Goal: Task Accomplishment & Management: Complete application form

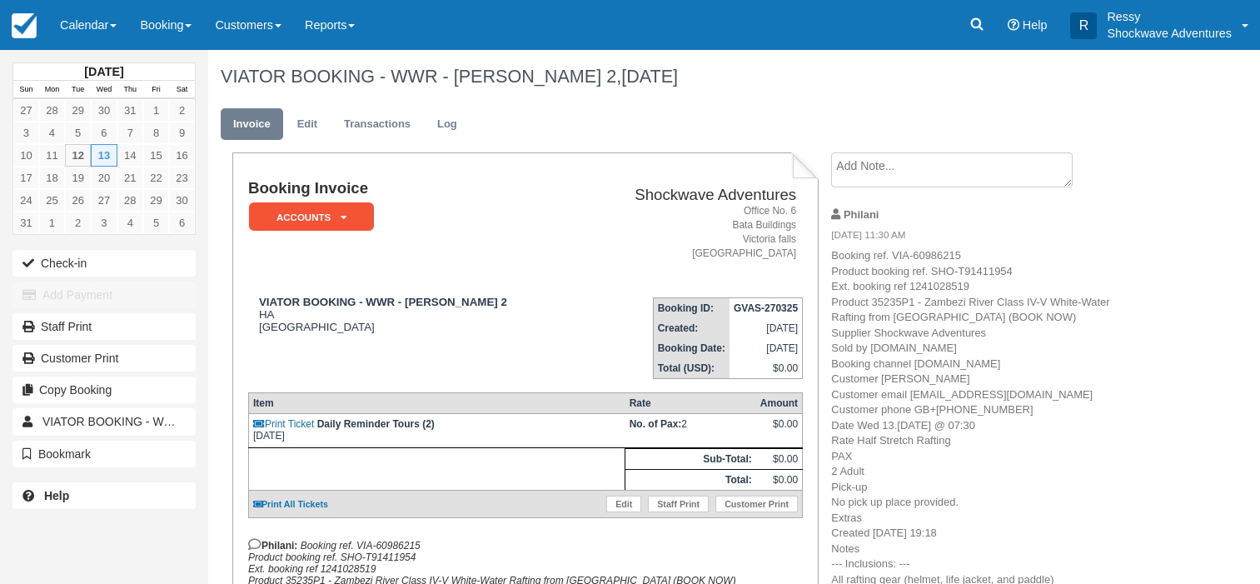
scroll to position [85, 0]
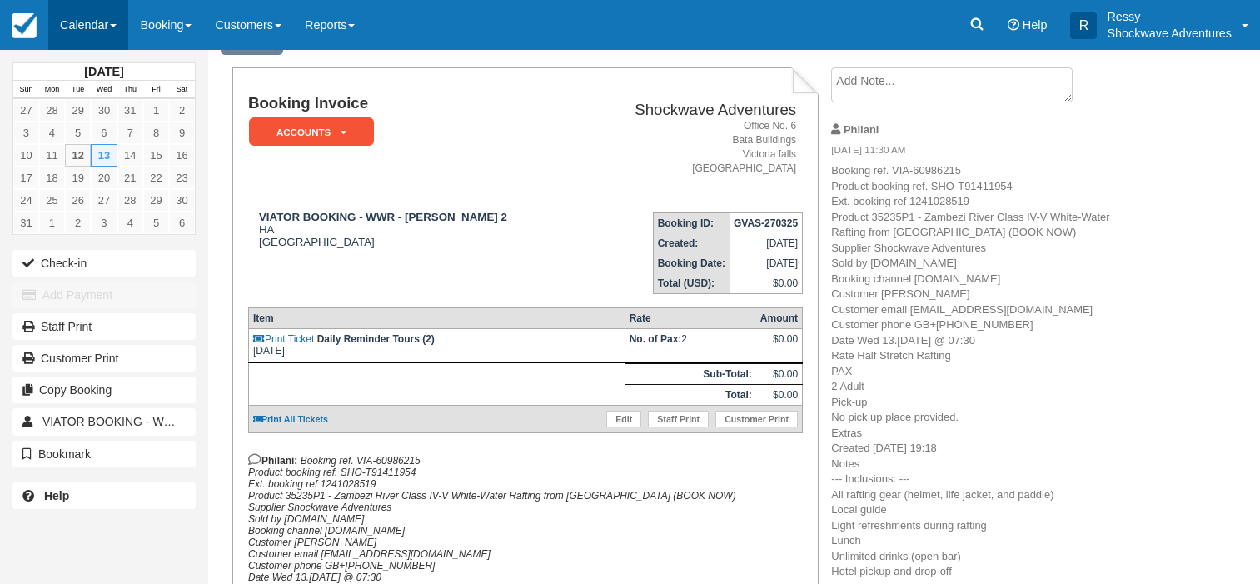
click at [107, 19] on link "Calendar" at bounding box center [88, 25] width 80 height 50
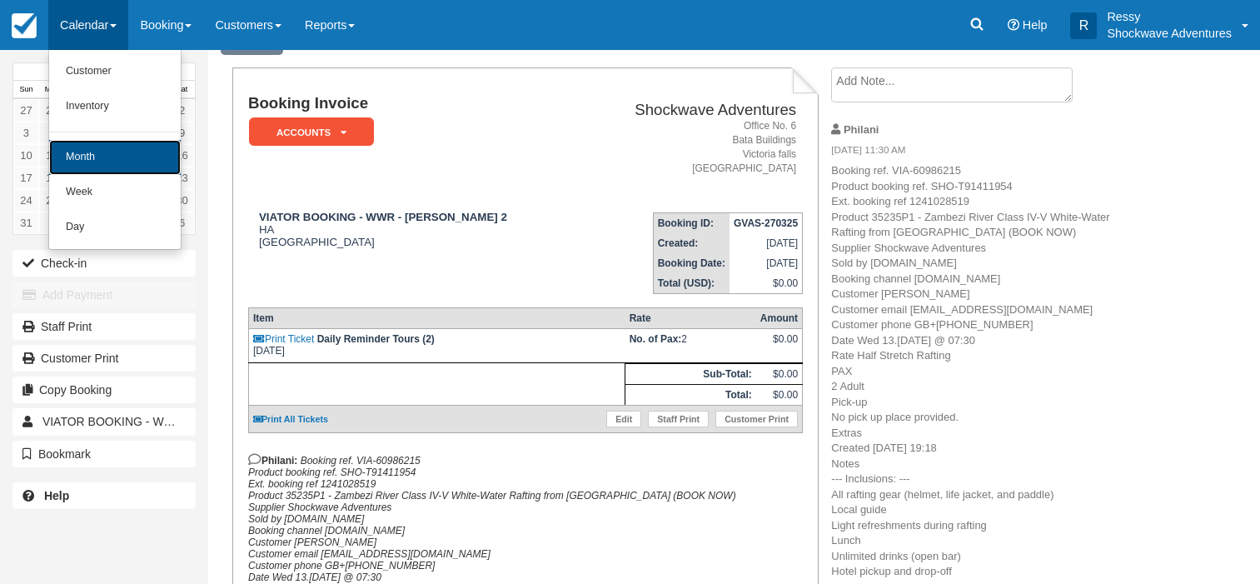
click at [134, 157] on link "Month" at bounding box center [115, 157] width 132 height 35
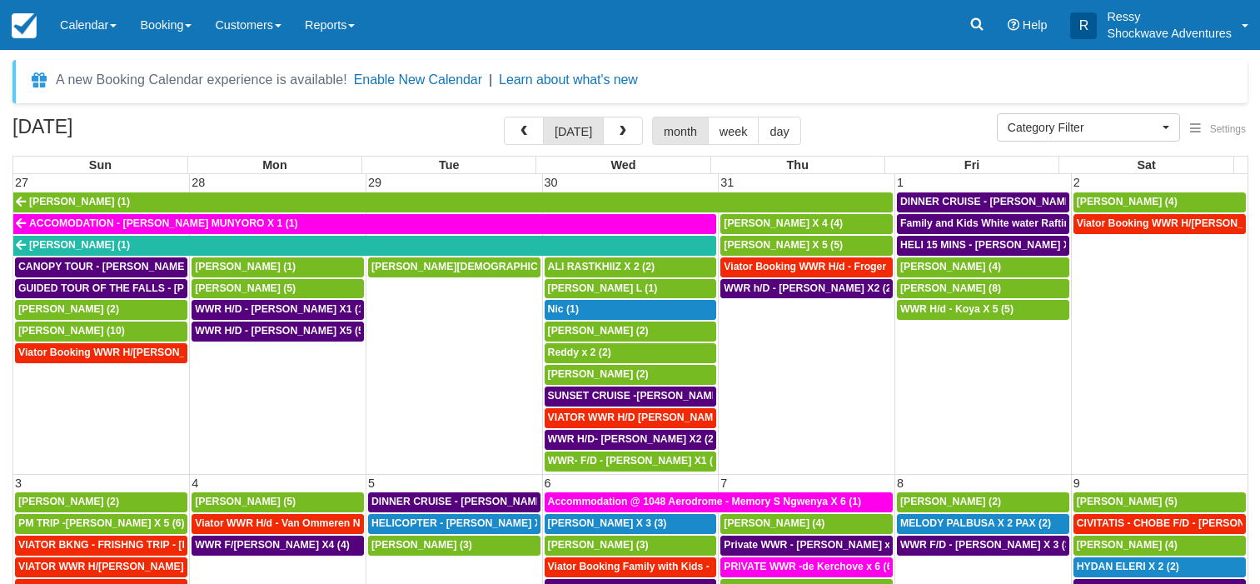
select select
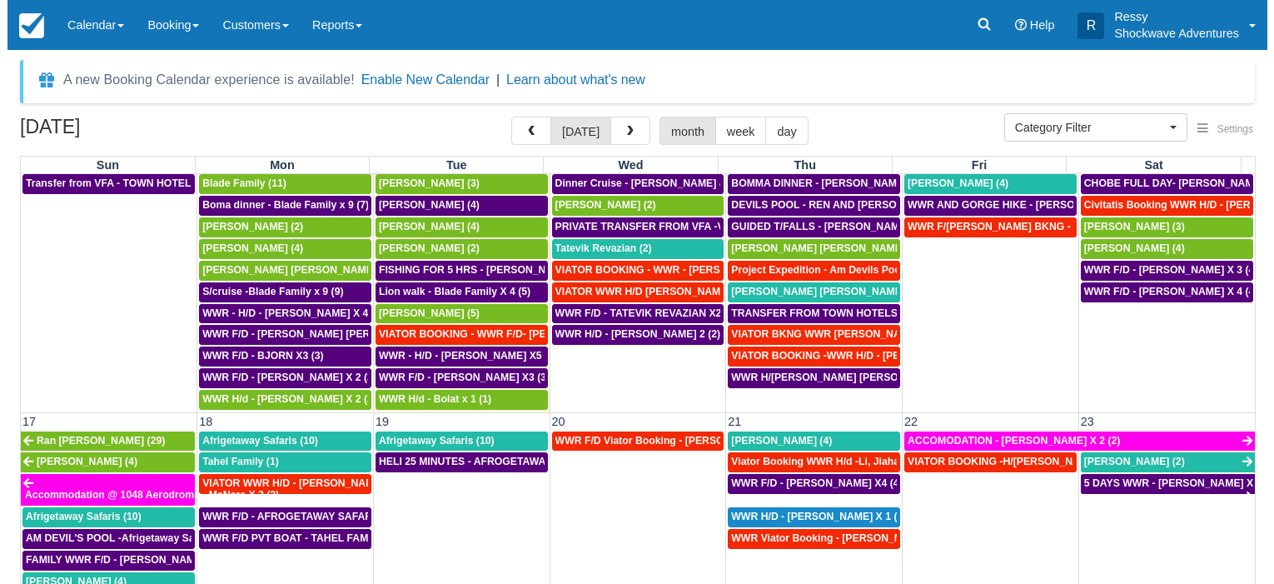
scroll to position [560, 0]
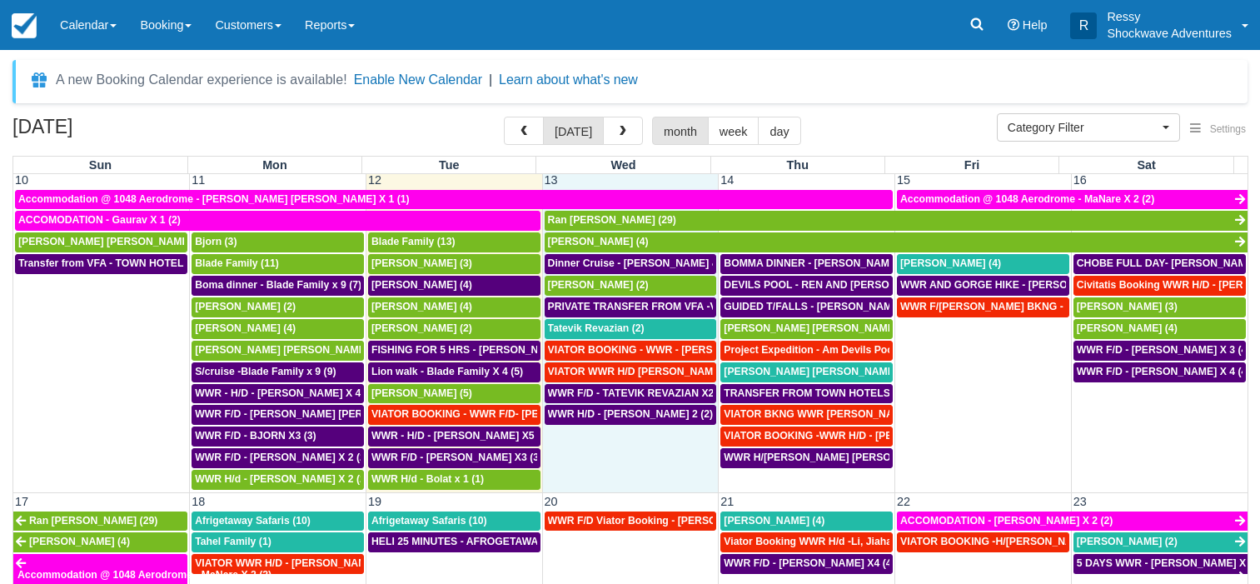
click at [624, 461] on td "WWR H/D - [PERSON_NAME] 2 (2)" at bounding box center [630, 447] width 177 height 87
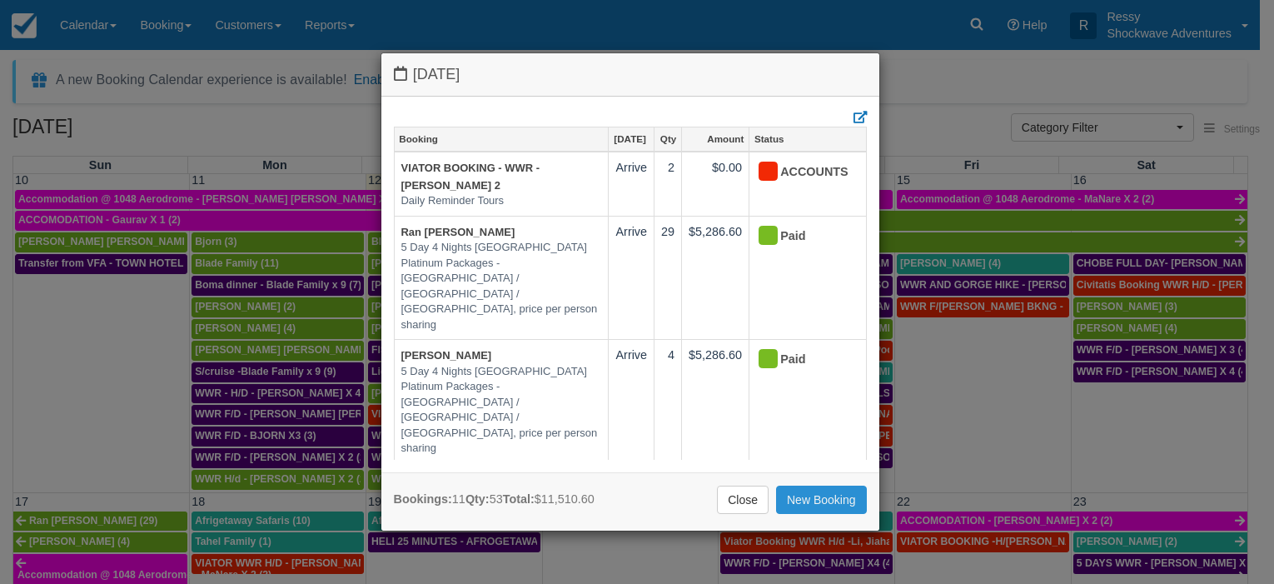
click at [843, 499] on link "New Booking" at bounding box center [821, 499] width 91 height 28
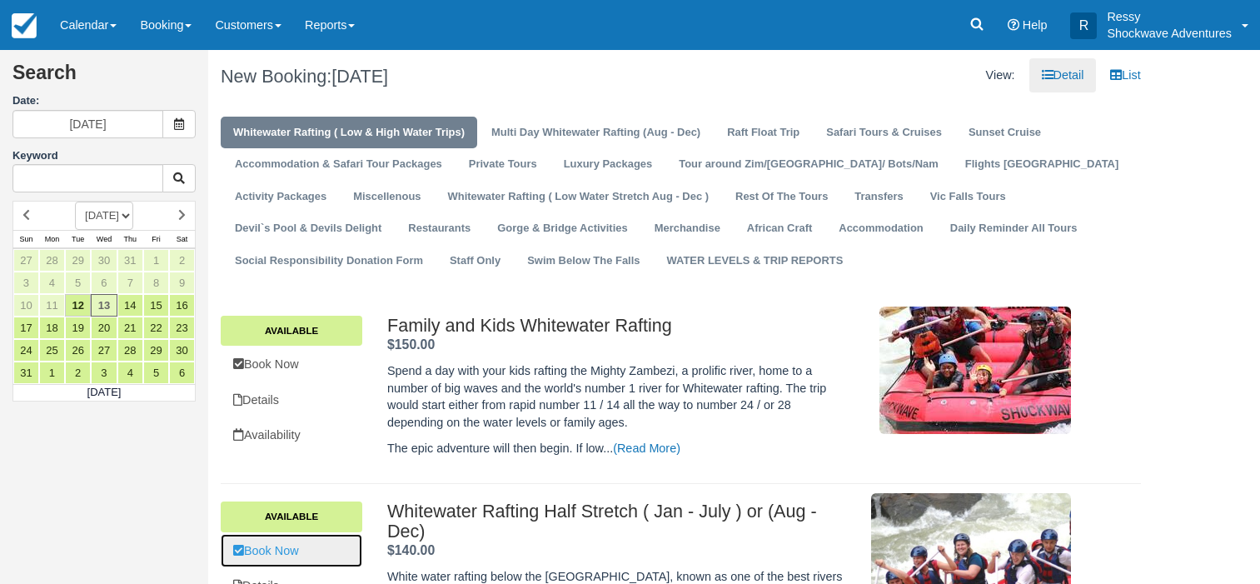
click at [303, 551] on link "Book Now" at bounding box center [292, 551] width 142 height 34
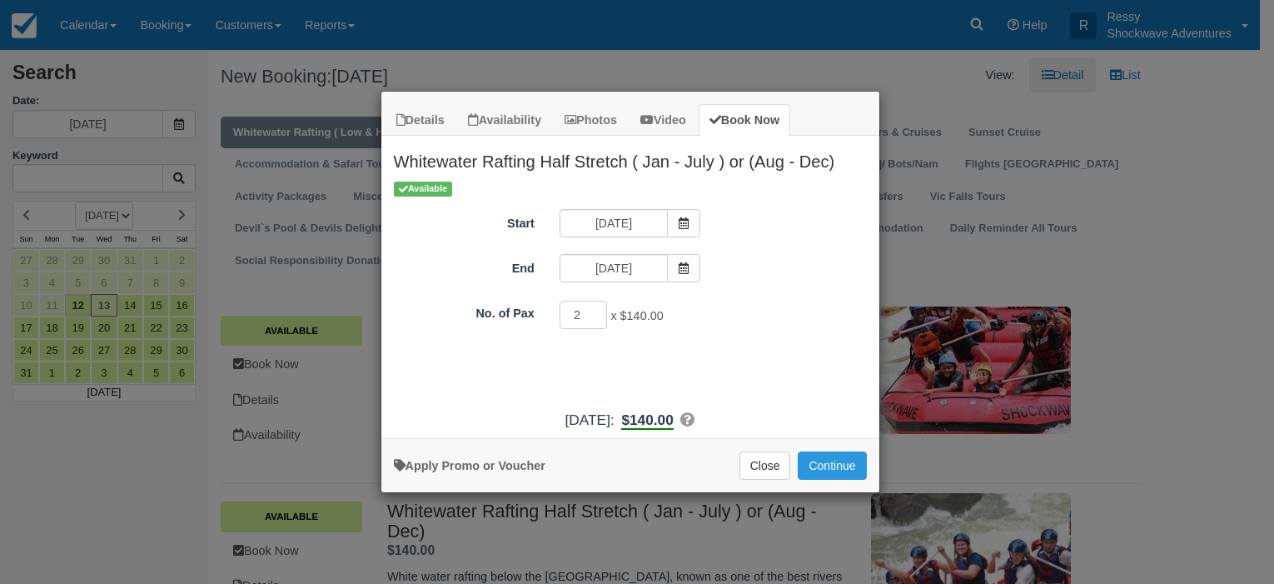
click at [593, 311] on input "2" at bounding box center [584, 315] width 48 height 28
click at [593, 311] on input "3" at bounding box center [584, 315] width 48 height 28
type input "4"
click at [592, 311] on input "4" at bounding box center [584, 315] width 48 height 28
click at [836, 454] on button "Continue" at bounding box center [832, 465] width 68 height 28
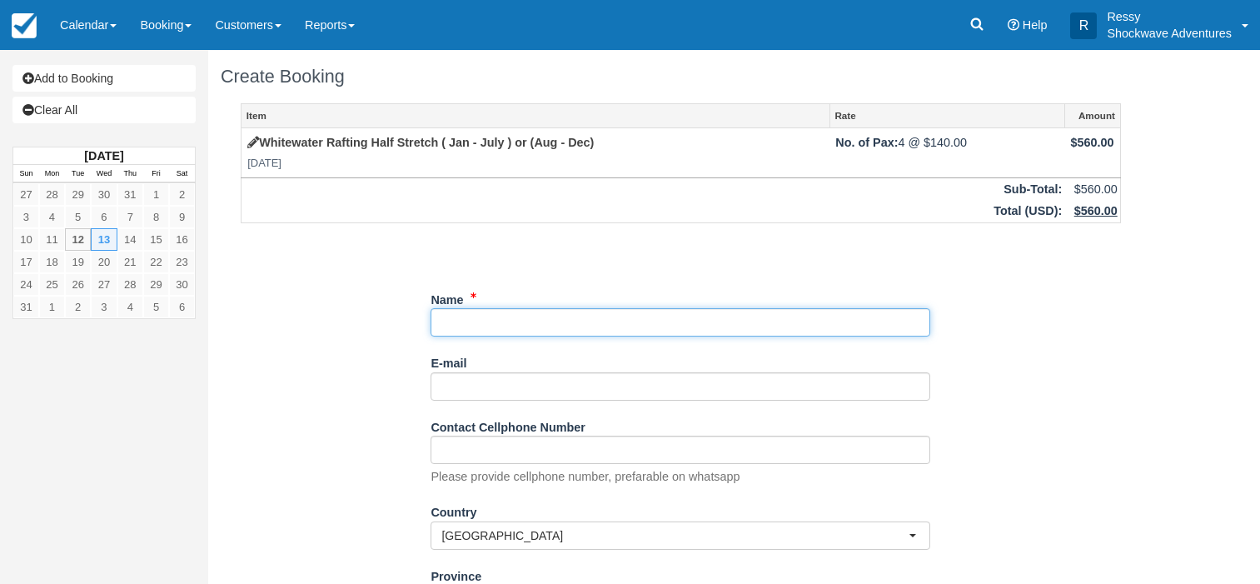
click at [529, 324] on input "Name" at bounding box center [681, 322] width 500 height 28
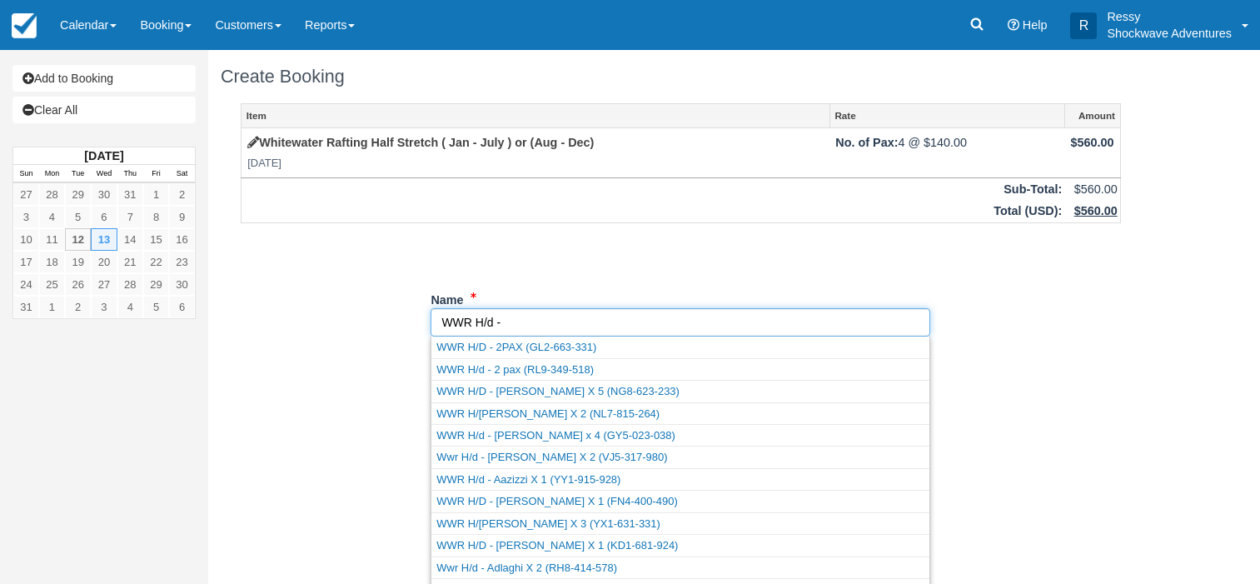
click at [530, 327] on input "Name" at bounding box center [681, 322] width 500 height 28
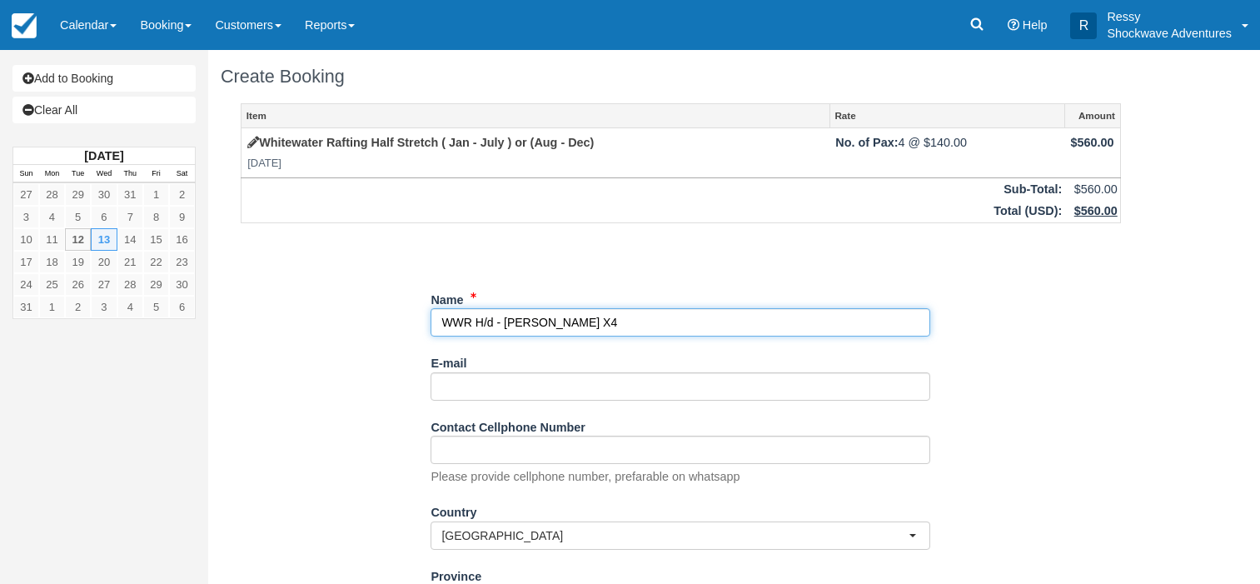
type input "WWR H/d - [PERSON_NAME] X4"
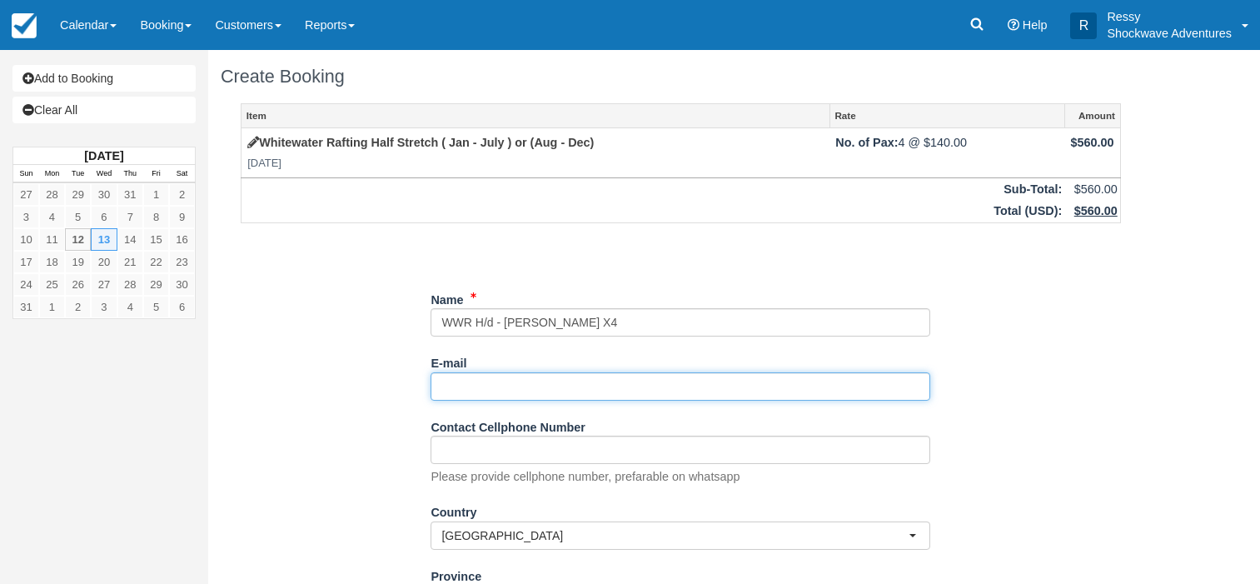
click at [463, 392] on input "E-mail" at bounding box center [681, 386] width 500 height 28
type input "B"
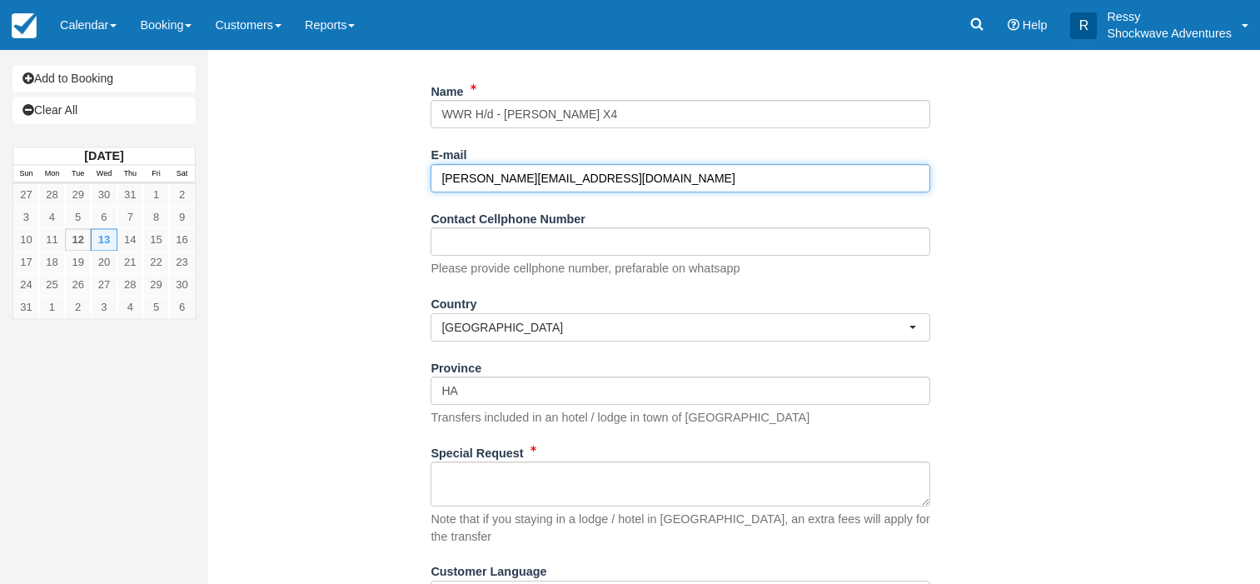
scroll to position [255, 0]
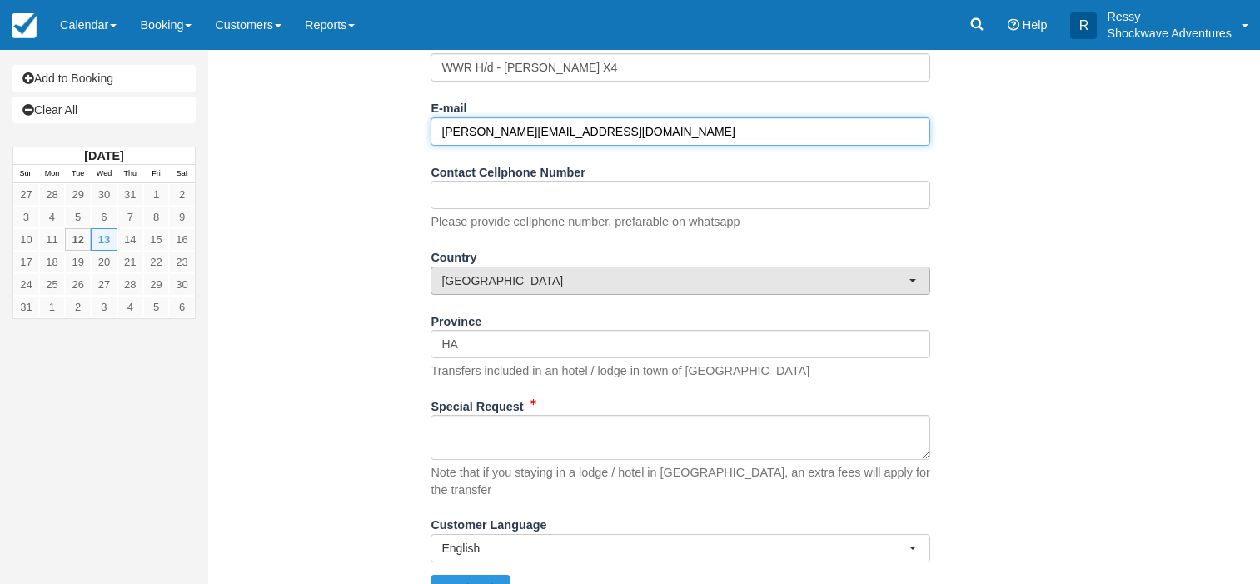
type input "[PERSON_NAME][EMAIL_ADDRESS][DOMAIN_NAME]"
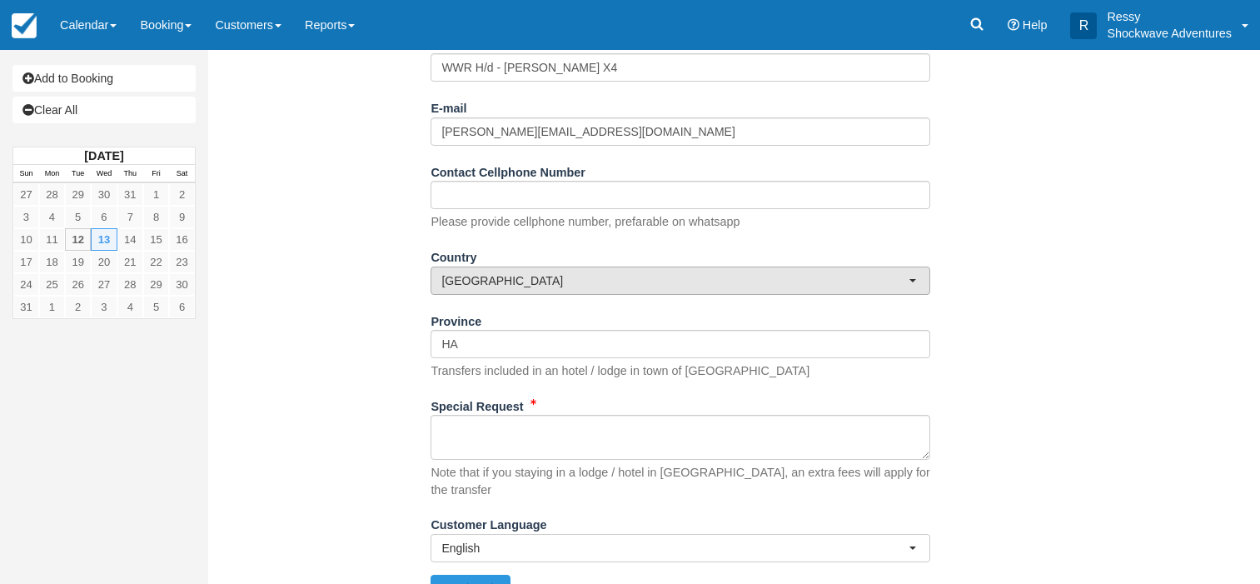
click at [568, 276] on span "[GEOGRAPHIC_DATA]" at bounding box center [674, 280] width 467 height 17
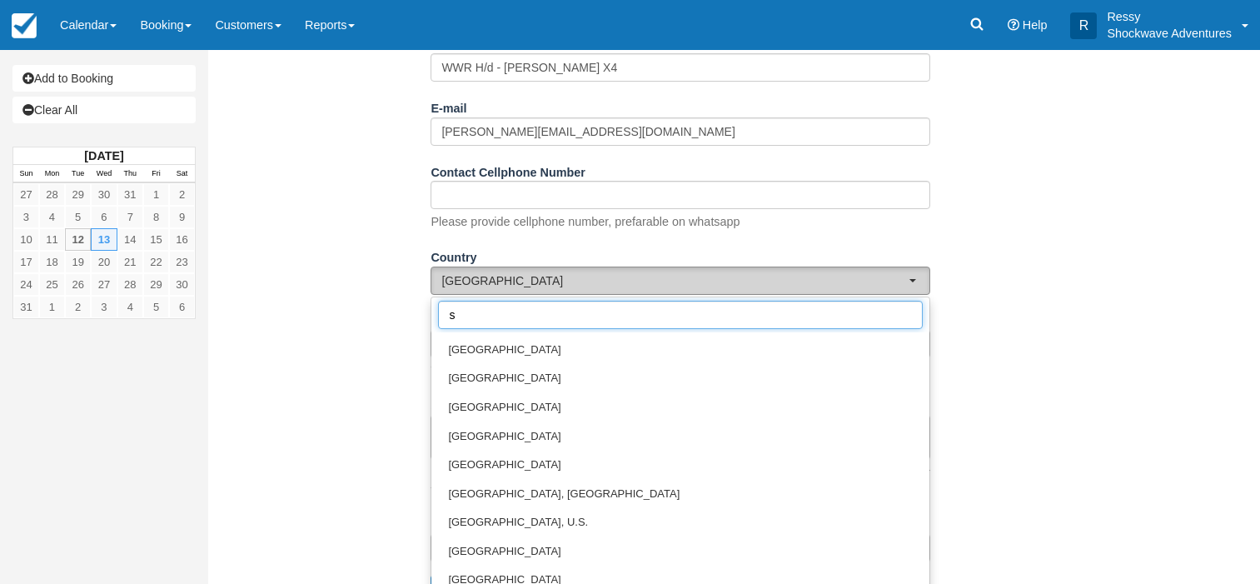
scroll to position [0, 0]
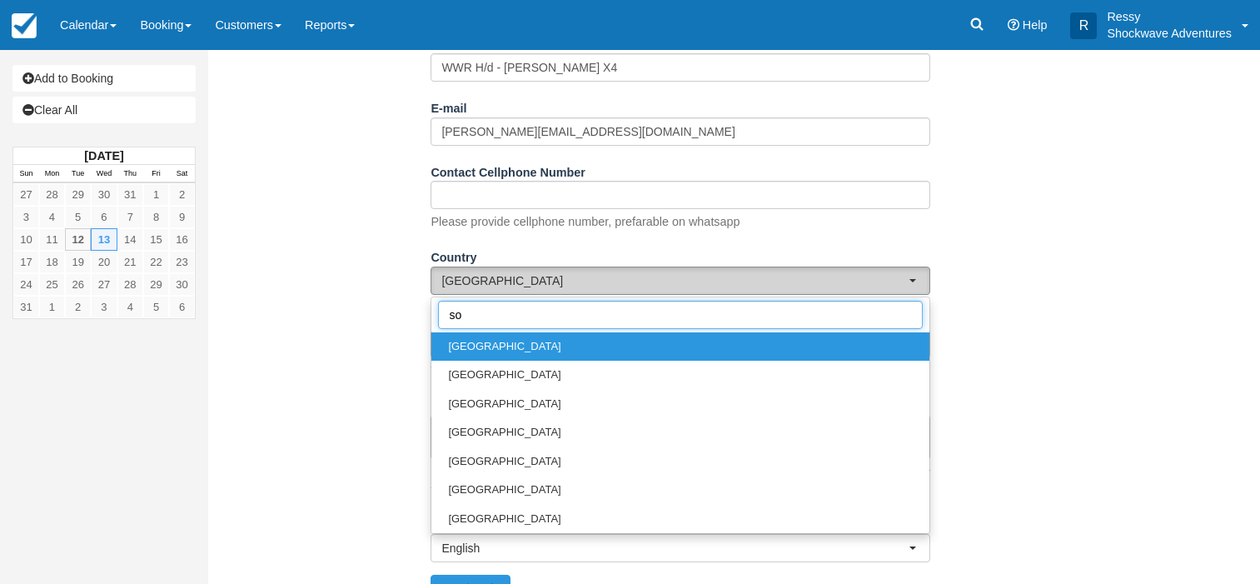
type input "sou"
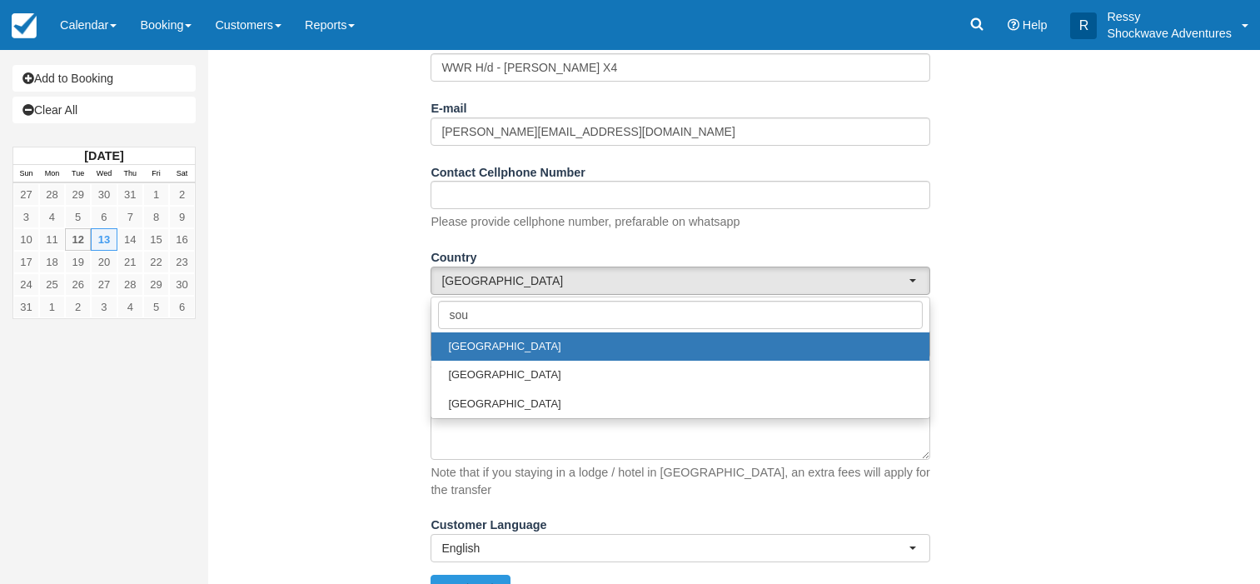
click at [515, 343] on link "[GEOGRAPHIC_DATA]" at bounding box center [680, 346] width 498 height 29
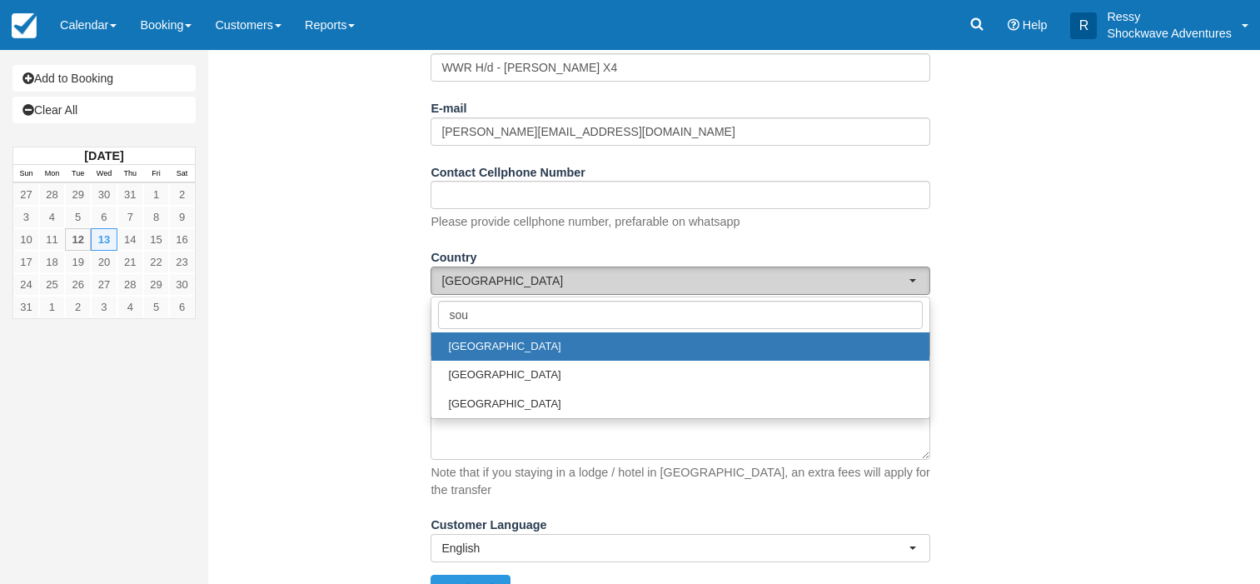
select select "ZA"
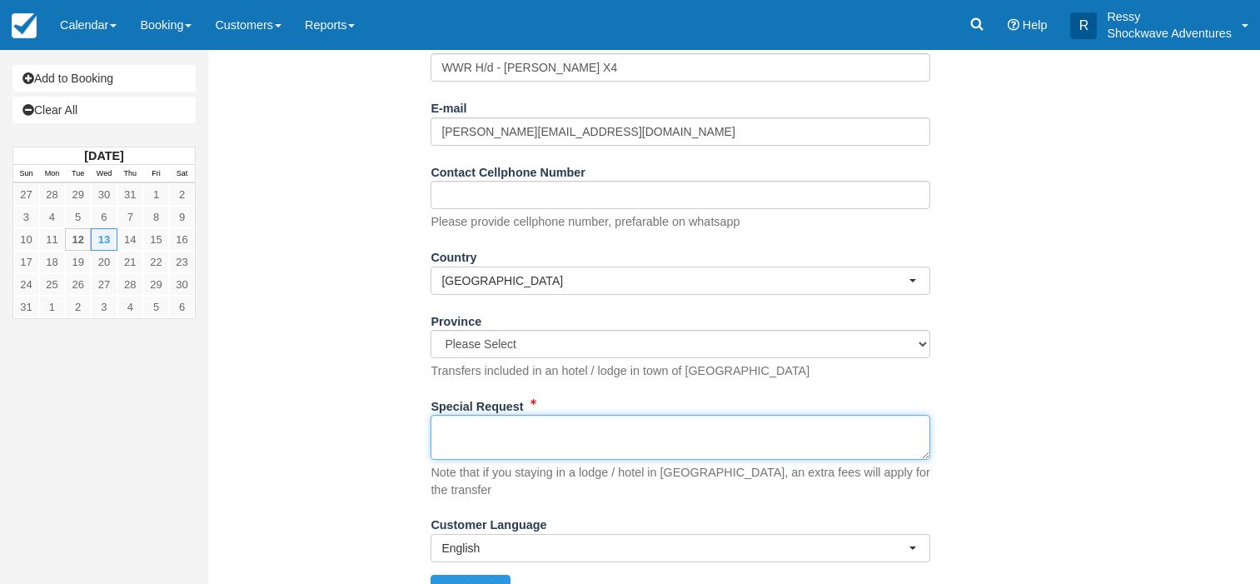
click at [451, 437] on textarea "Special Request" at bounding box center [681, 437] width 500 height 45
type textarea "2"
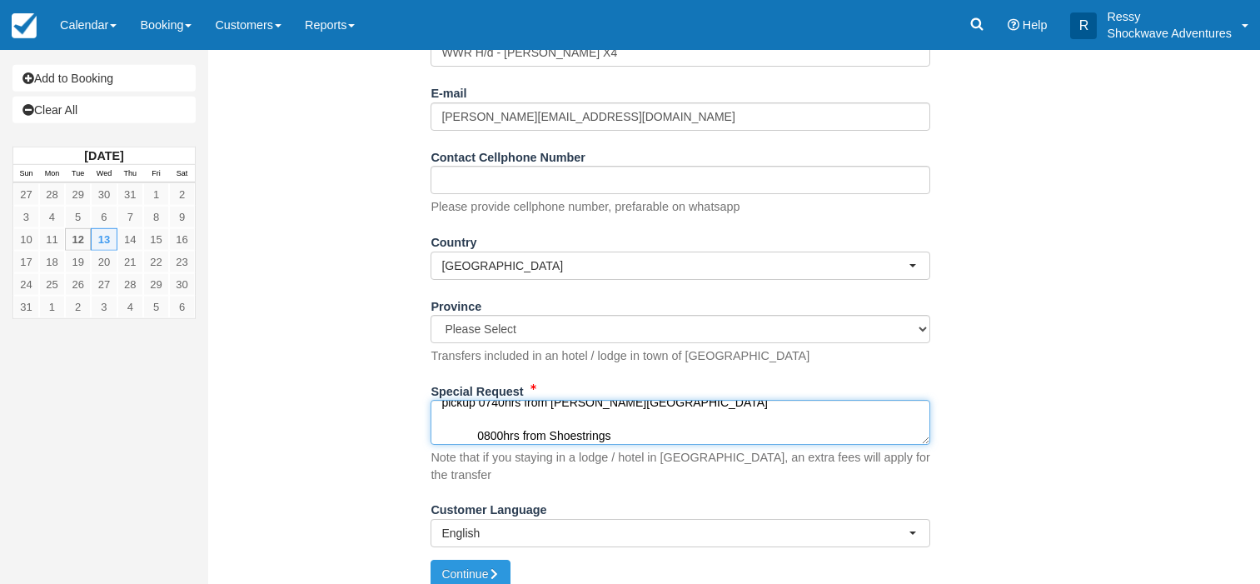
scroll to position [274, 0]
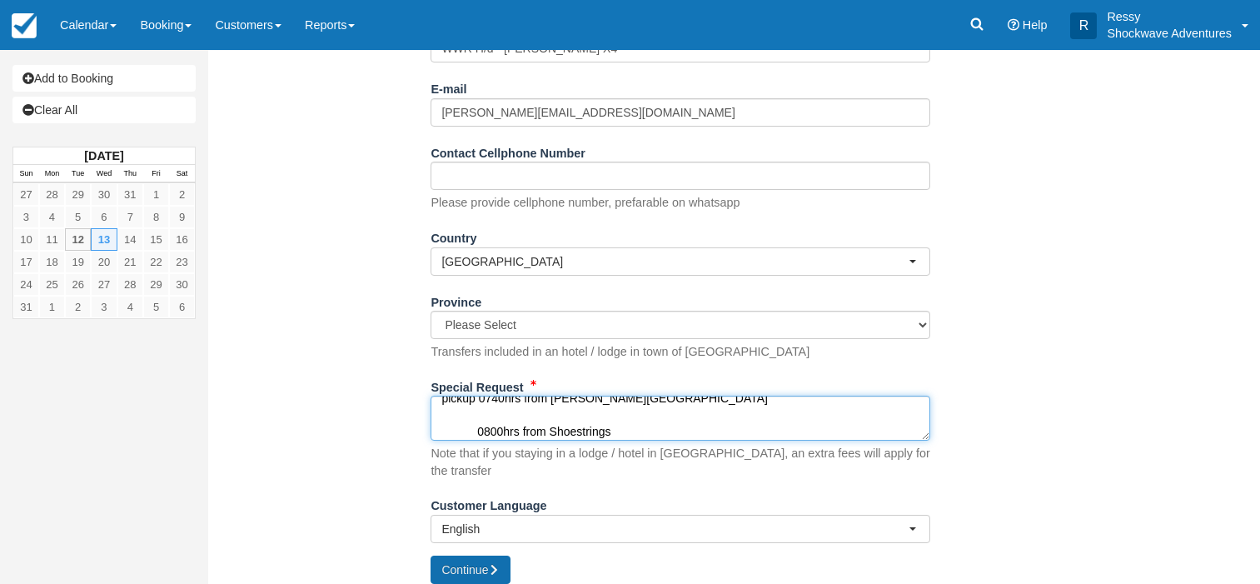
type textarea "pickup 0740hrs from Livingstone Lodge 0800hrs from Shoestrings"
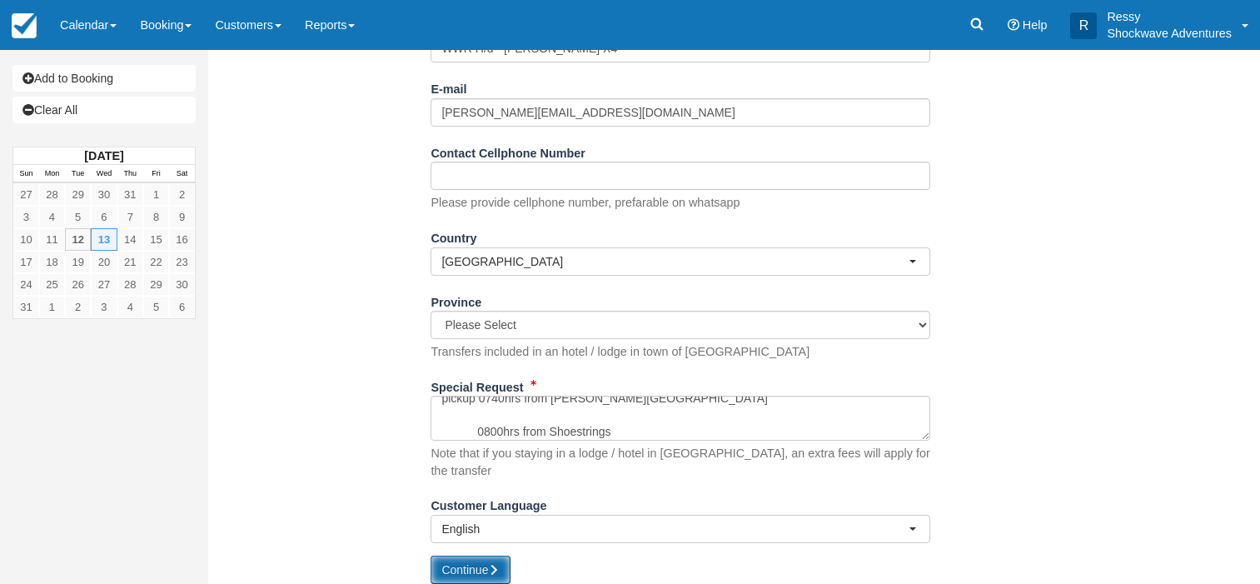
click at [484, 556] on button "Continue" at bounding box center [471, 569] width 80 height 28
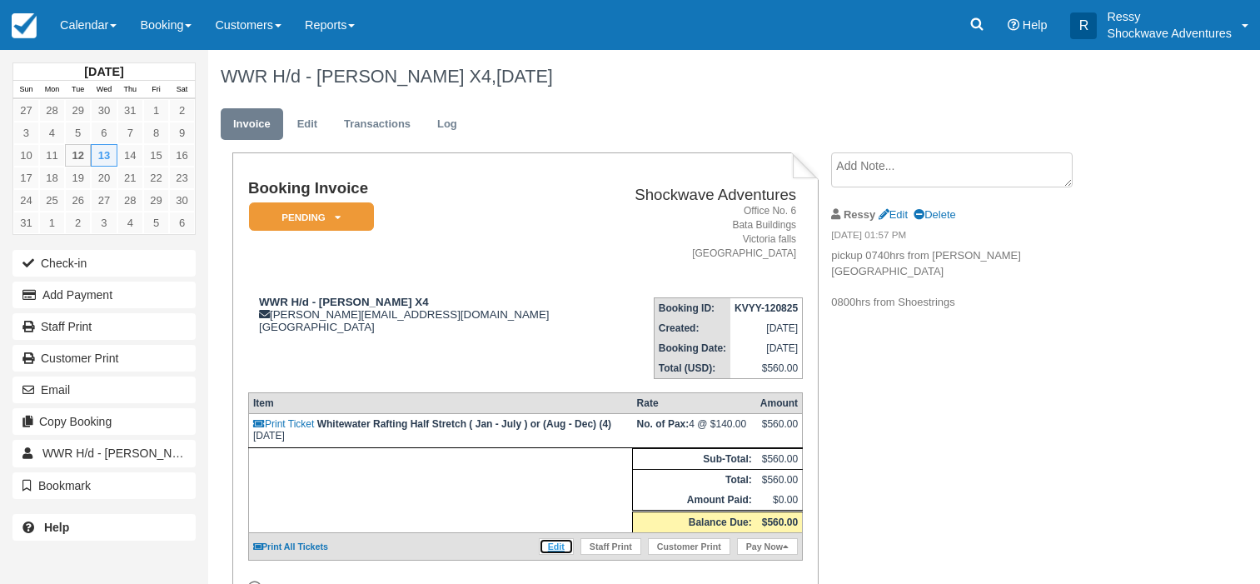
click at [553, 555] on link "Edit" at bounding box center [556, 546] width 35 height 17
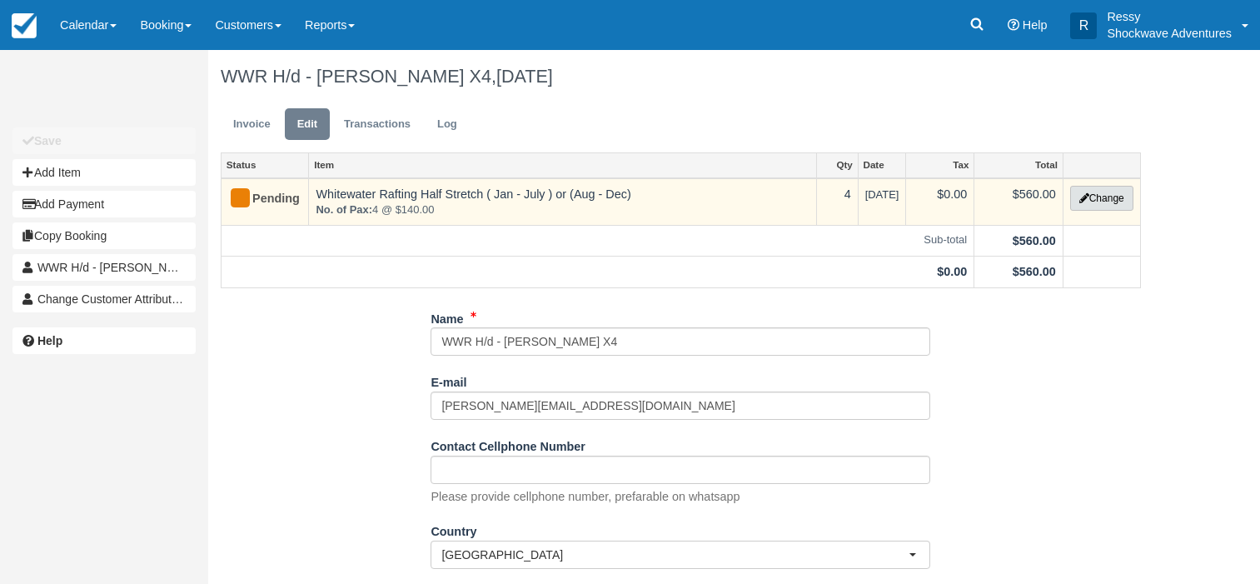
click at [1103, 198] on button "Change" at bounding box center [1101, 198] width 63 height 25
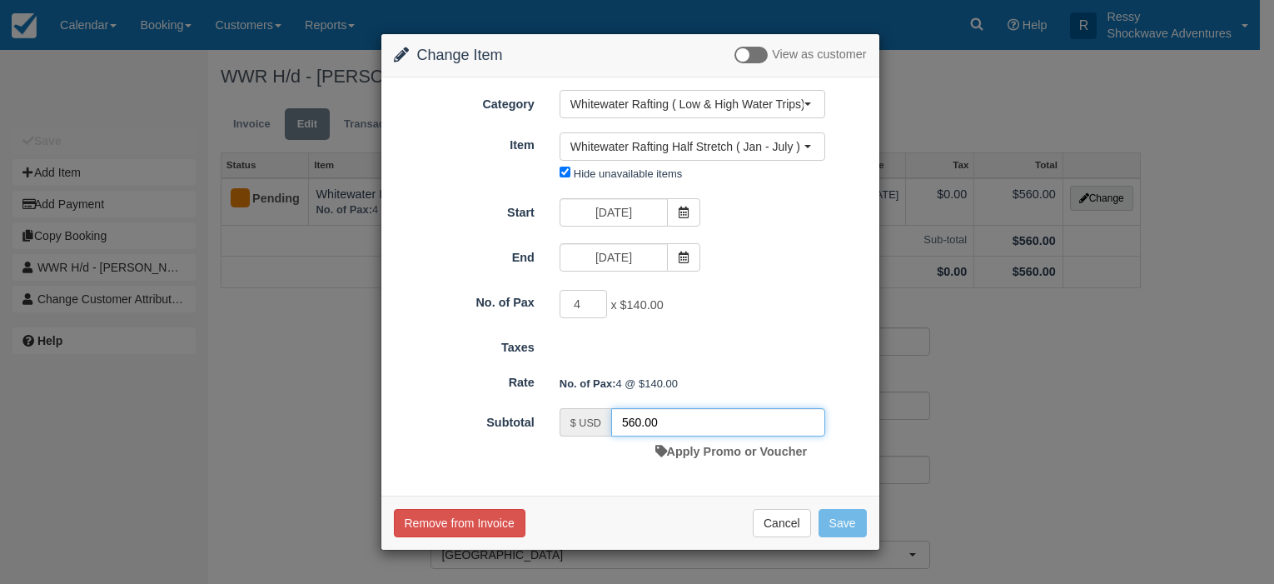
click at [639, 421] on input "560.00" at bounding box center [718, 422] width 214 height 28
type input "476.00"
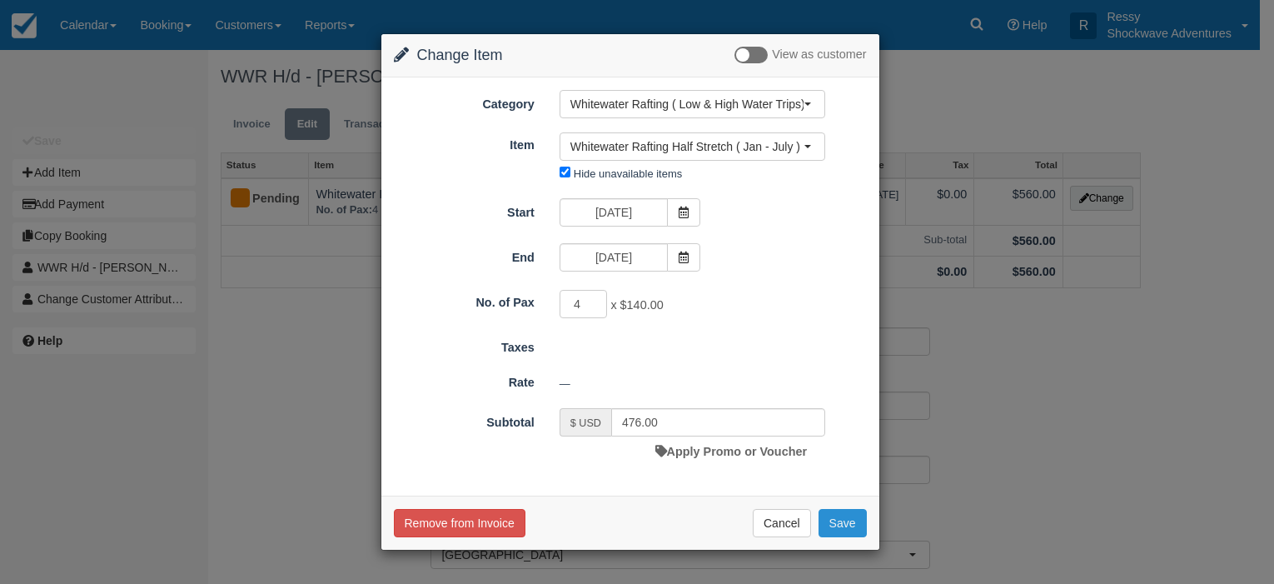
click at [855, 527] on button "Save" at bounding box center [843, 523] width 48 height 28
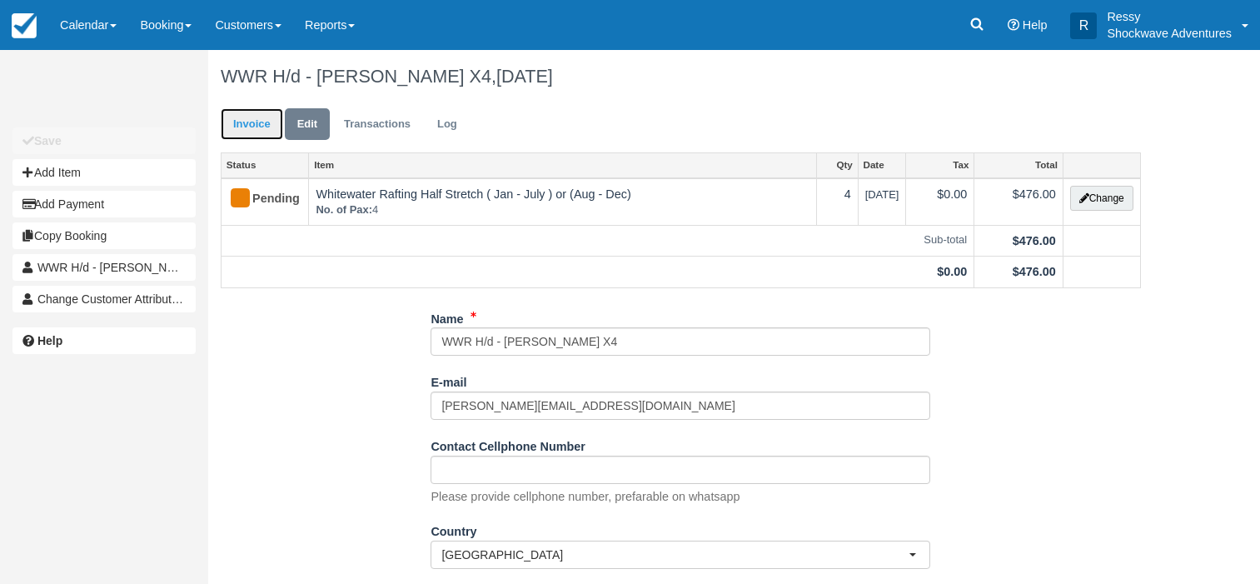
click at [243, 127] on link "Invoice" at bounding box center [252, 124] width 62 height 32
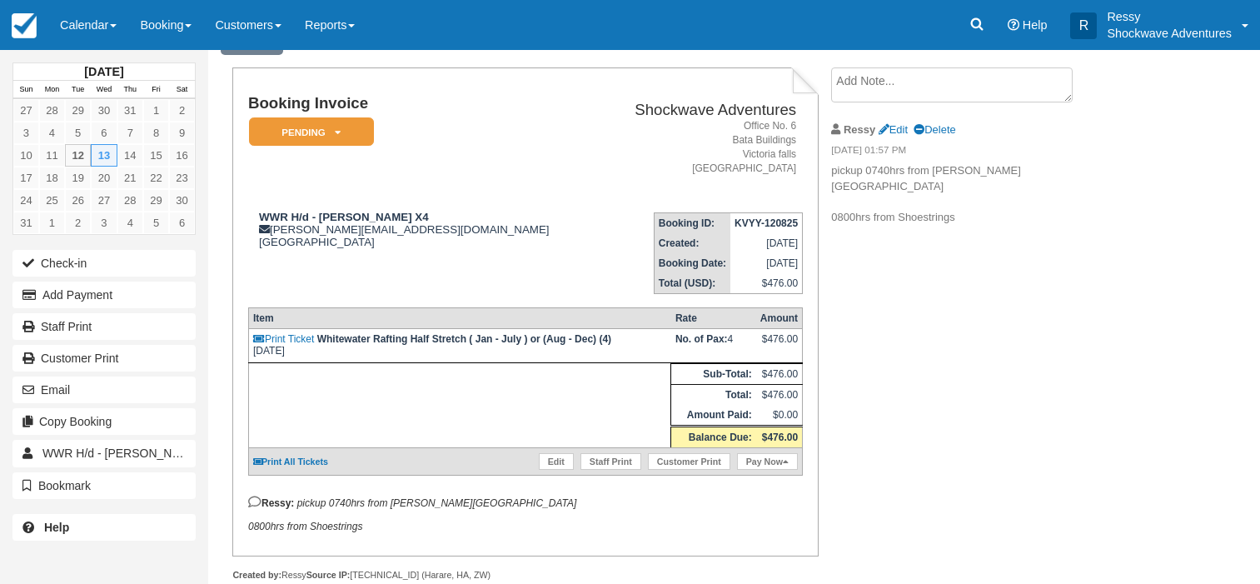
scroll to position [130, 0]
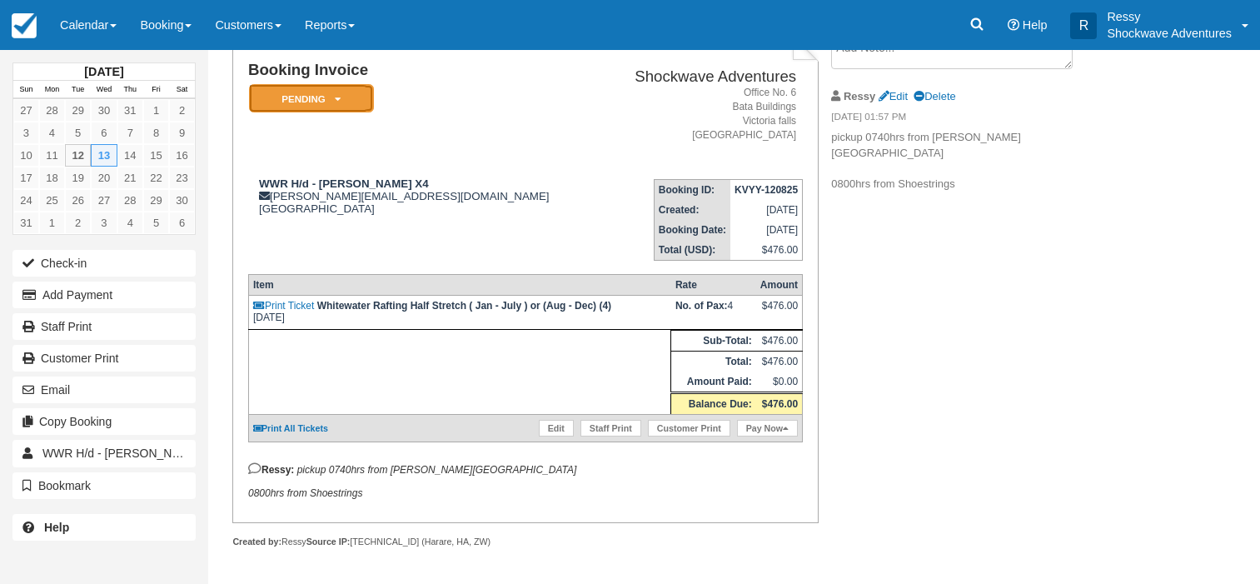
click at [331, 87] on em "Pending" at bounding box center [311, 98] width 125 height 29
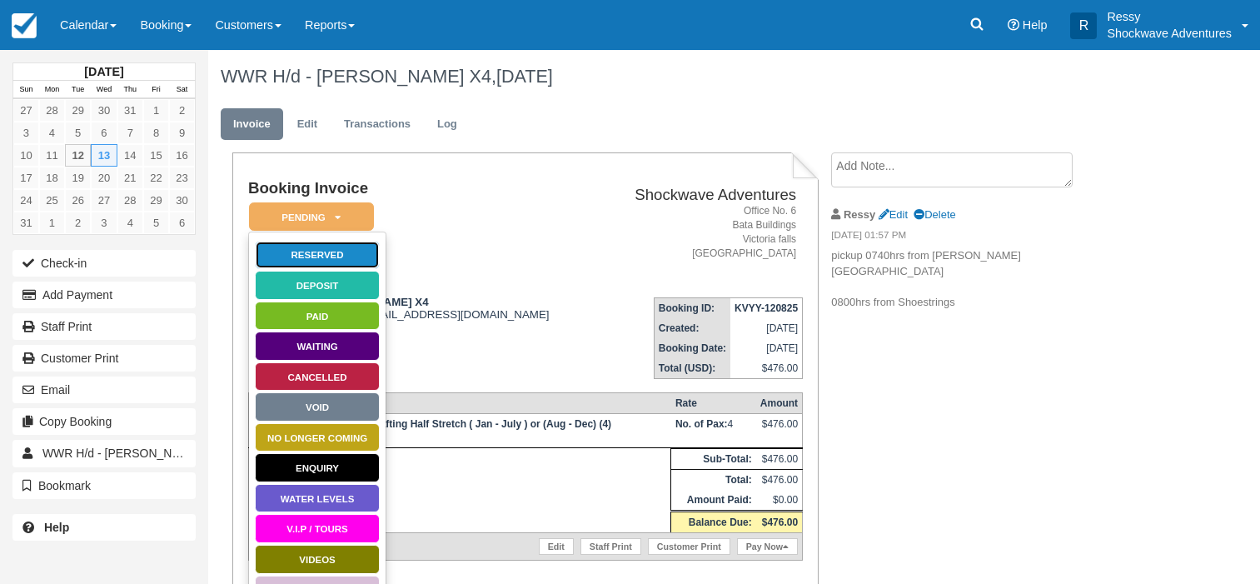
click at [317, 248] on link "Reserved" at bounding box center [317, 255] width 125 height 29
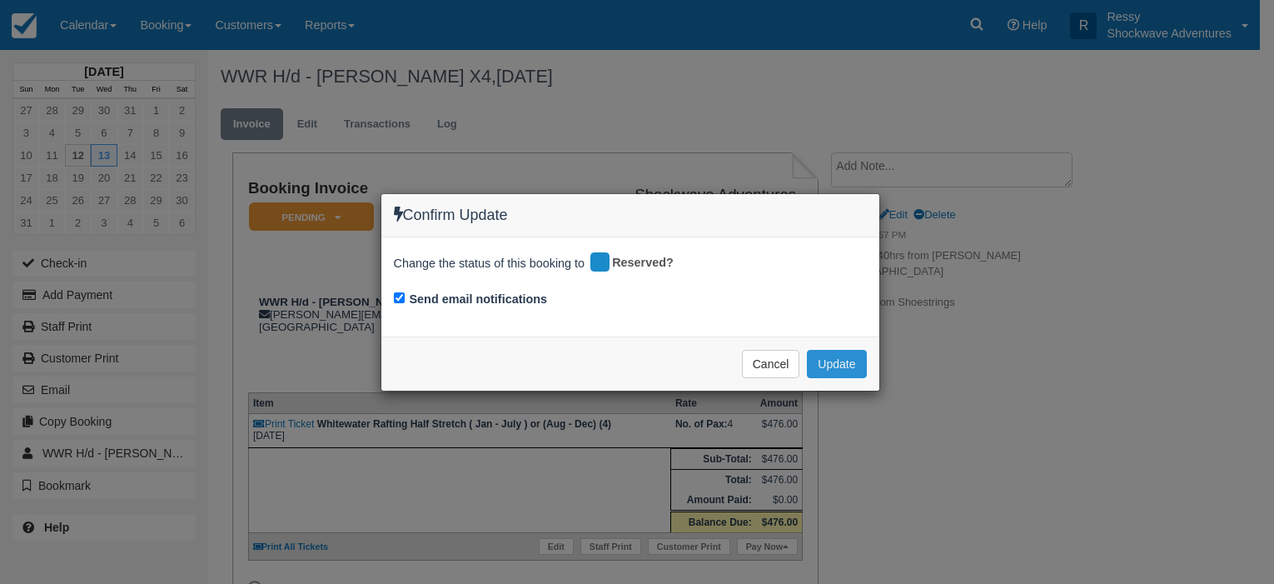
click at [847, 371] on button "Update" at bounding box center [836, 364] width 59 height 28
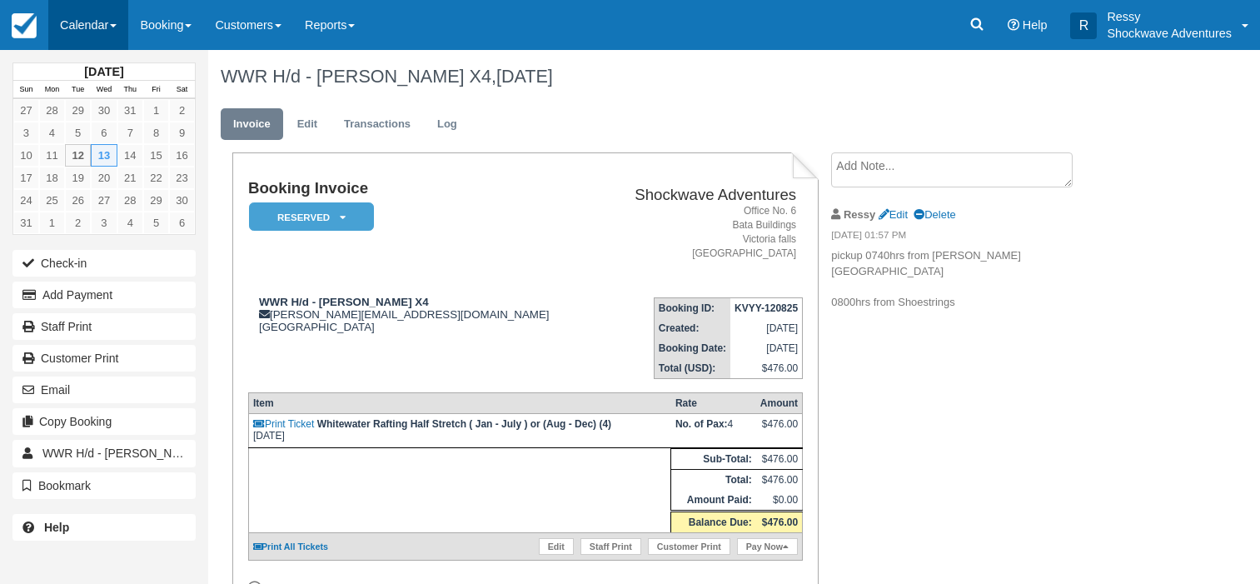
click at [98, 32] on link "Calendar" at bounding box center [88, 25] width 80 height 50
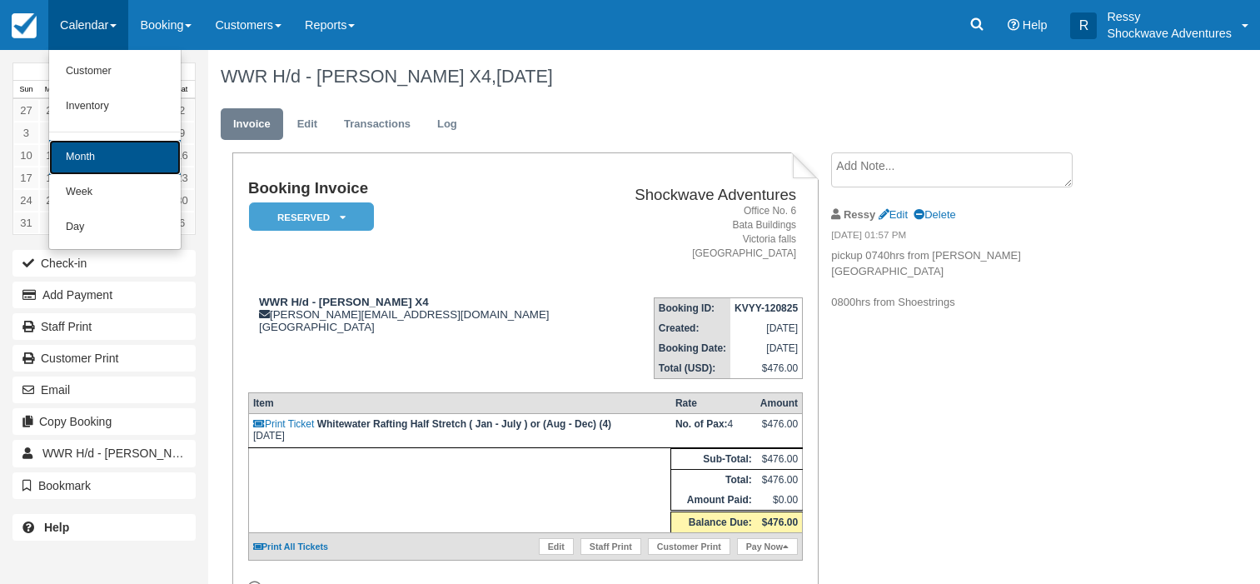
click at [127, 165] on link "Month" at bounding box center [115, 157] width 132 height 35
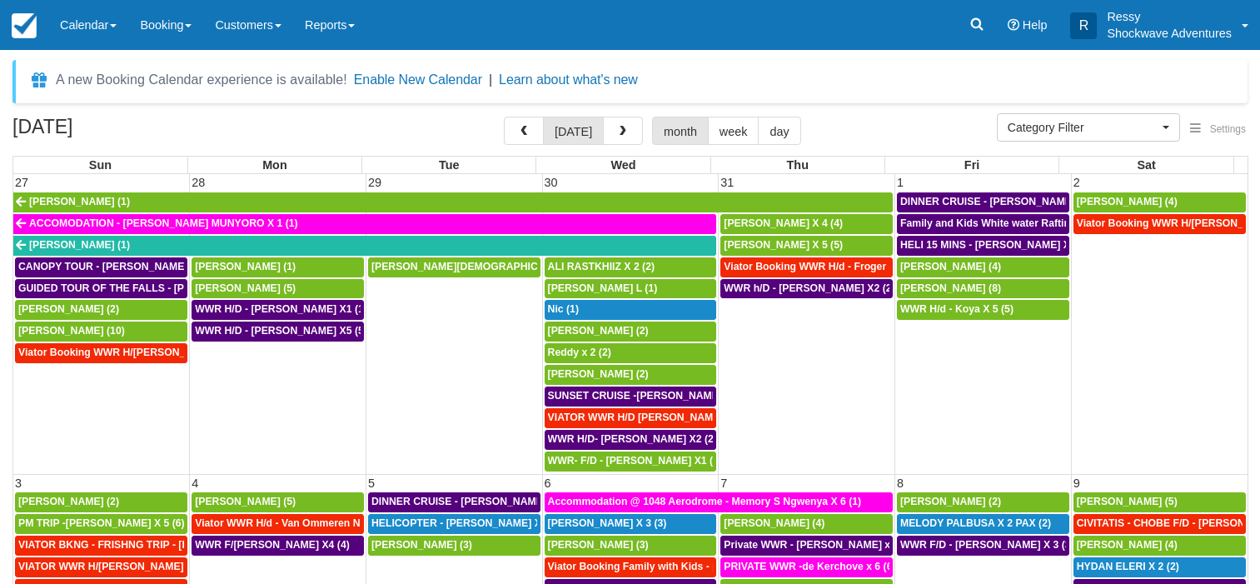
select select
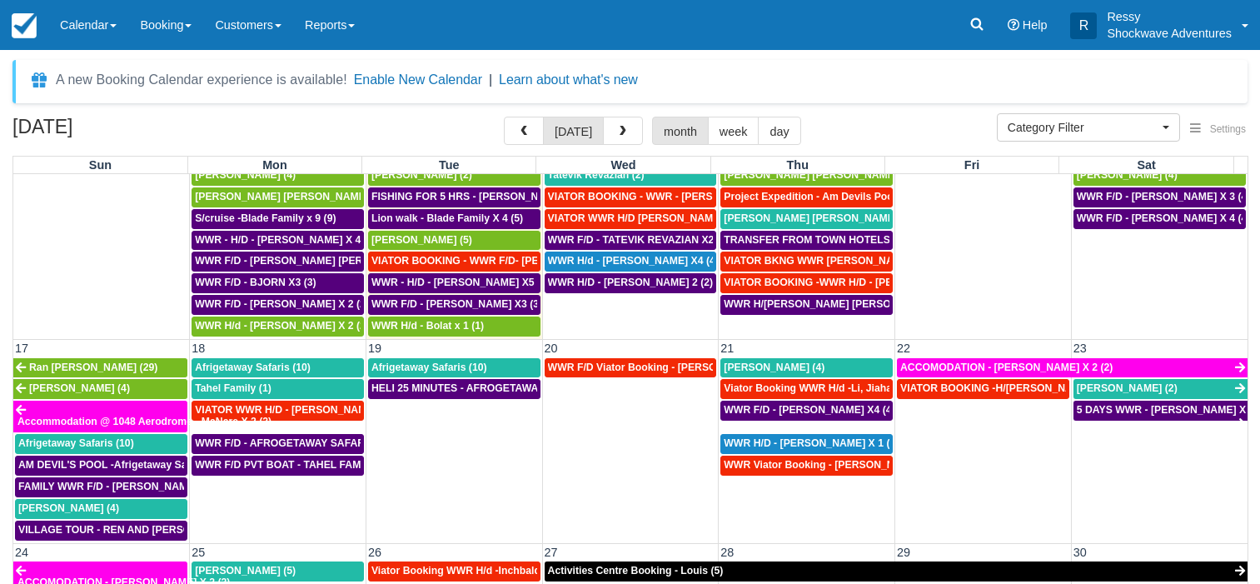
scroll to position [719, 0]
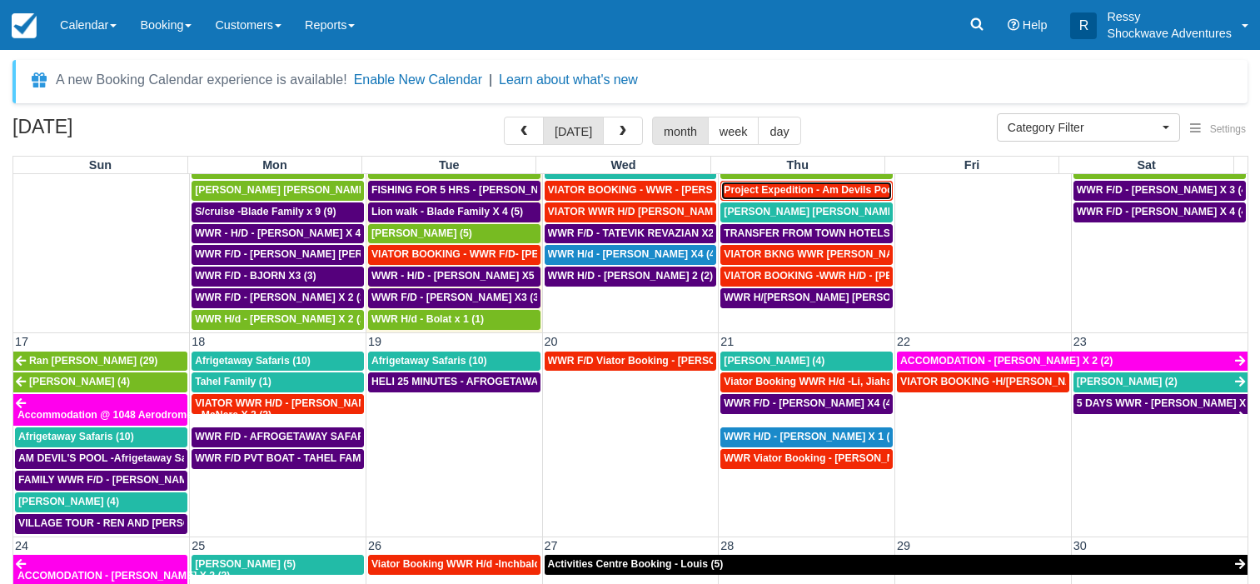
click at [764, 195] on span "Project Expedition - Am Devils Pool- Aaron Winarski X 2 (2)" at bounding box center [872, 190] width 297 height 12
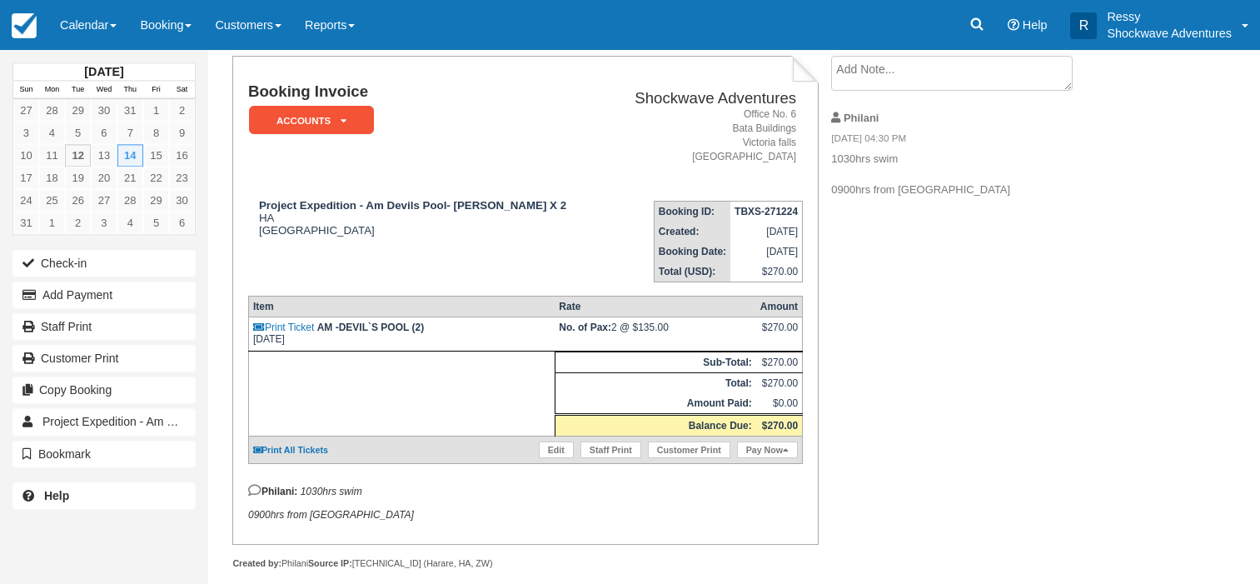
scroll to position [130, 0]
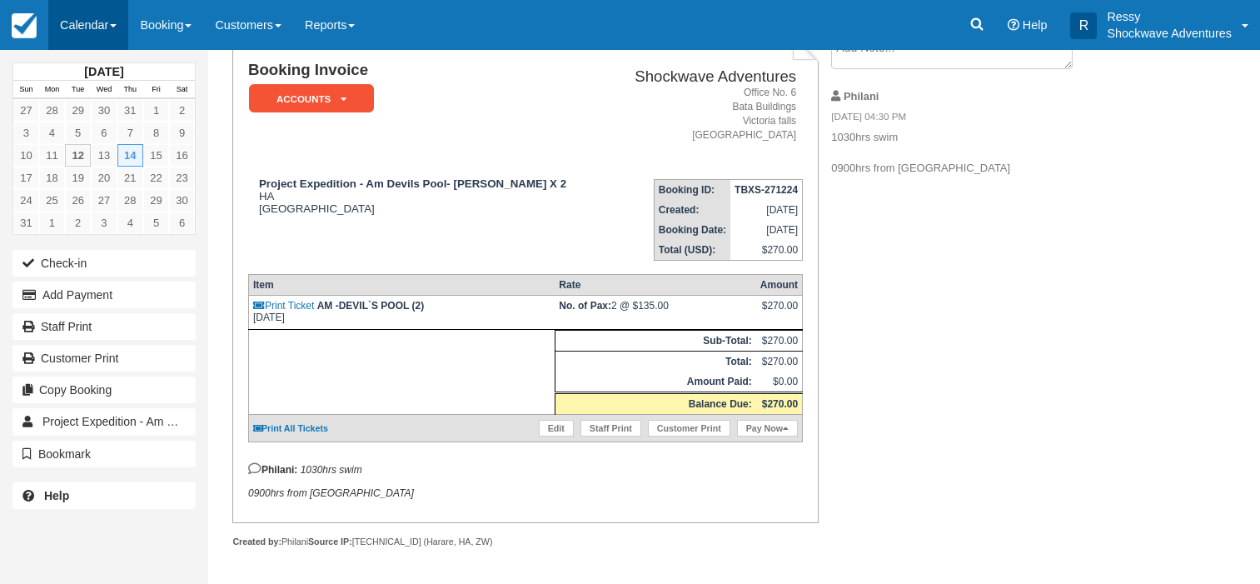
click at [77, 15] on link "Calendar" at bounding box center [88, 25] width 80 height 50
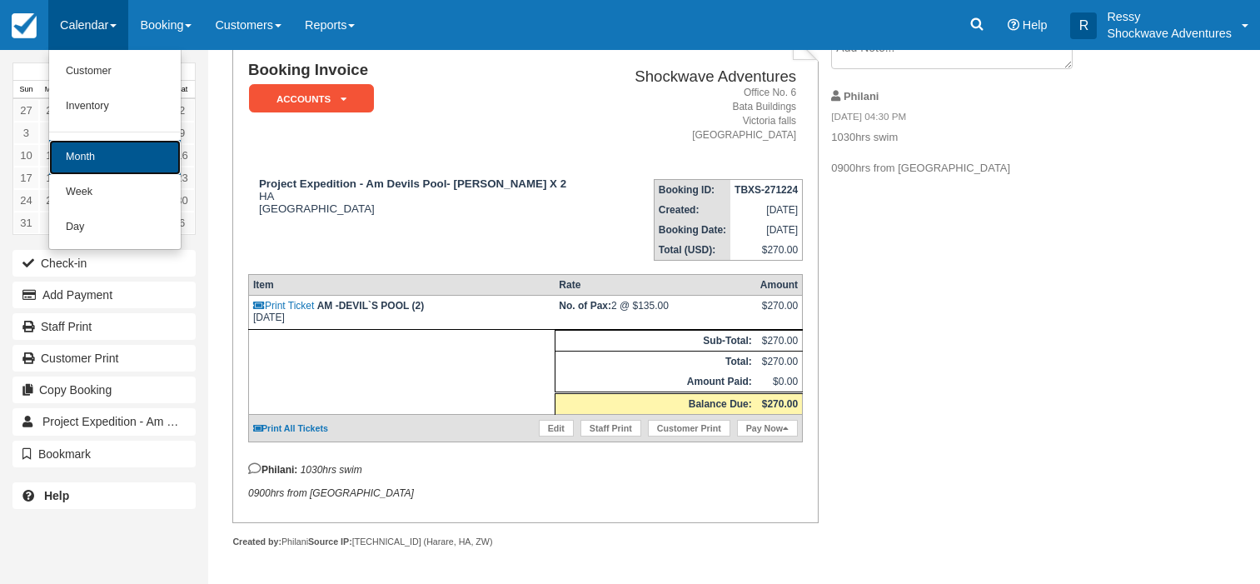
click at [103, 153] on link "Month" at bounding box center [115, 157] width 132 height 35
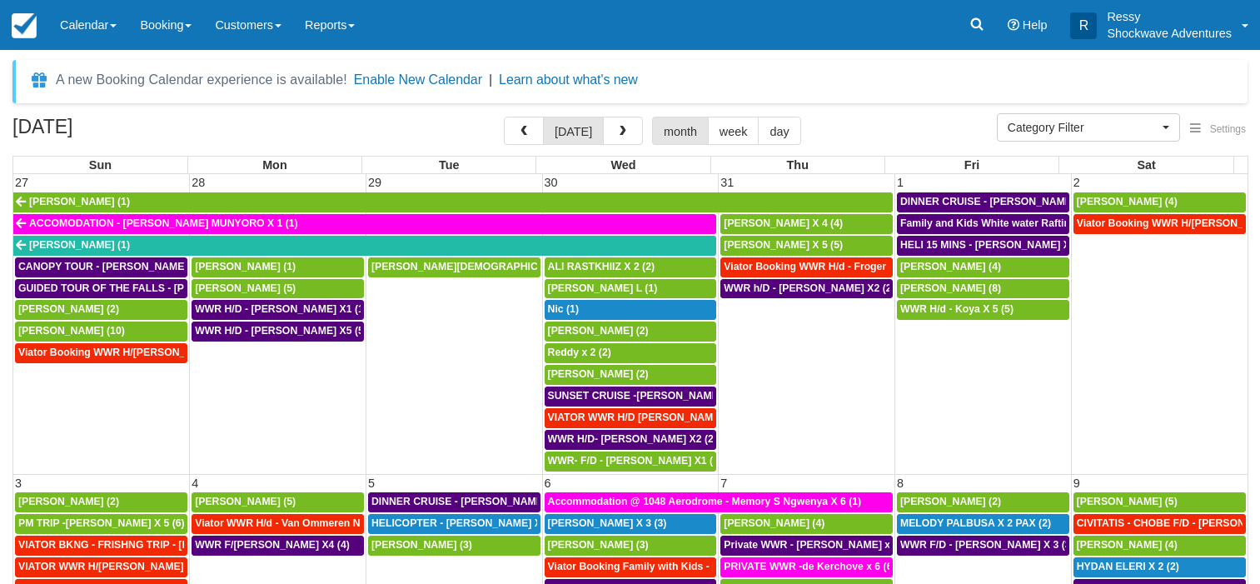
select select
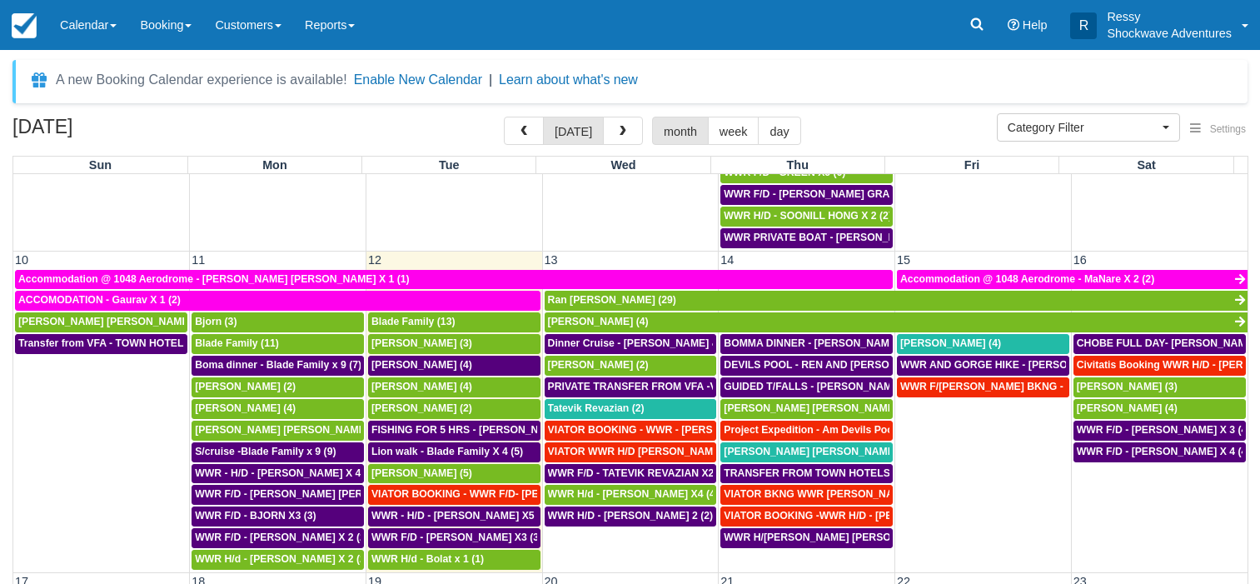
scroll to position [640, 0]
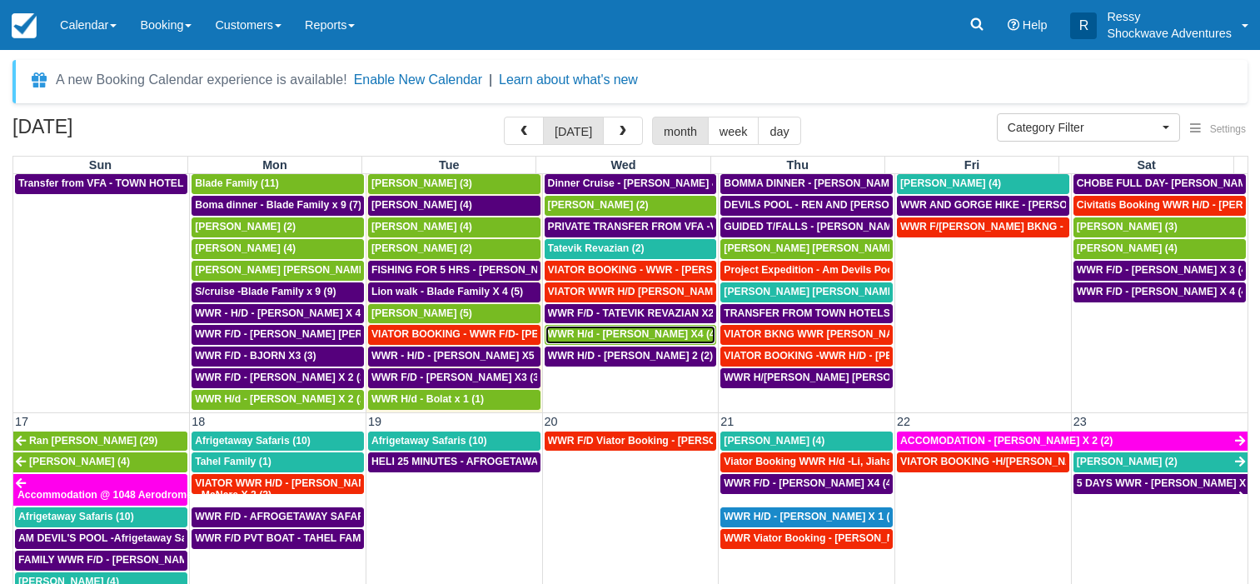
click at [648, 345] on link "WWR H/d - Brad Fainsinger X4 (4)" at bounding box center [631, 335] width 172 height 20
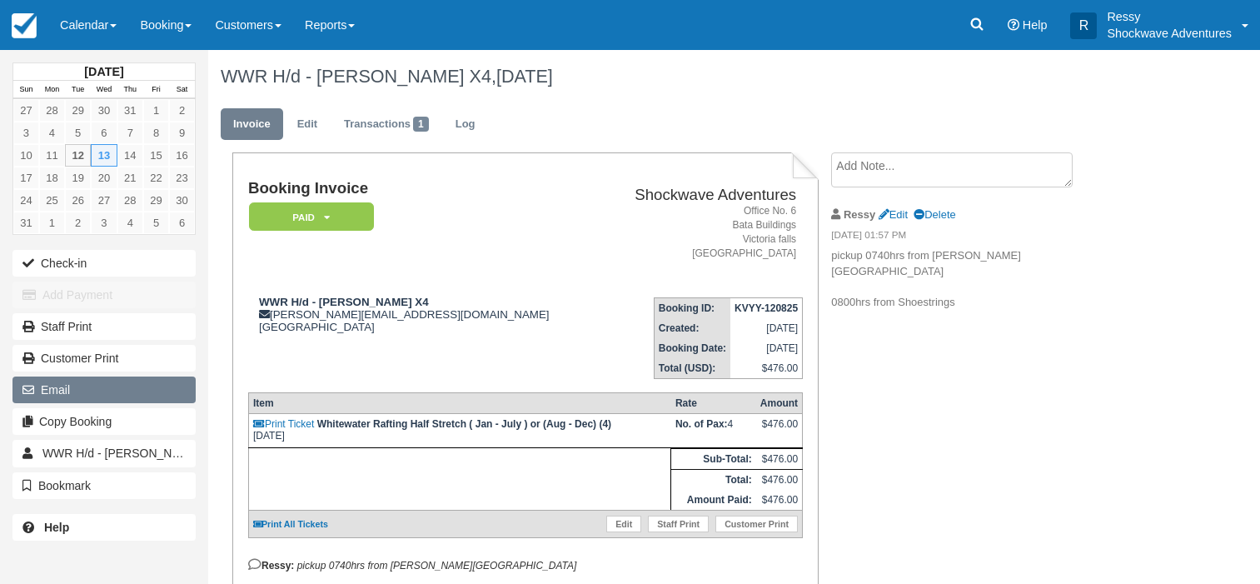
click at [72, 391] on button "Email" at bounding box center [103, 389] width 183 height 27
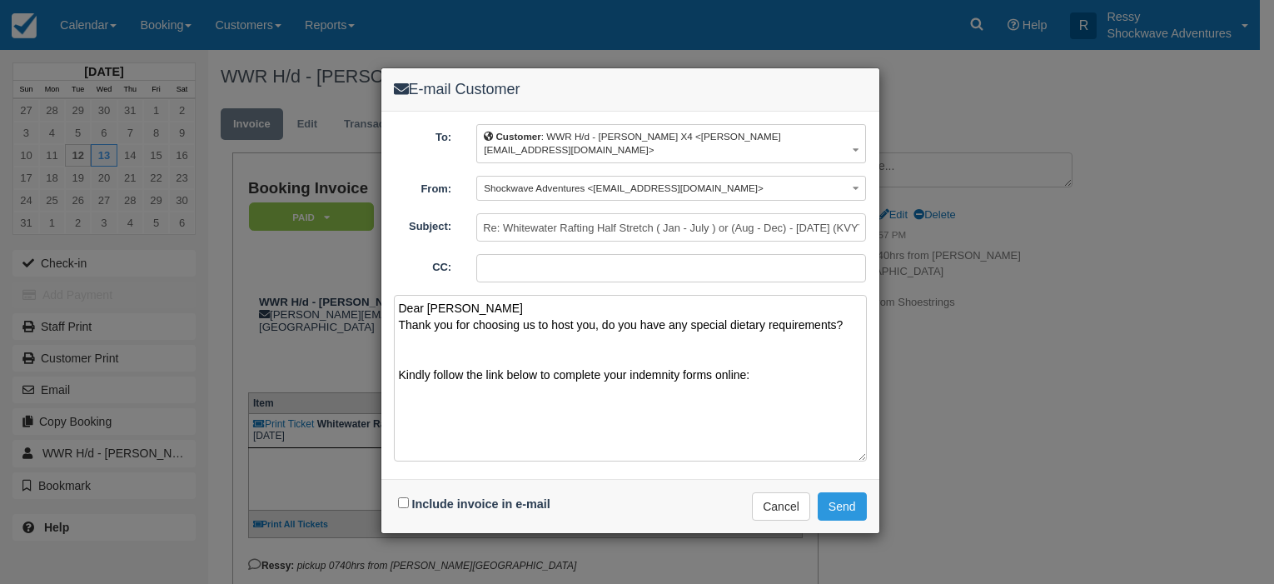
click at [407, 341] on textarea "Dear Brad Thank you for choosing us to host you, do you have any special dietar…" at bounding box center [630, 378] width 473 height 167
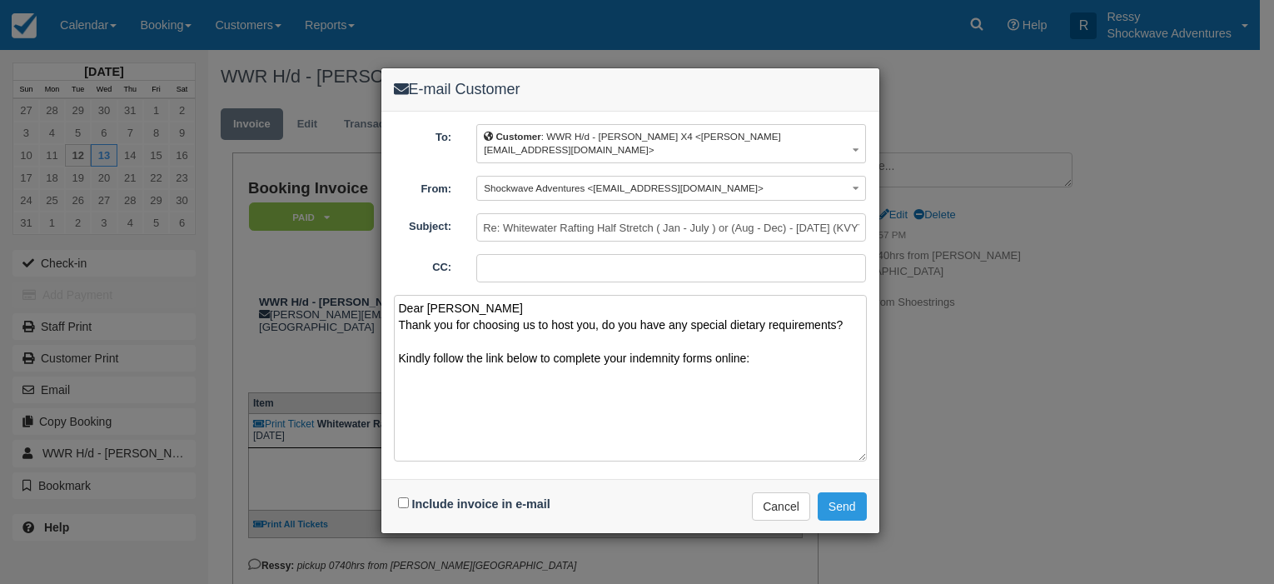
click at [405, 374] on textarea "Dear Brad Thank you for choosing us to host you, do you have any special dietar…" at bounding box center [630, 378] width 473 height 167
paste textarea "https://www.1tick.co.za/indemnity/check-in-and-indemnity-form-for-shockwave-adv…"
click at [753, 341] on textarea "Dear Brad Thank you for choosing us to host you, do you have any special dietar…" at bounding box center [630, 378] width 473 height 167
click at [615, 396] on textarea "Dear Brad Thank you for choosing us to host you, do you have any special dietar…" at bounding box center [630, 378] width 473 height 167
paste textarea "Inclusions Buffet lunch included Free drinks included Free hotel pickup and dro…"
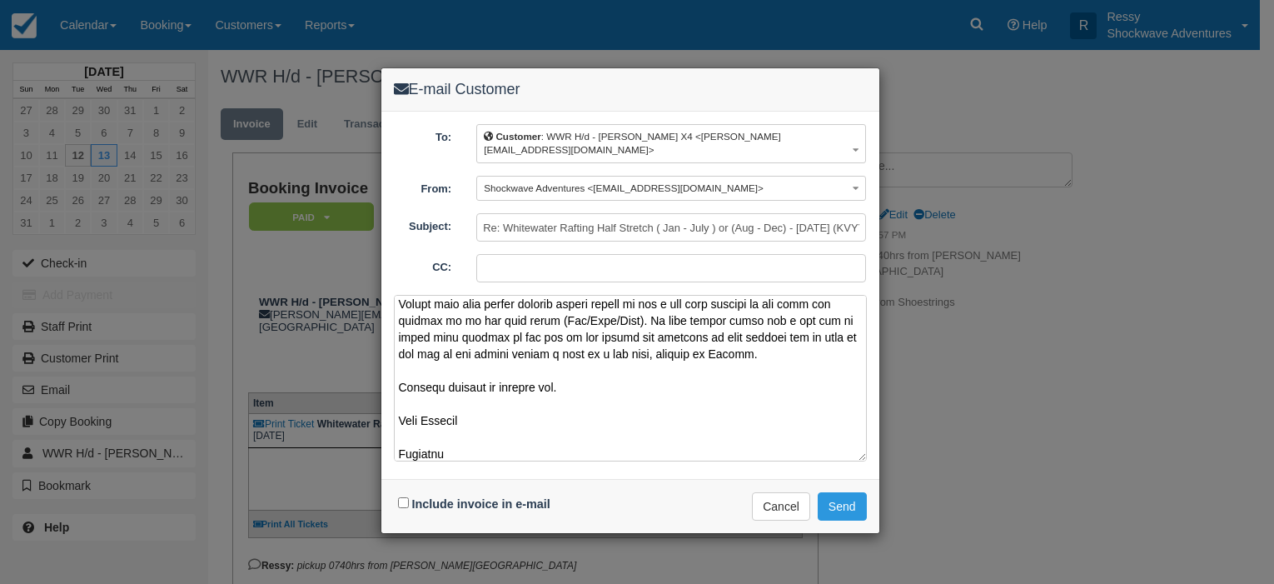
scroll to position [687, 0]
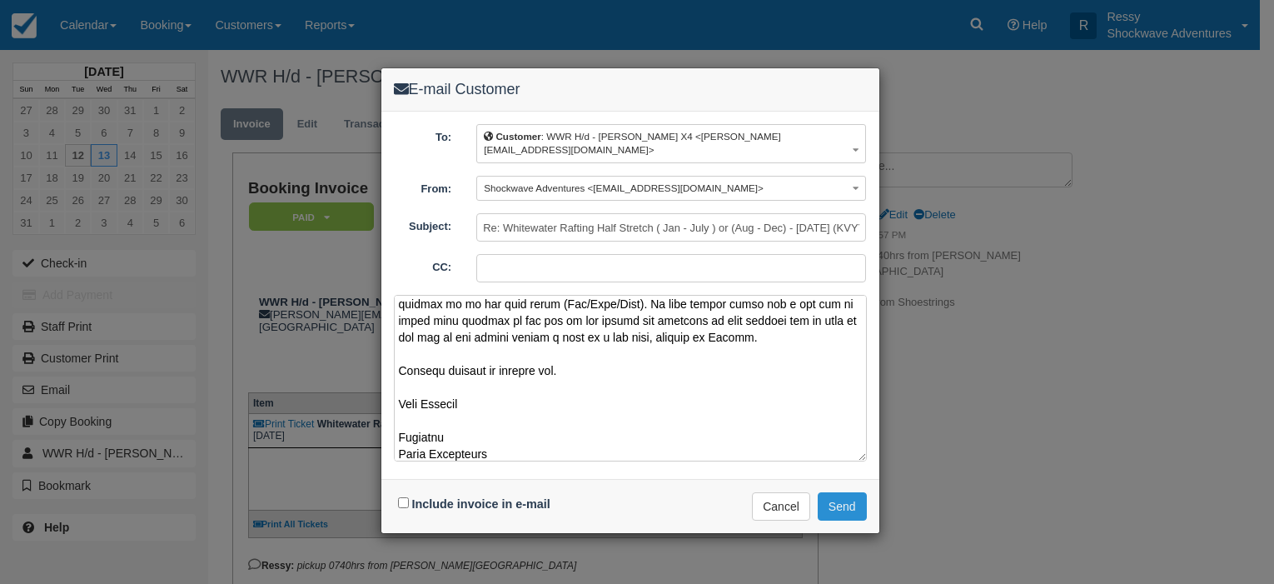
type textarea "Dear Brad Thank you for choosing us to host you, do you have any special dietar…"
click at [832, 492] on button "Send" at bounding box center [842, 506] width 49 height 28
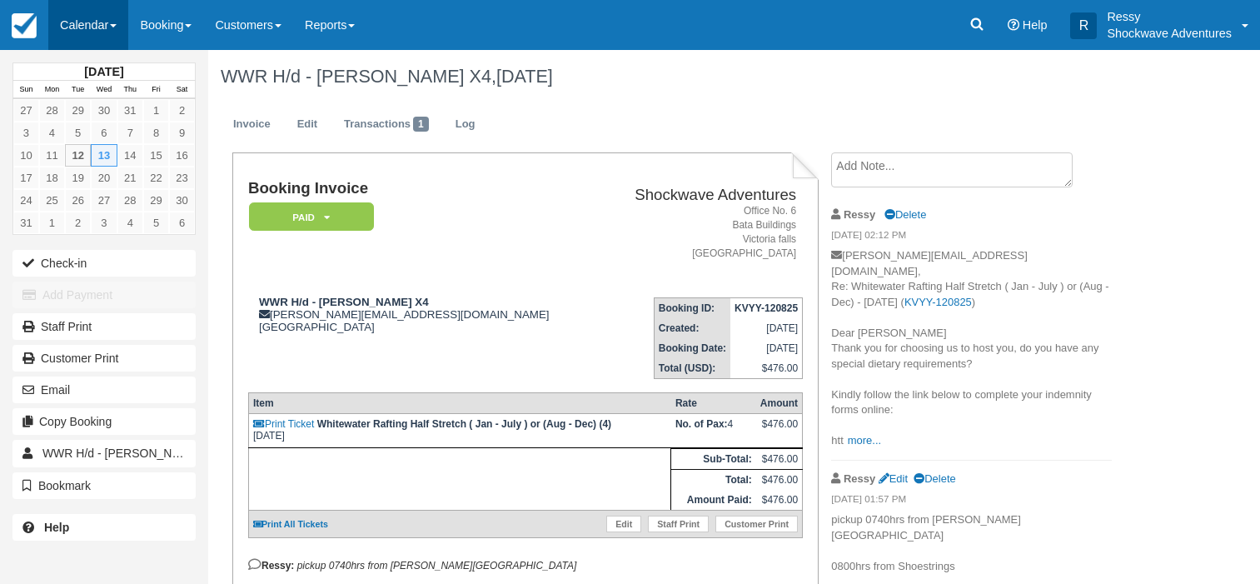
click at [103, 28] on link "Calendar" at bounding box center [88, 25] width 80 height 50
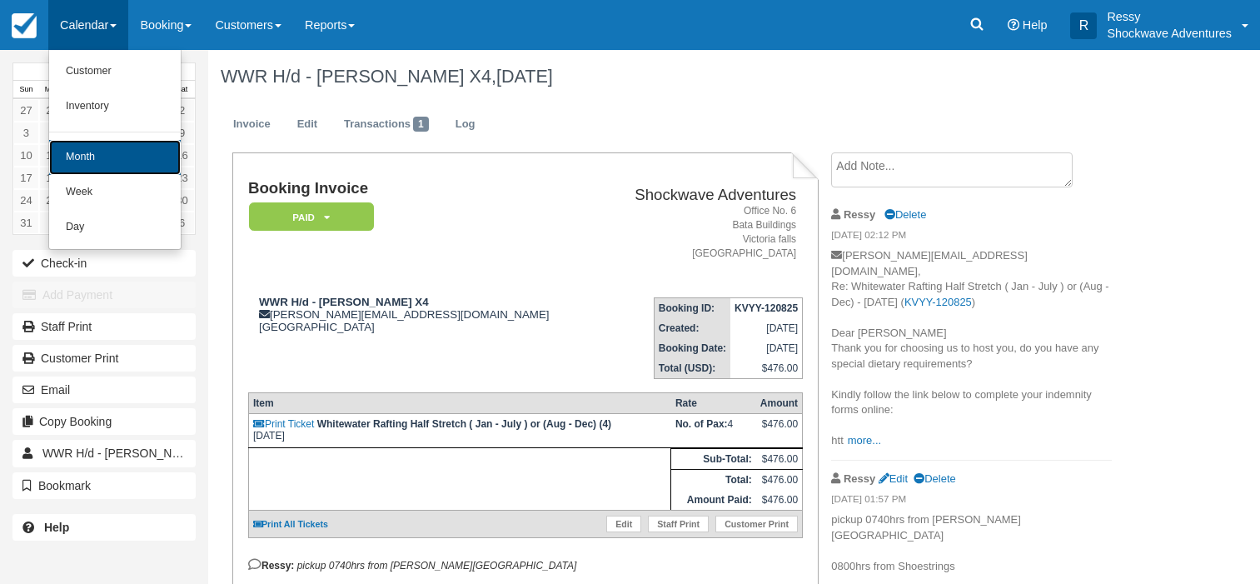
click at [114, 159] on link "Month" at bounding box center [115, 157] width 132 height 35
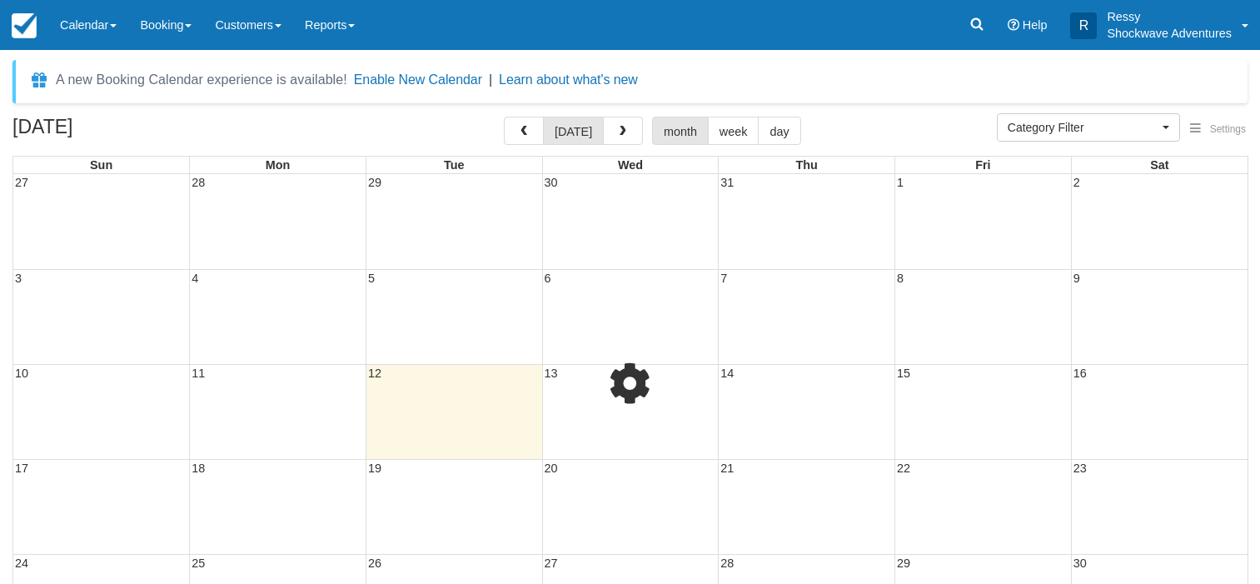
select select
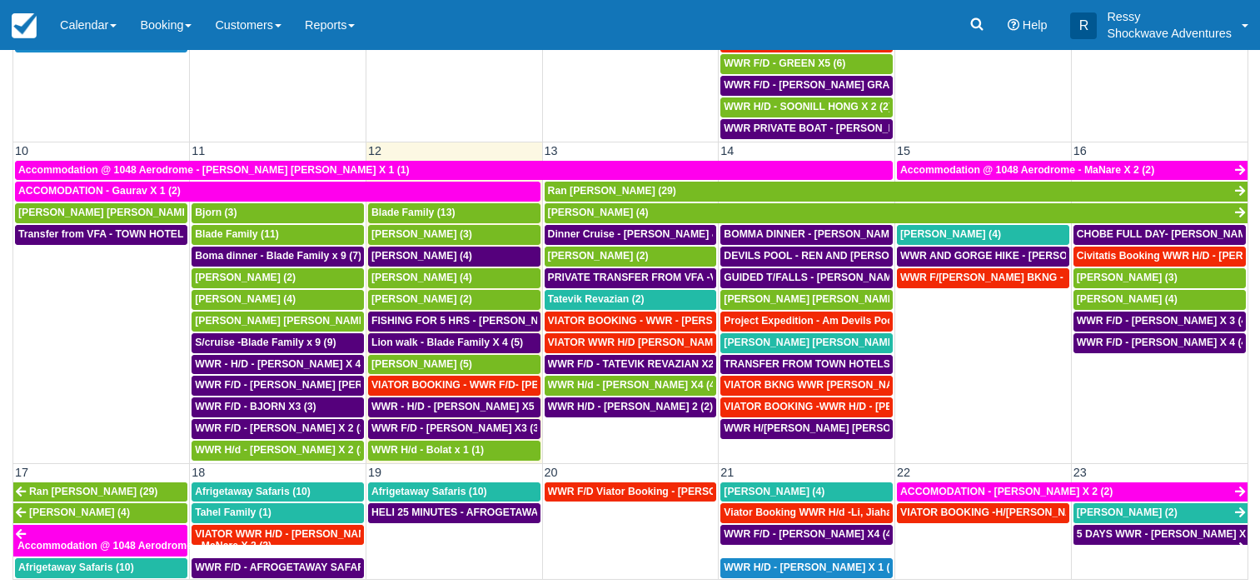
scroll to position [428, 0]
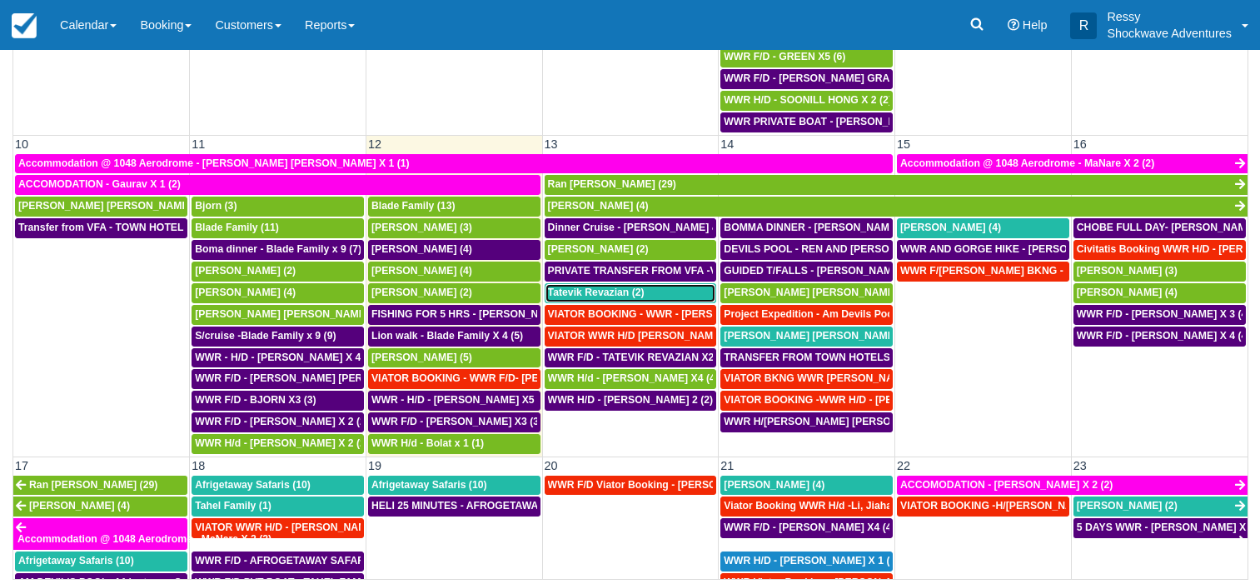
click at [585, 290] on span "Tatevik Revazian (2)" at bounding box center [596, 292] width 97 height 12
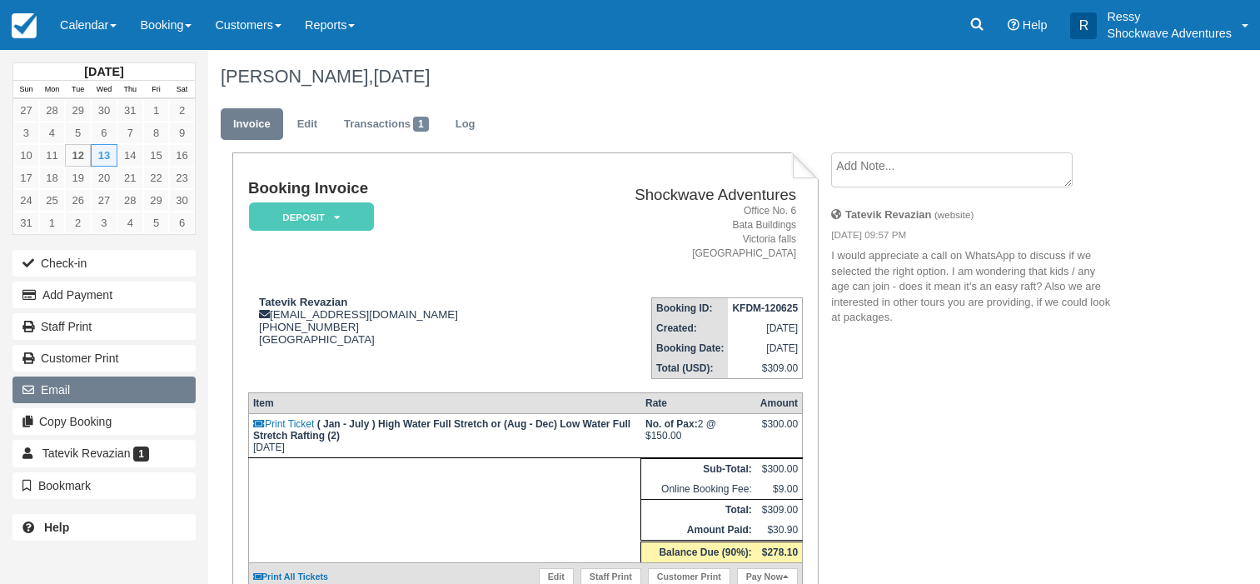
click at [72, 391] on button "Email" at bounding box center [103, 389] width 183 height 27
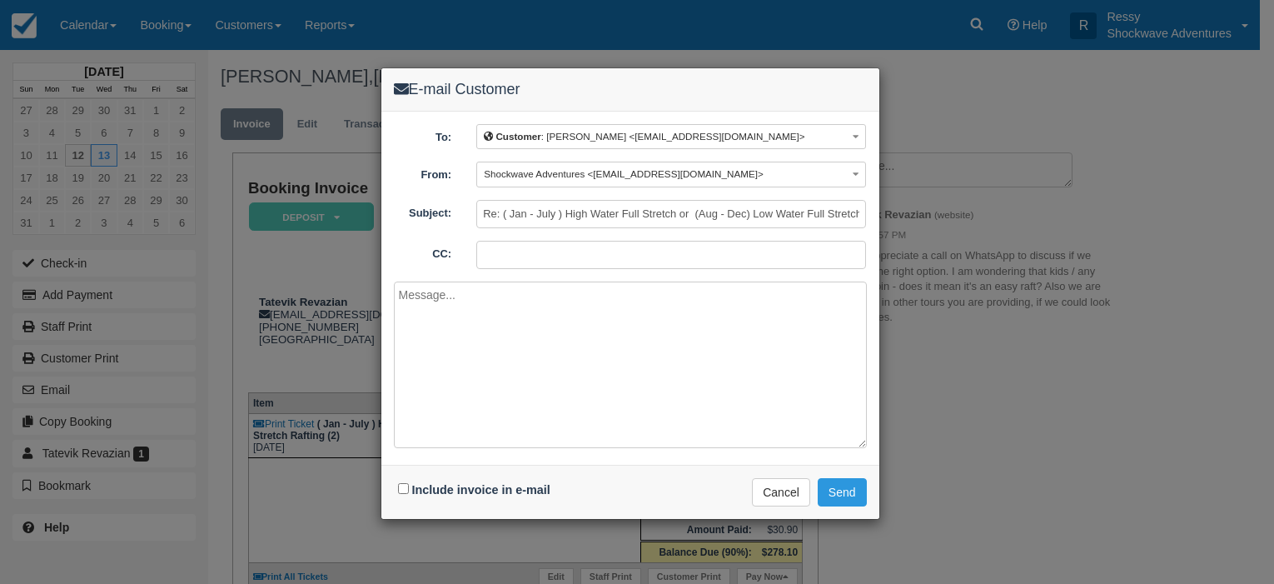
type textarea "D"
click at [773, 484] on button "Cancel" at bounding box center [781, 492] width 58 height 28
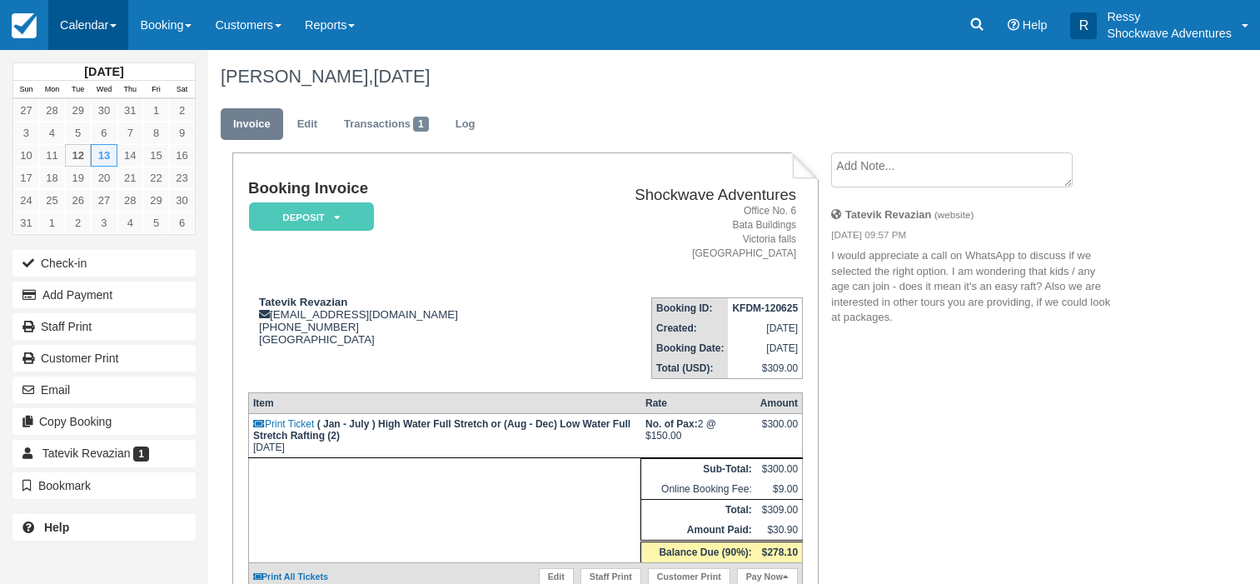
click at [81, 34] on link "Calendar" at bounding box center [88, 25] width 80 height 50
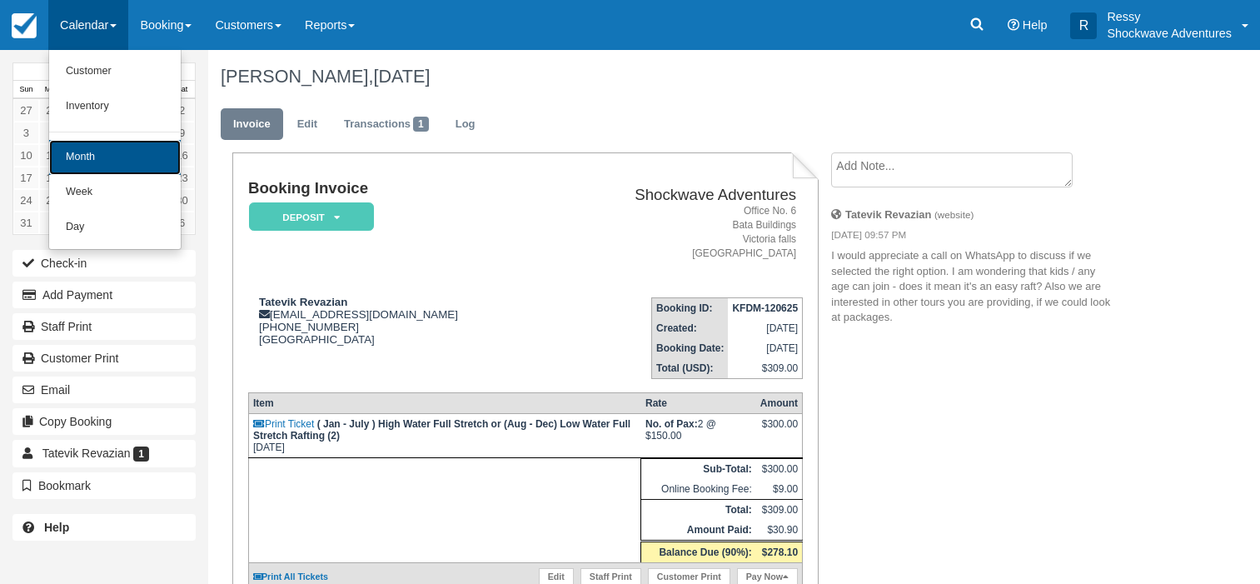
click at [90, 161] on link "Month" at bounding box center [115, 157] width 132 height 35
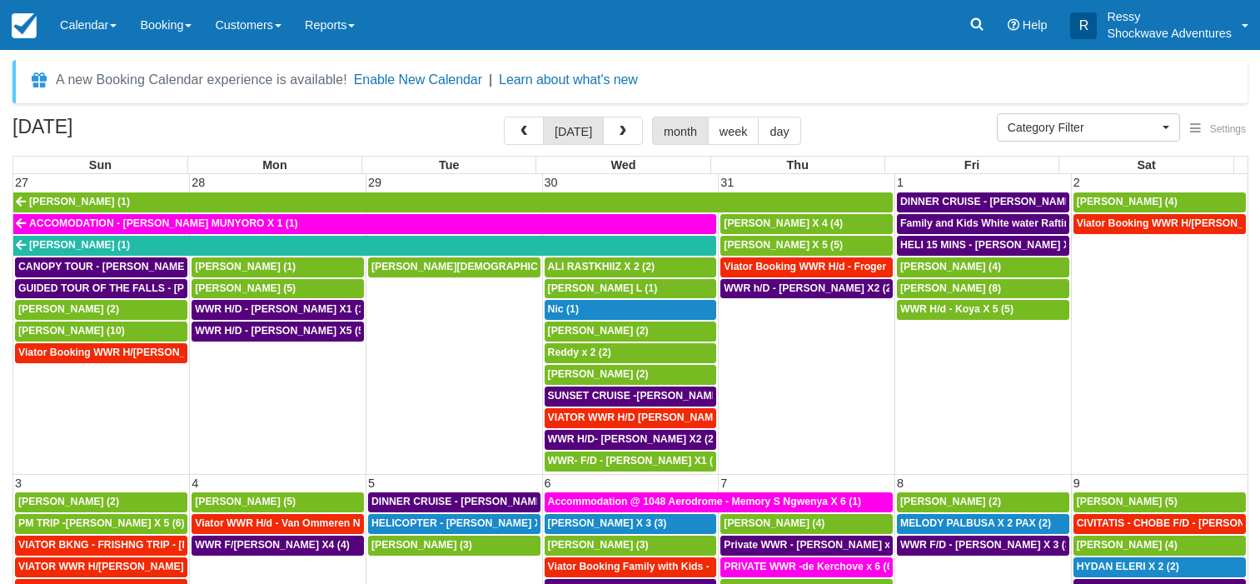
select select
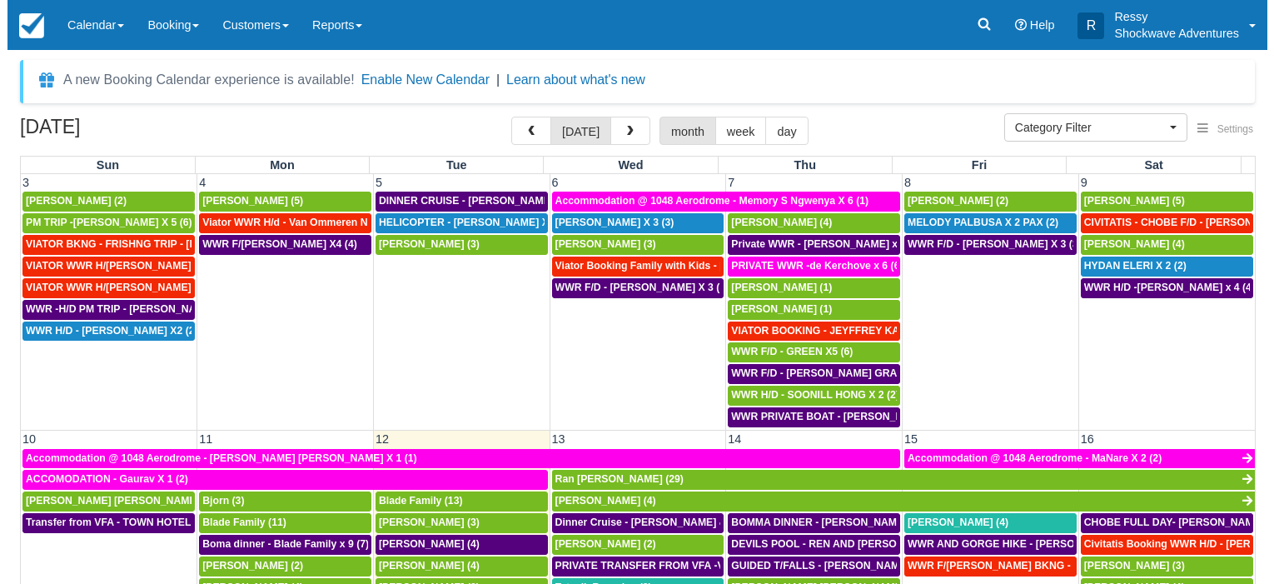
scroll to position [320, 0]
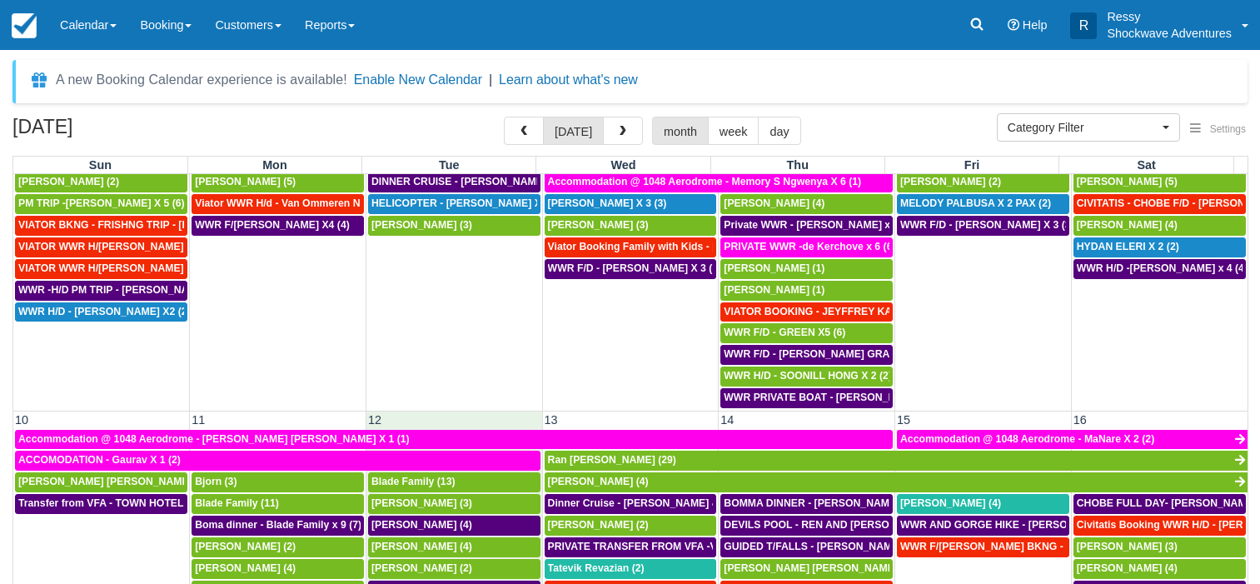
click at [431, 424] on td "12" at bounding box center [454, 419] width 177 height 17
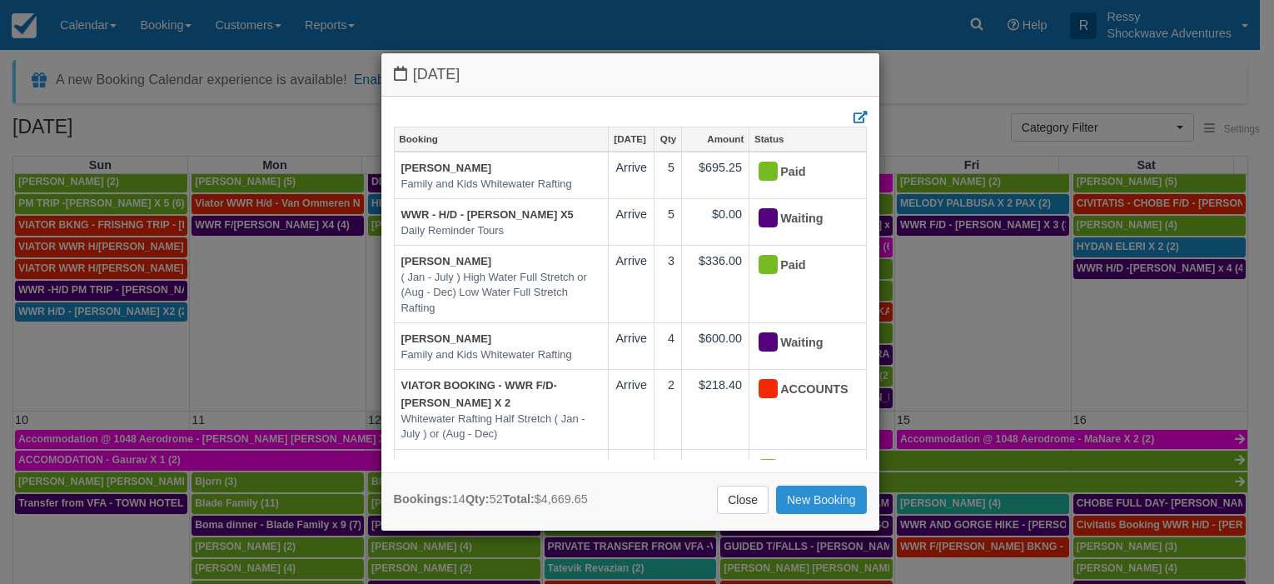
click at [824, 498] on link "New Booking" at bounding box center [821, 499] width 91 height 28
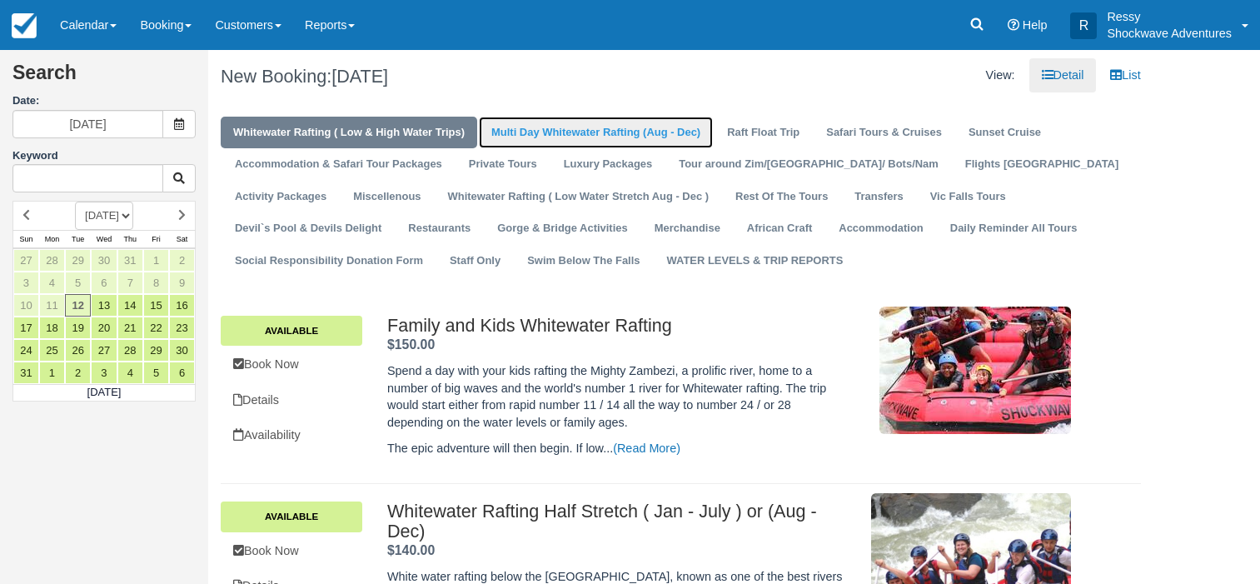
click at [604, 139] on link "Multi Day Whitewater Rafting (Aug - Dec)" at bounding box center [596, 133] width 234 height 32
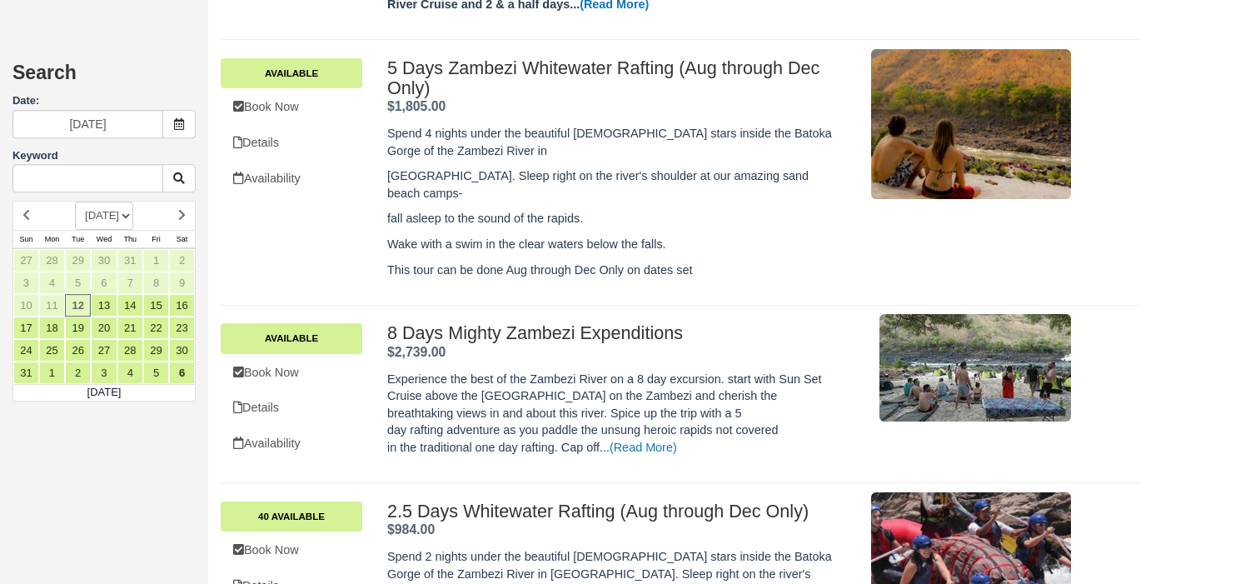
scroll to position [680, 0]
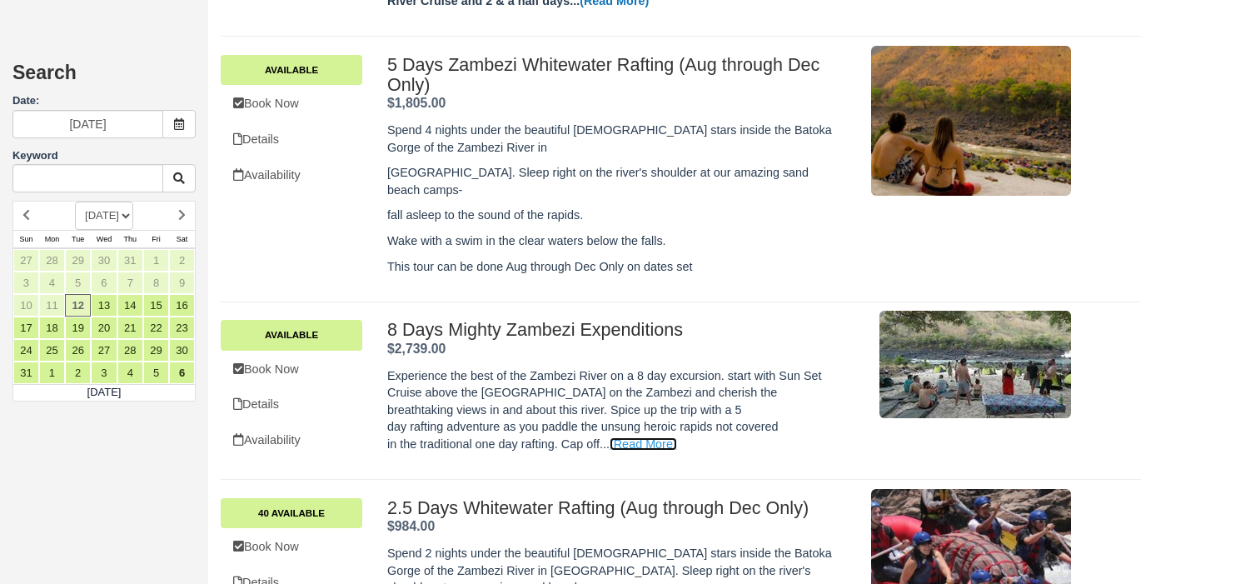
click at [666, 437] on link "(Read More)" at bounding box center [643, 443] width 67 height 13
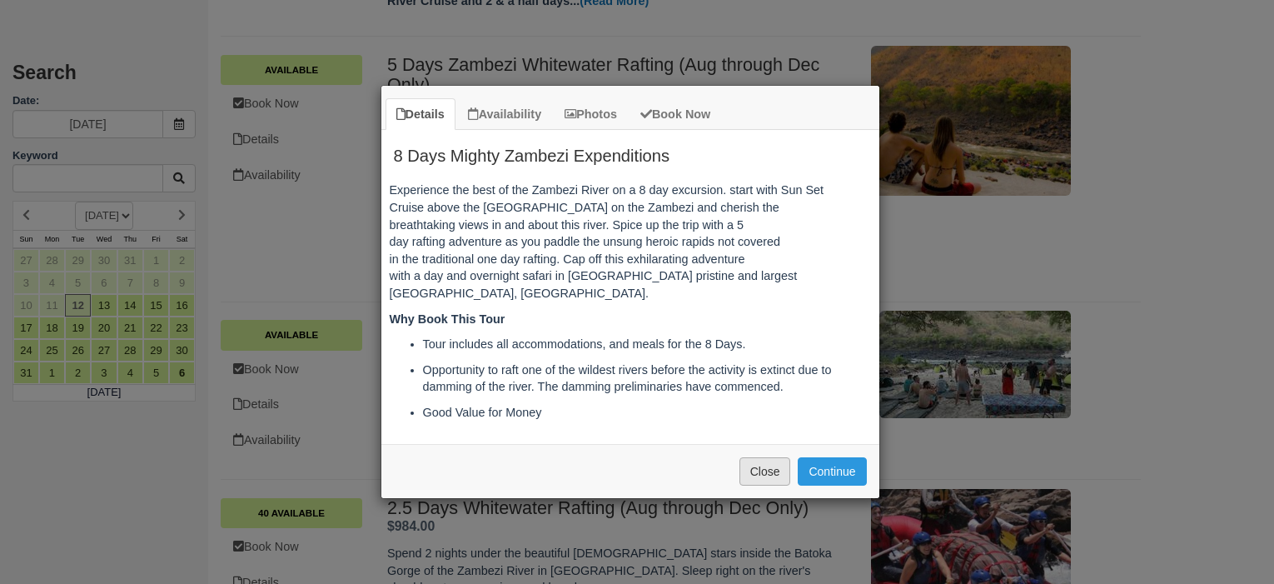
click at [747, 471] on button "Close" at bounding box center [765, 471] width 52 height 28
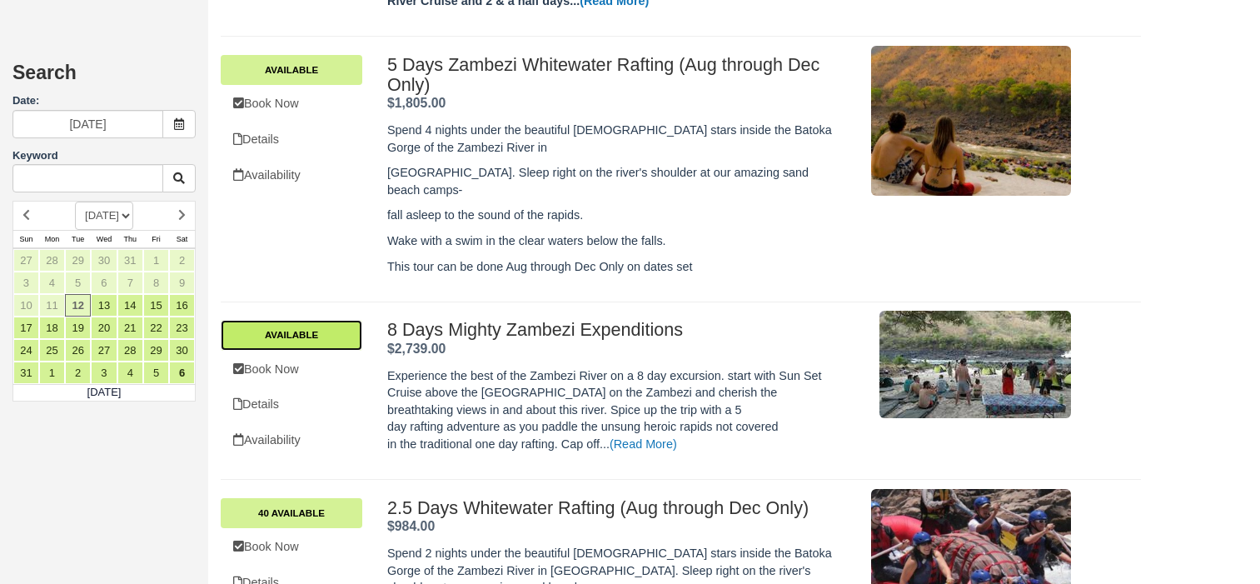
click at [323, 320] on link "Available" at bounding box center [292, 335] width 142 height 30
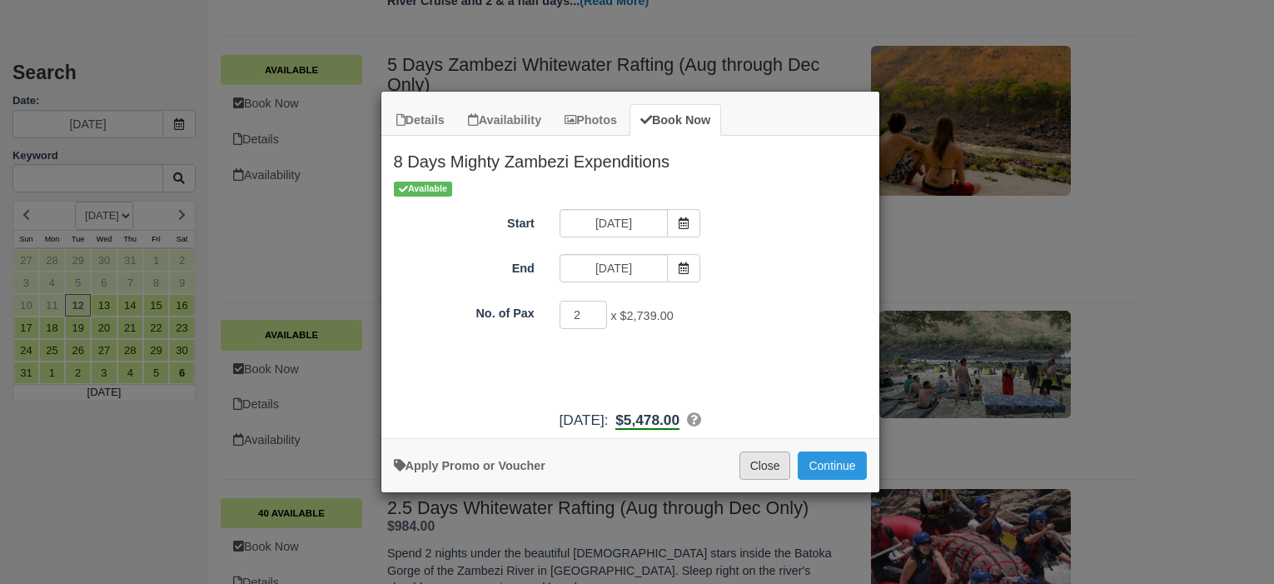
click at [763, 466] on button "Close" at bounding box center [765, 465] width 52 height 28
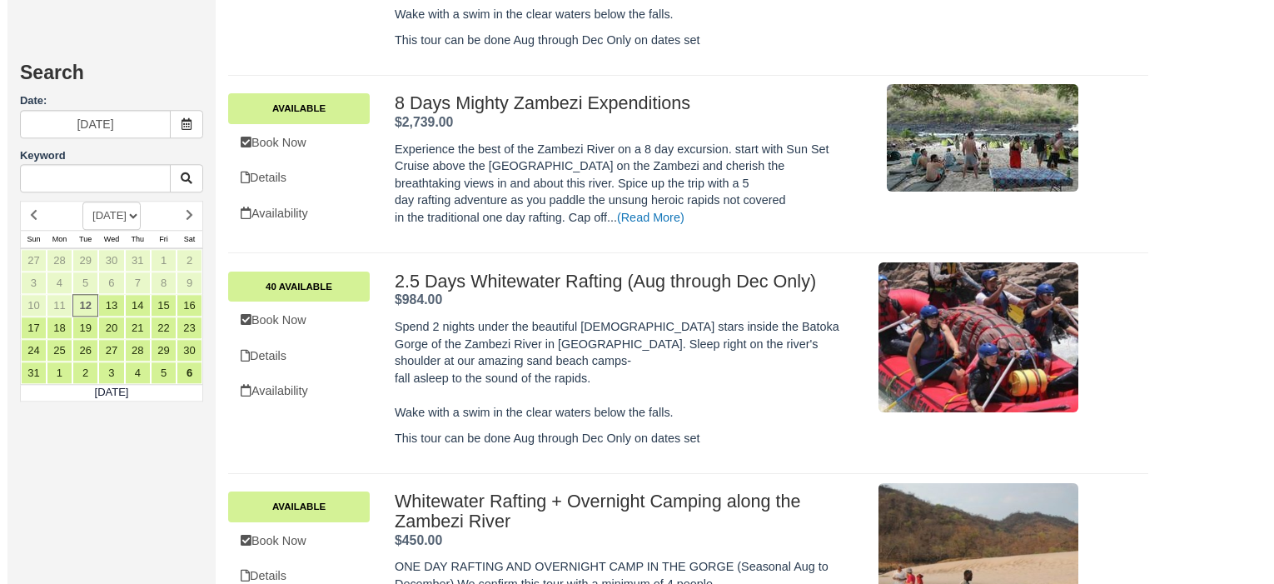
scroll to position [934, 0]
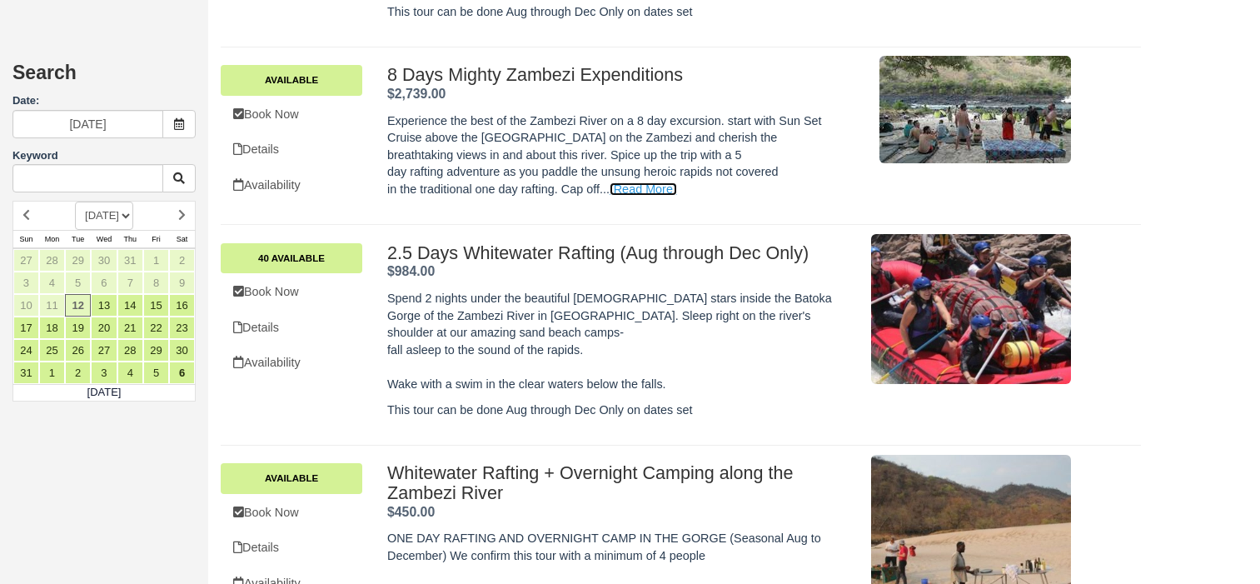
click at [631, 182] on link "(Read More)" at bounding box center [643, 188] width 67 height 13
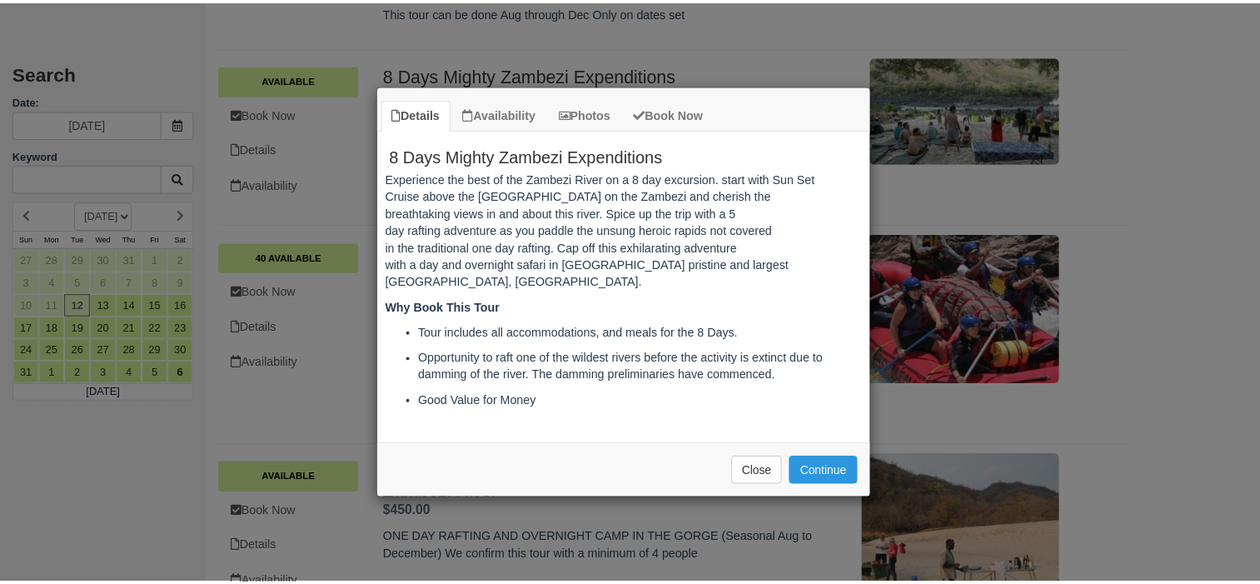
scroll to position [0, 0]
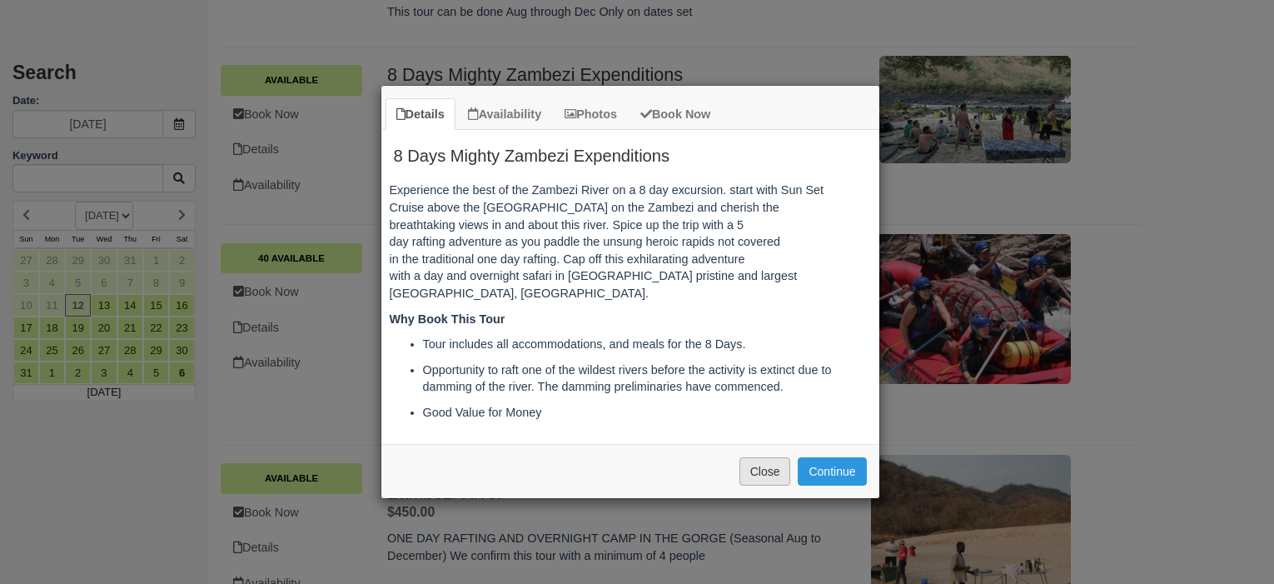
click at [757, 476] on button "Close" at bounding box center [765, 471] width 52 height 28
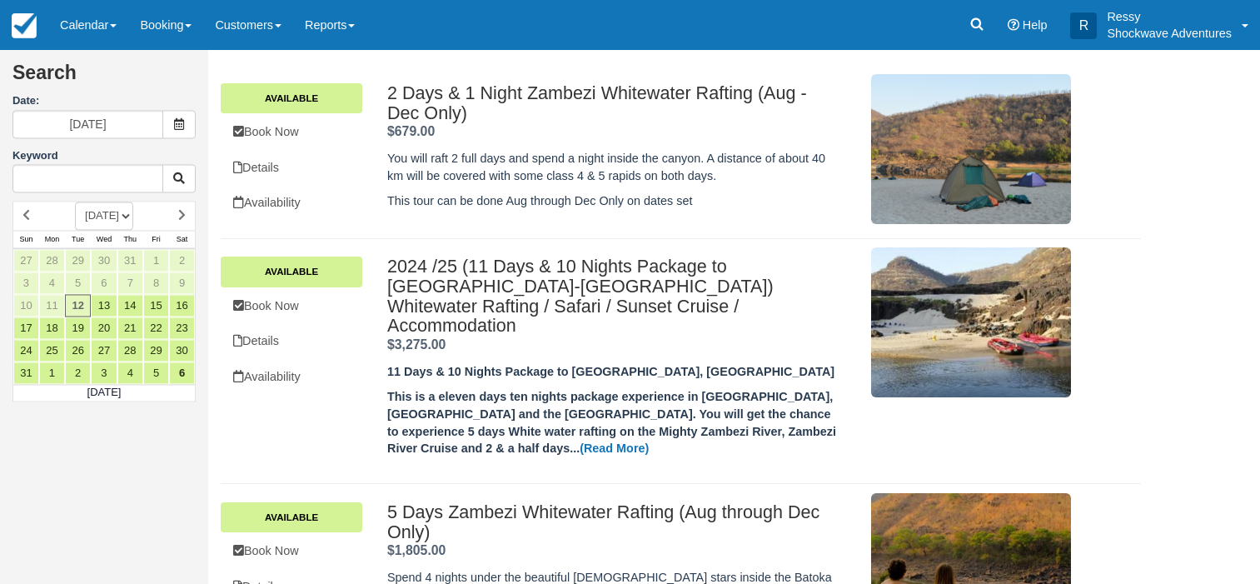
scroll to position [340, 0]
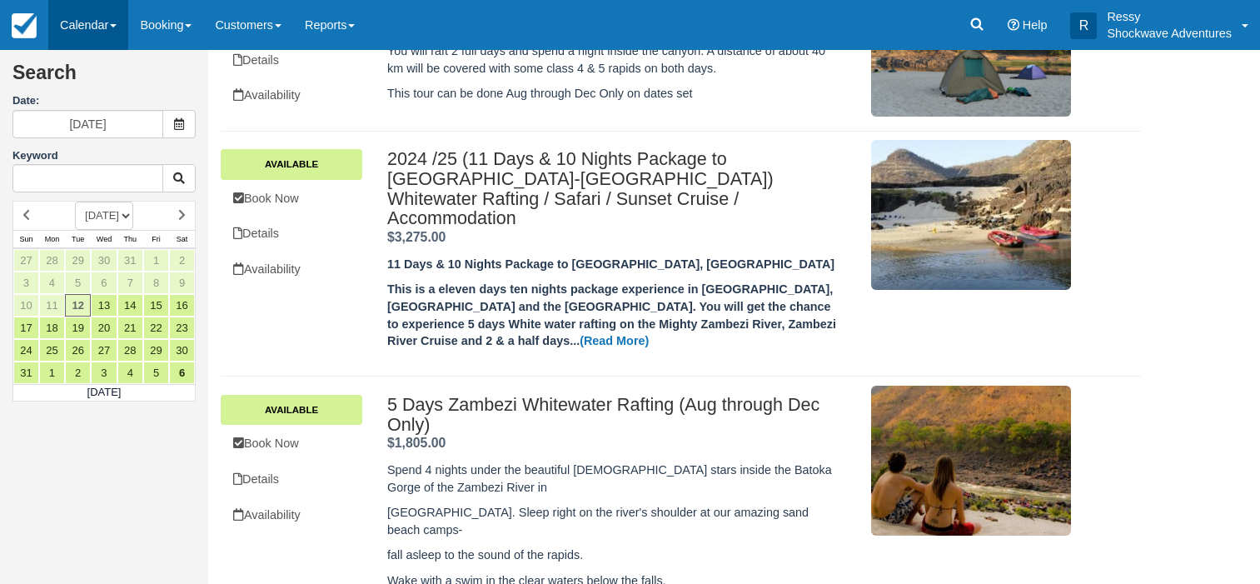
click at [74, 24] on link "Calendar" at bounding box center [88, 25] width 80 height 50
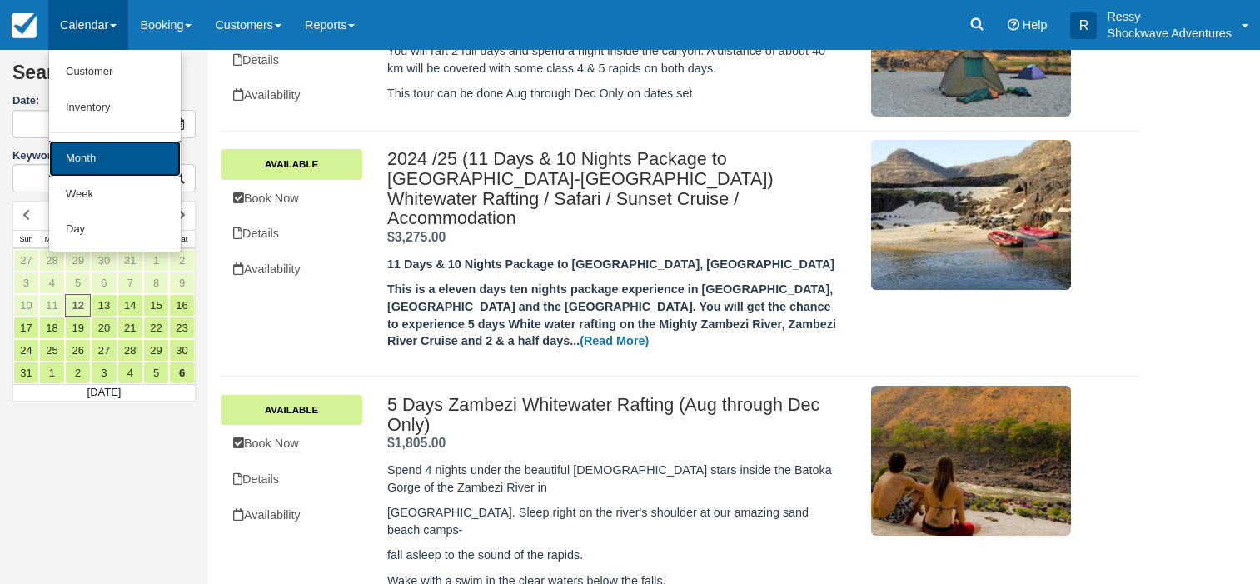
click at [93, 154] on link "Month" at bounding box center [115, 159] width 132 height 36
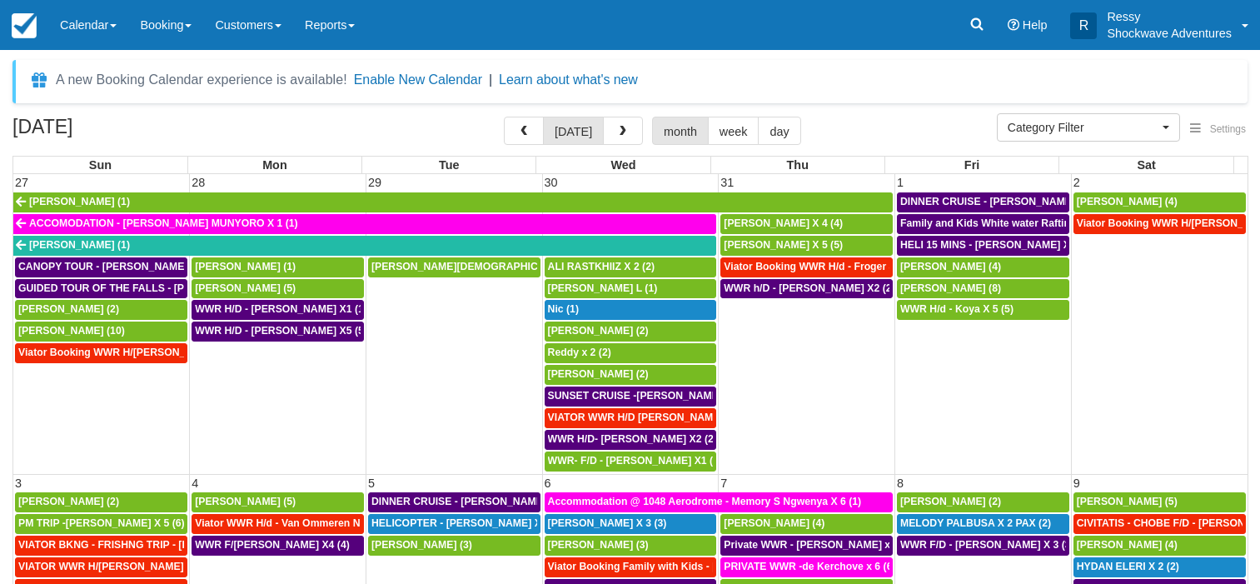
select select
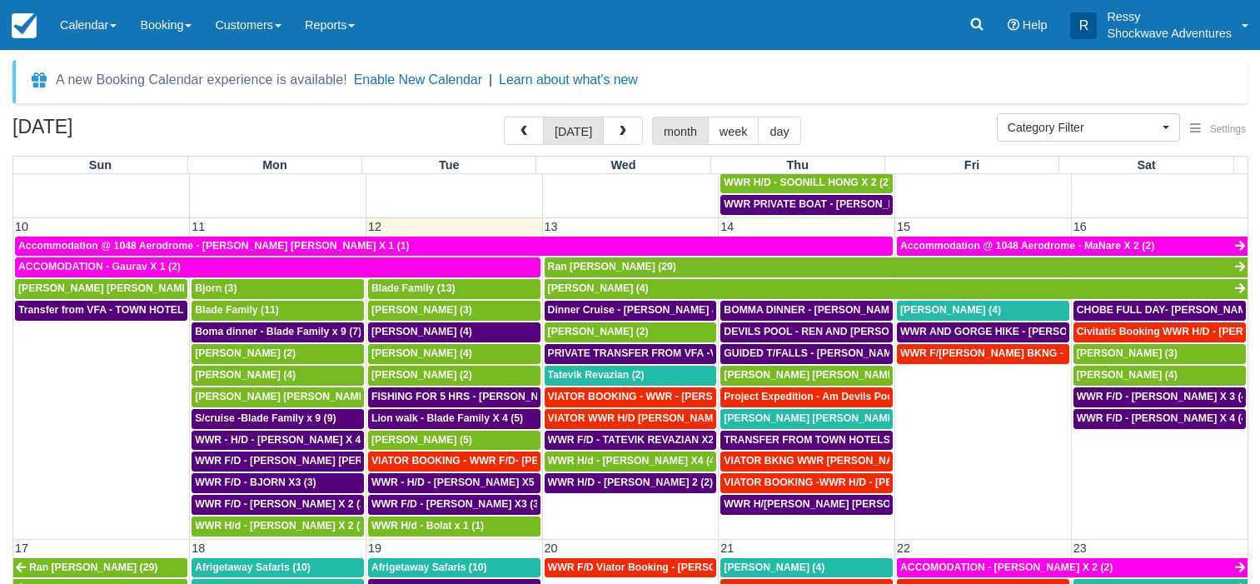
scroll to position [515, 0]
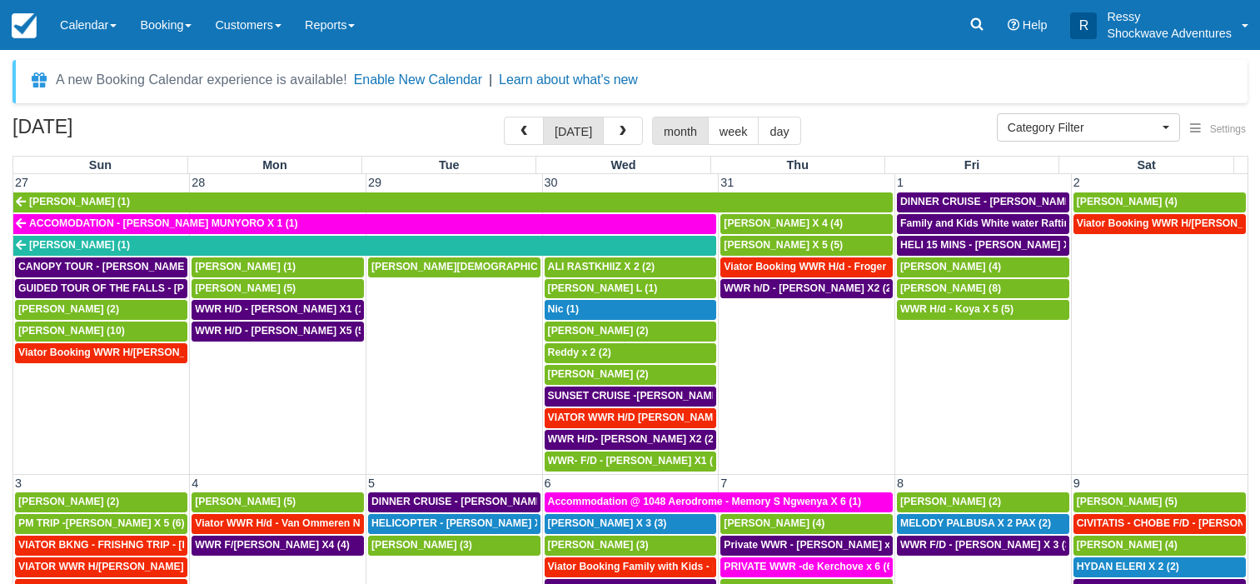
select select
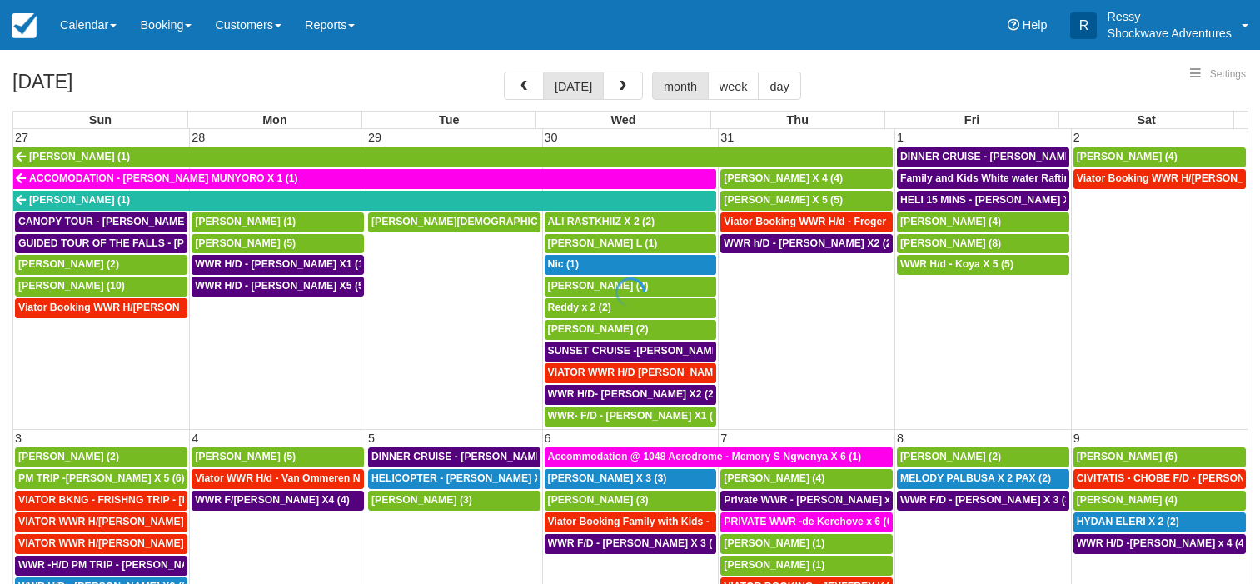
select select
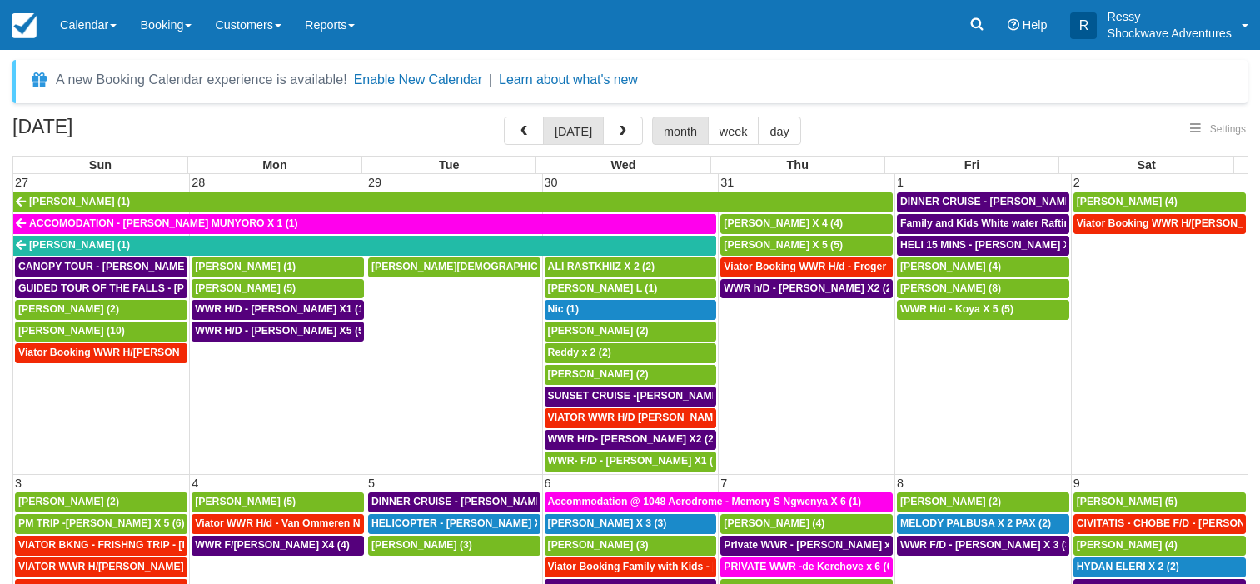
select select
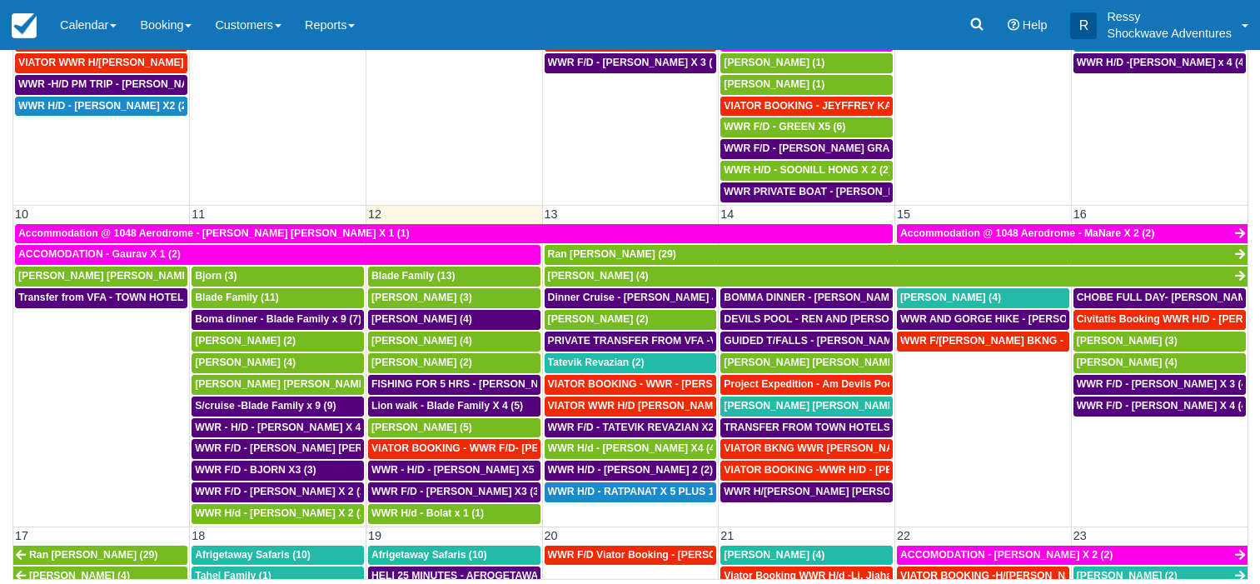
scroll to position [400, 0]
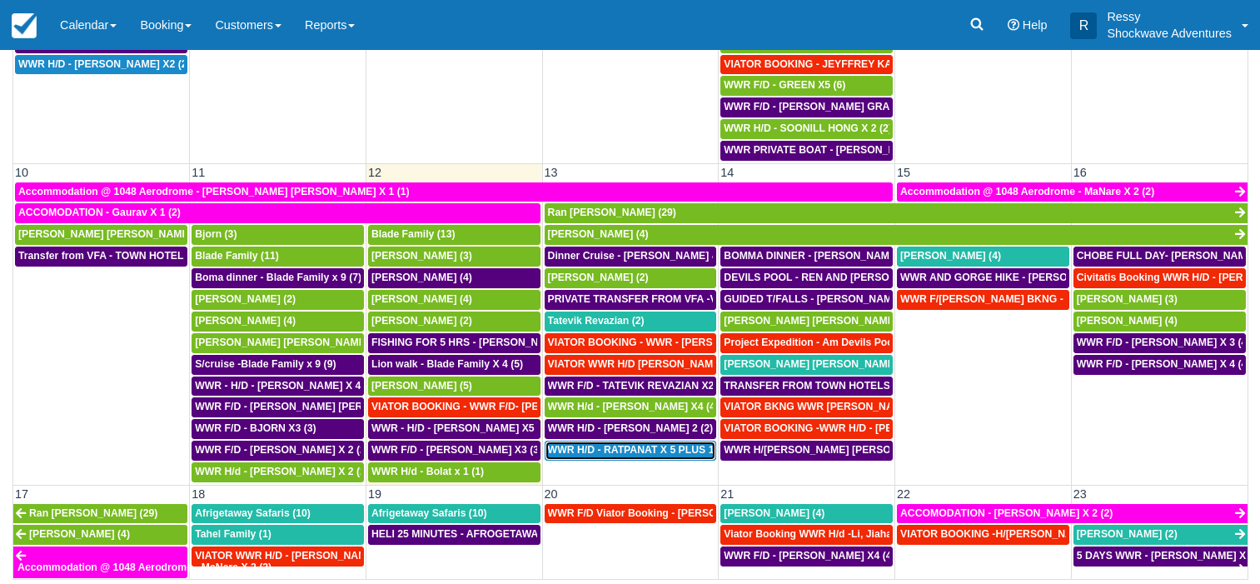
click at [635, 447] on span "WWR H/D - RATPANAT X 5 PLUS 1 (5)" at bounding box center [639, 450] width 182 height 12
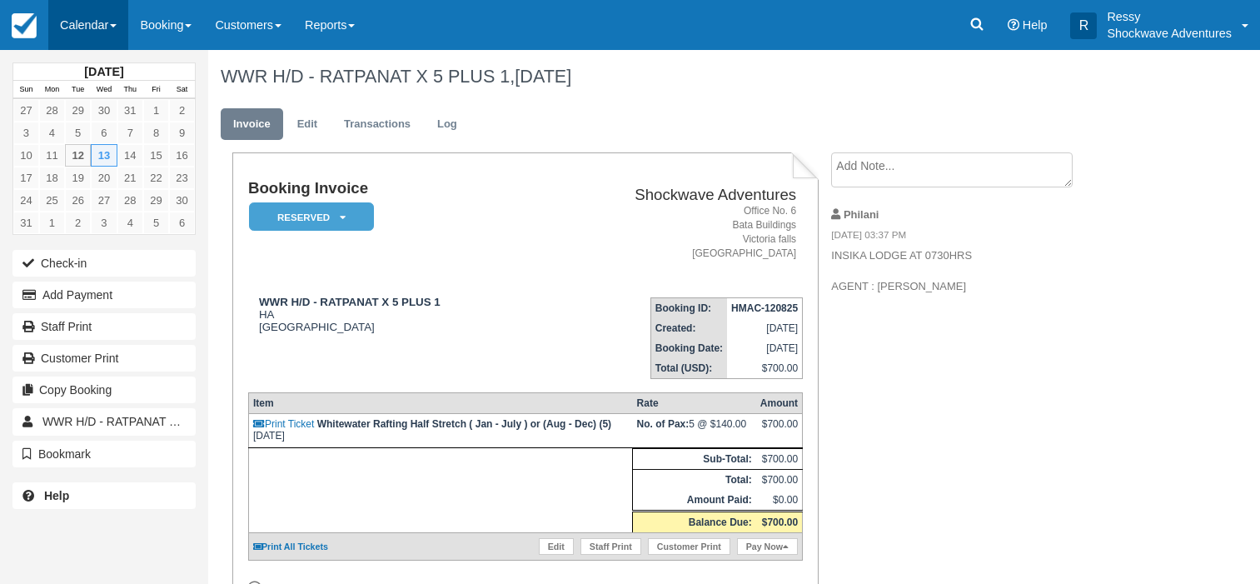
click at [92, 20] on link "Calendar" at bounding box center [88, 25] width 80 height 50
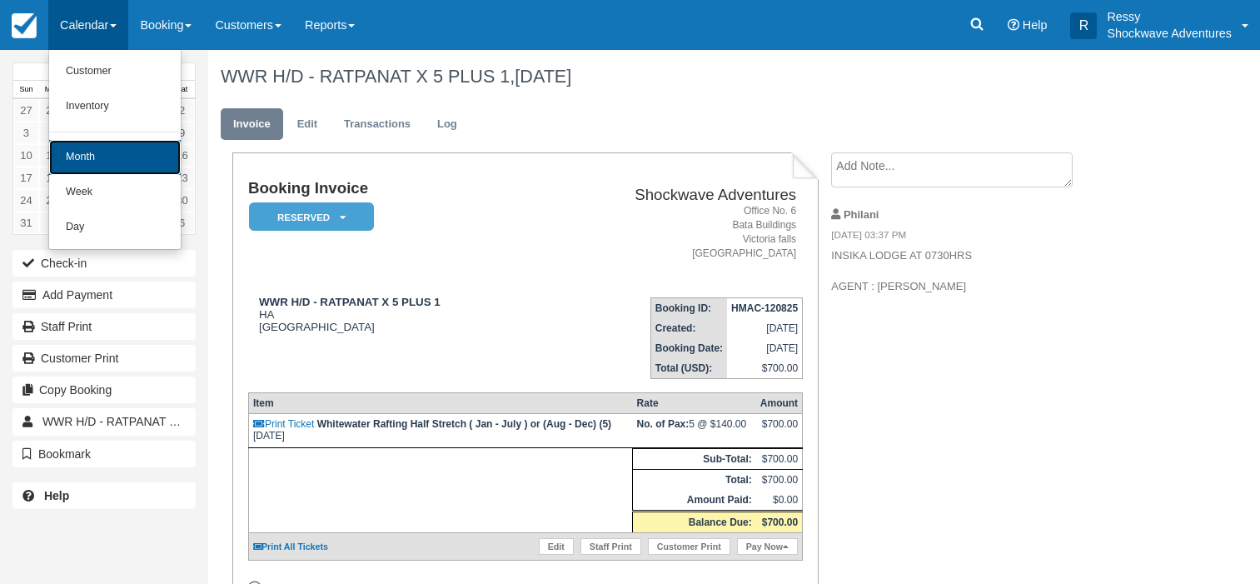
click at [110, 149] on link "Month" at bounding box center [115, 157] width 132 height 35
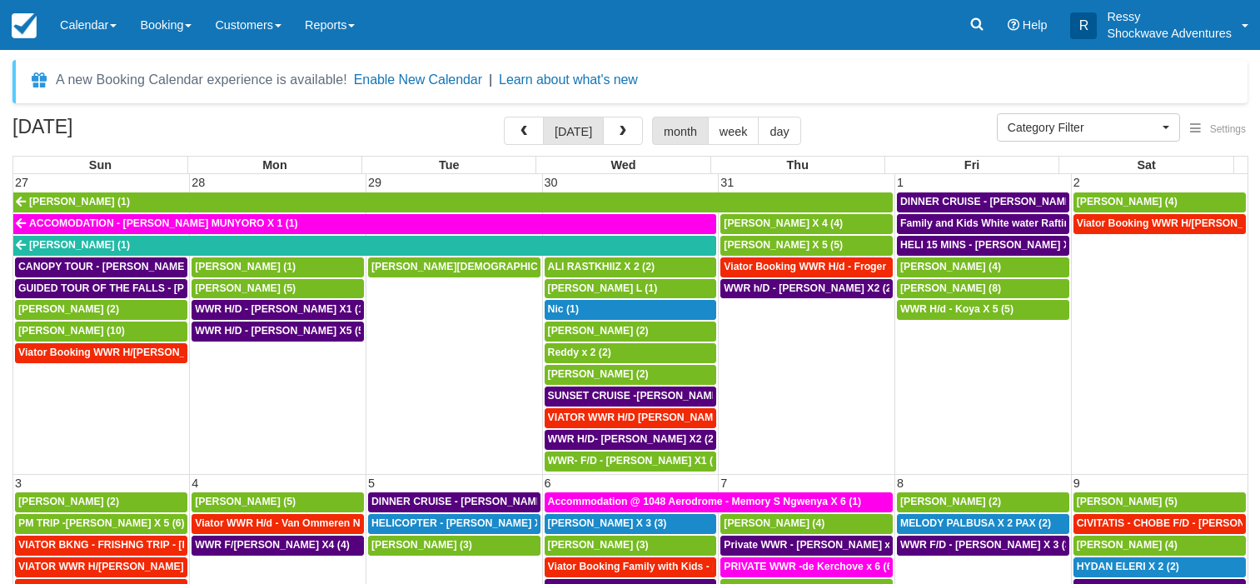
select select
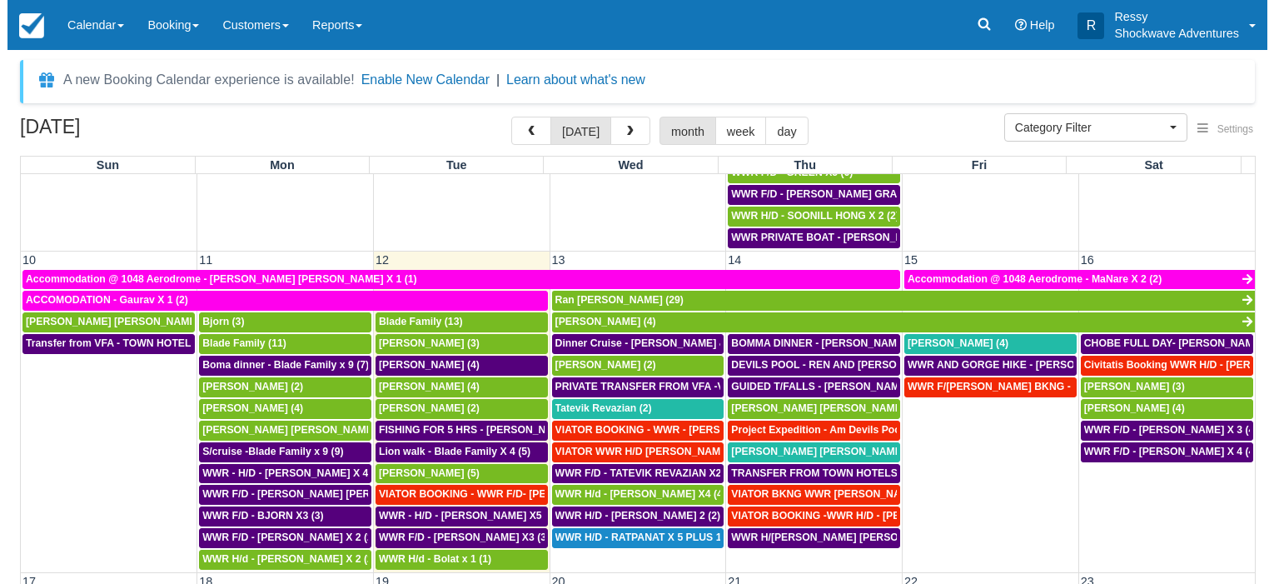
scroll to position [560, 0]
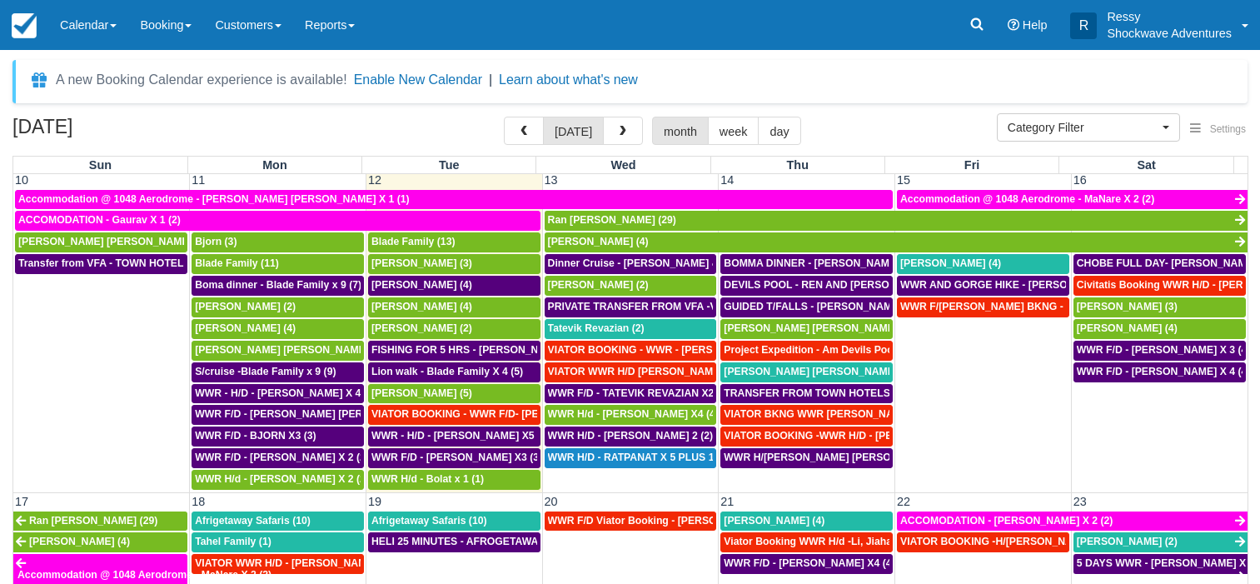
click at [964, 350] on td "WWR F/D - VIATOR BKNG - DOUG JACQUELINE X1 (1)" at bounding box center [983, 393] width 177 height 194
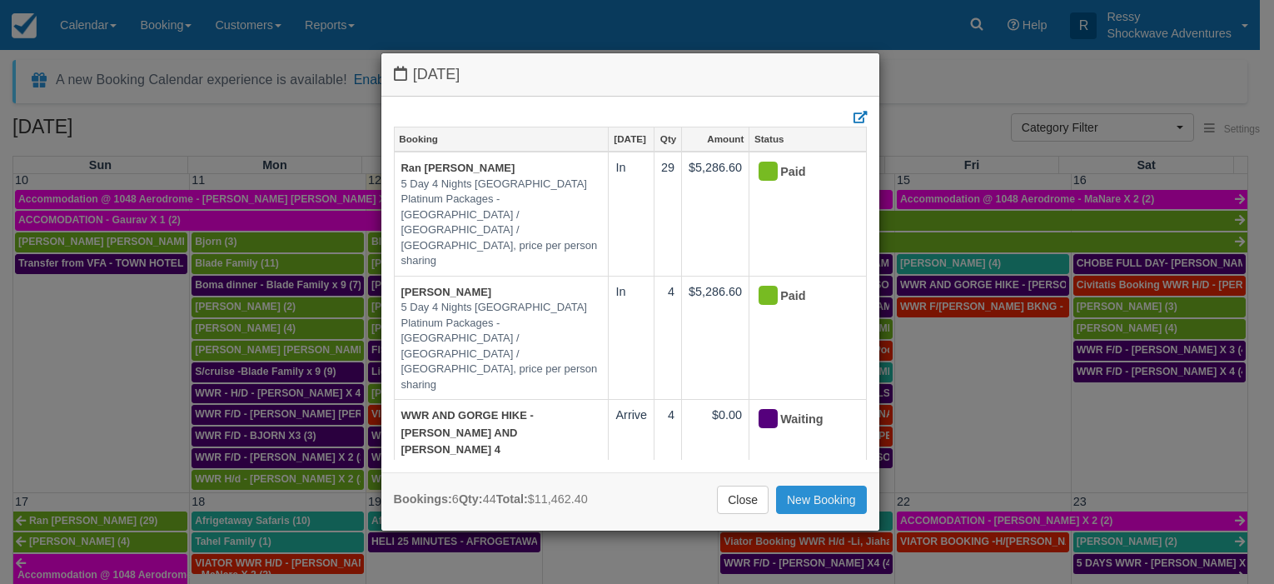
click at [808, 494] on link "New Booking" at bounding box center [821, 499] width 91 height 28
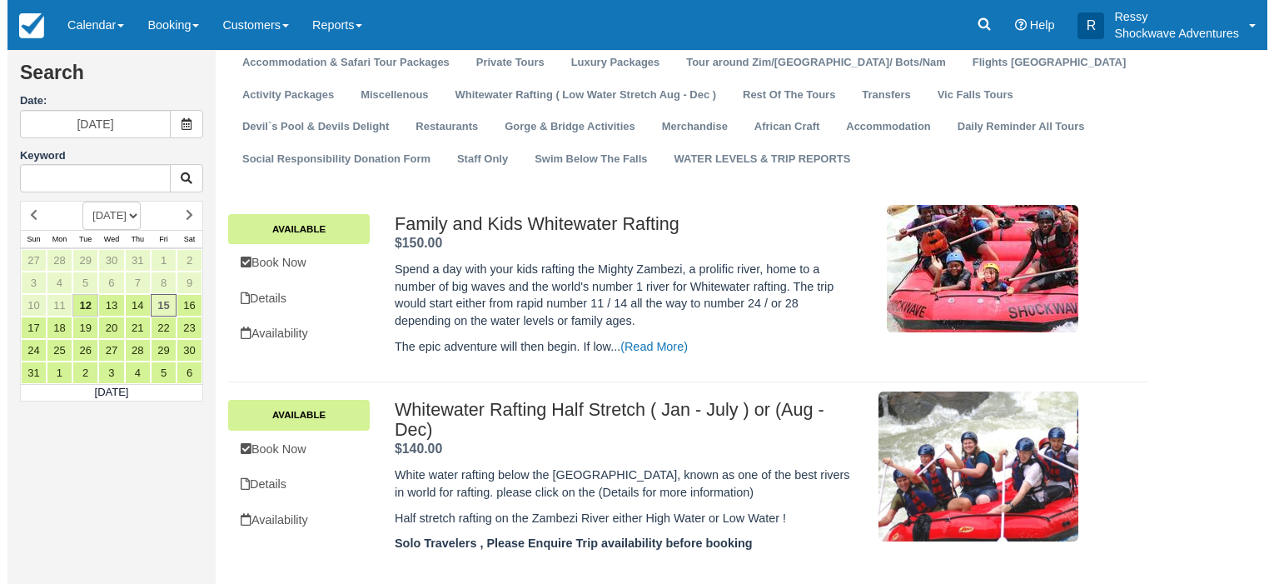
scroll to position [170, 0]
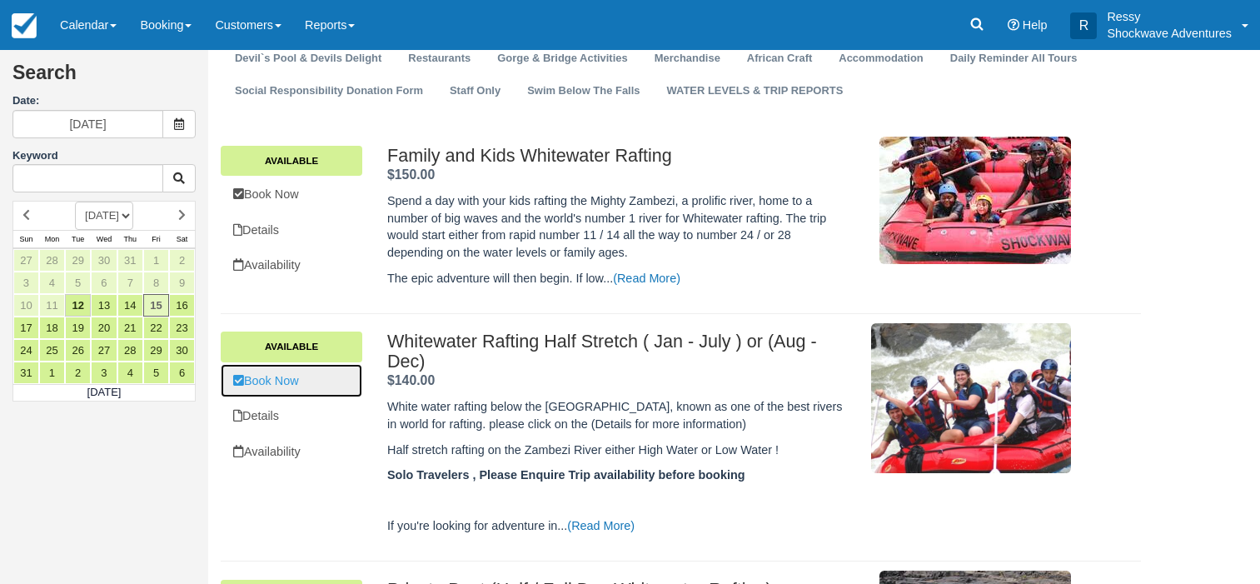
click at [300, 377] on link "Book Now" at bounding box center [292, 381] width 142 height 34
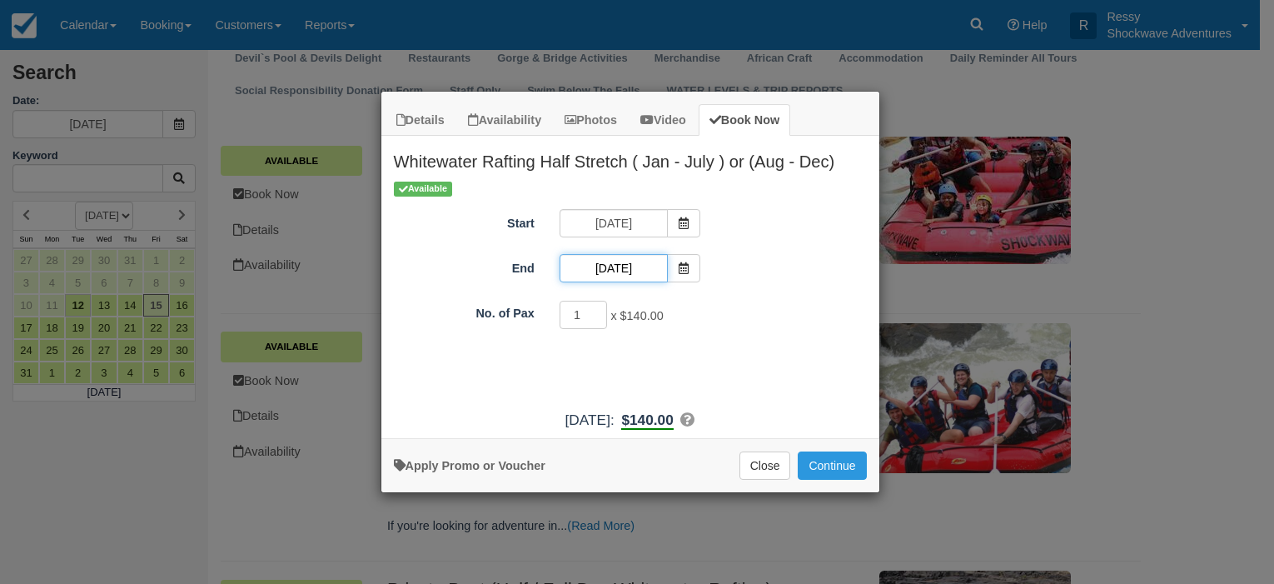
click at [601, 272] on input "[DATE]" at bounding box center [614, 268] width 108 height 28
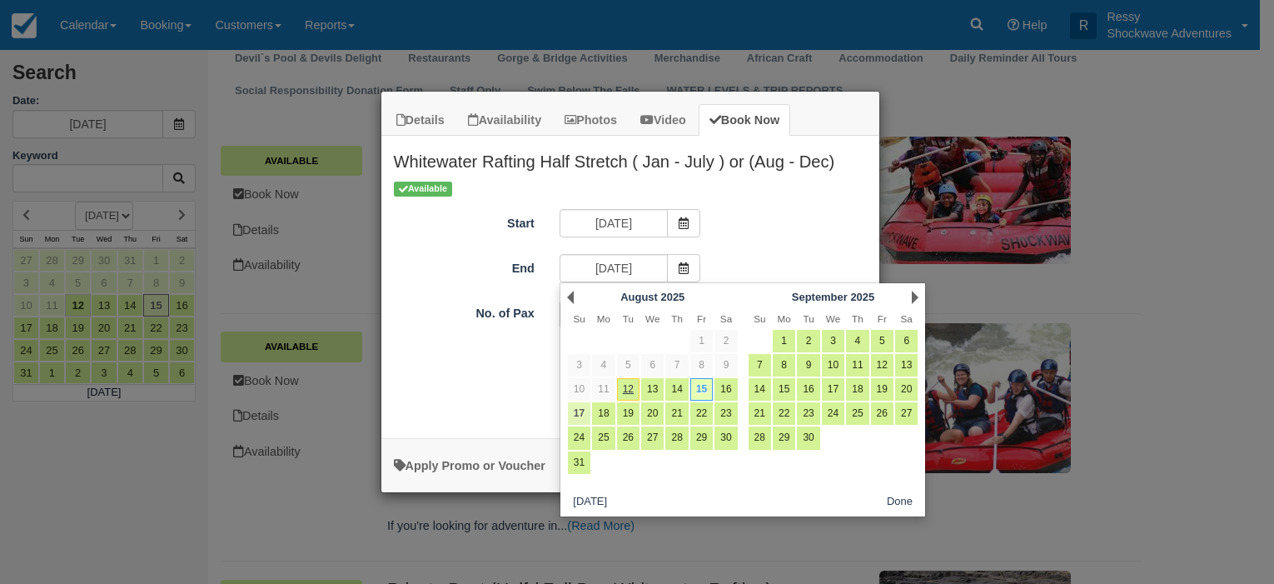
click at [578, 413] on link "17" at bounding box center [579, 413] width 22 height 22
type input "[DATE]"
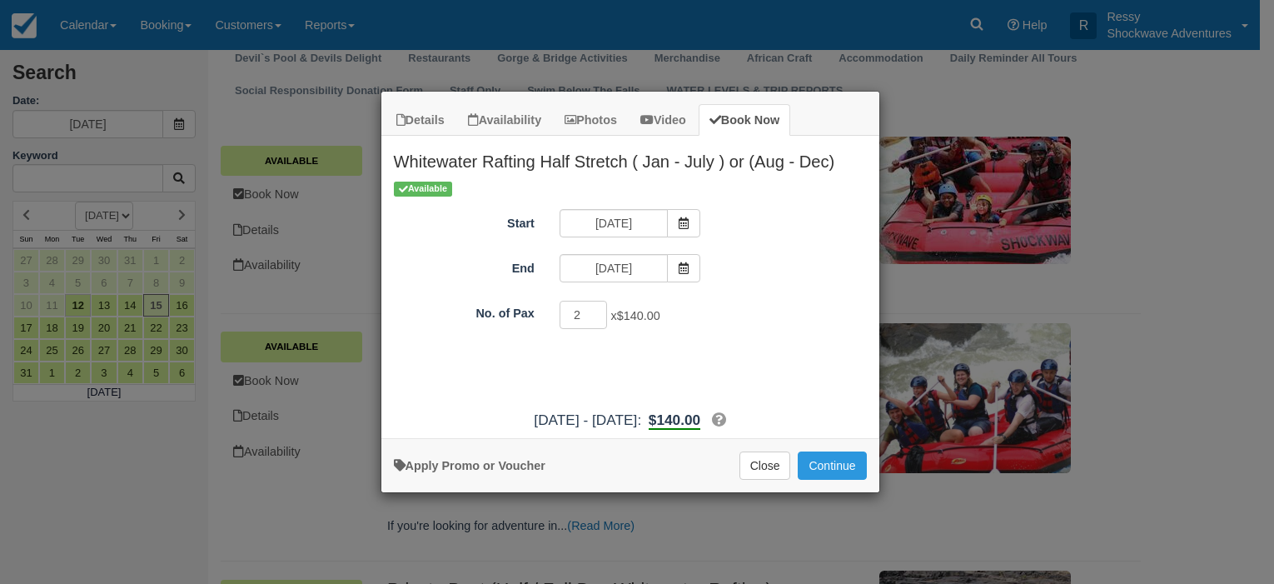
type input "2"
click at [594, 313] on input "2" at bounding box center [584, 315] width 48 height 28
click at [816, 460] on button "Continue" at bounding box center [832, 465] width 68 height 28
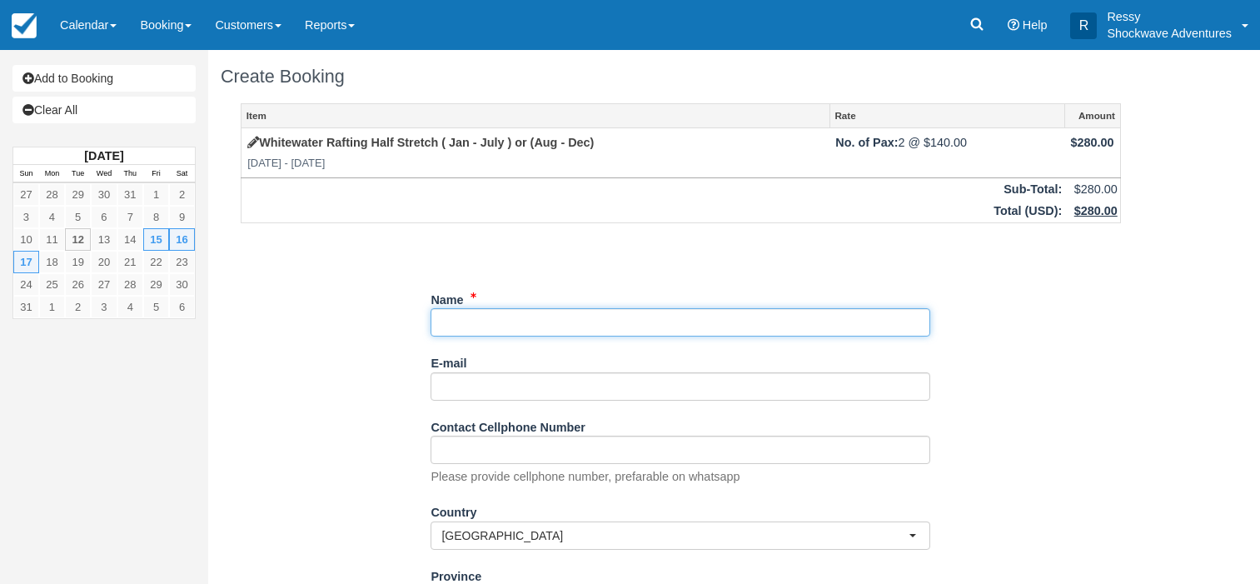
click at [496, 321] on input "Name" at bounding box center [681, 322] width 500 height 28
paste input "Keith Mushayandebvu"
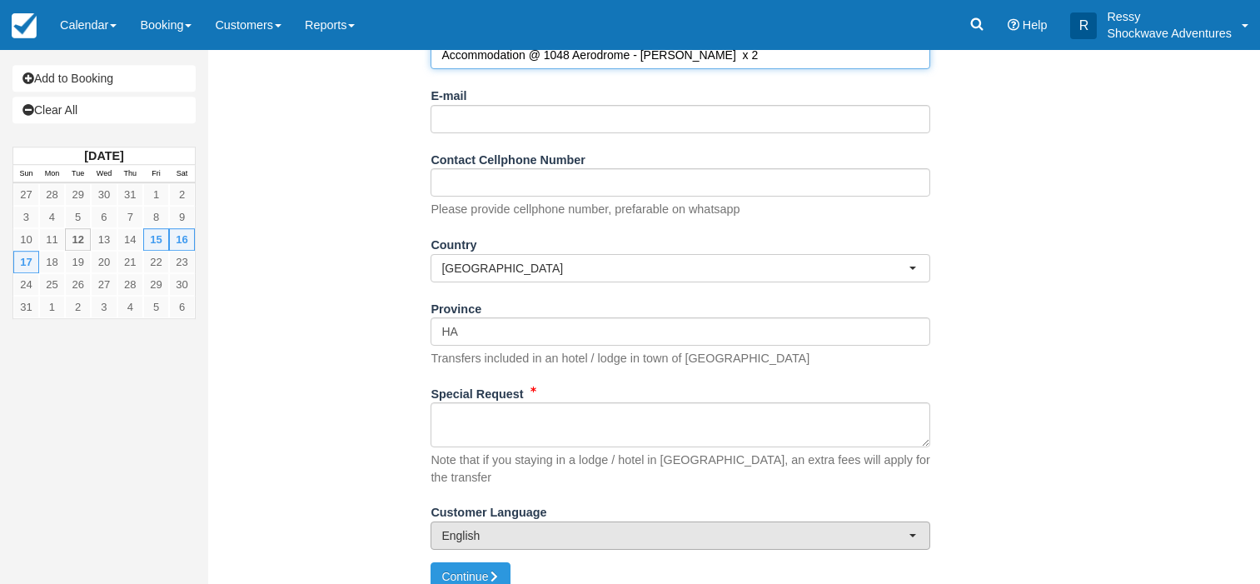
scroll to position [274, 0]
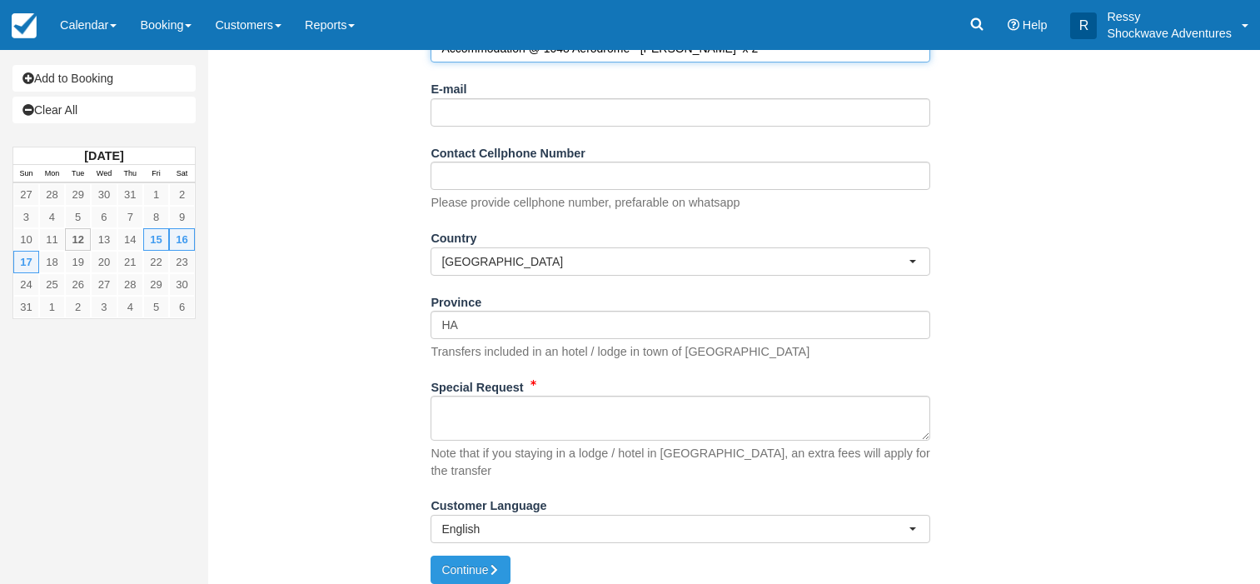
type input "Accommodation @ 1048 Aerodrome - Keith Mushayandebvu x 2"
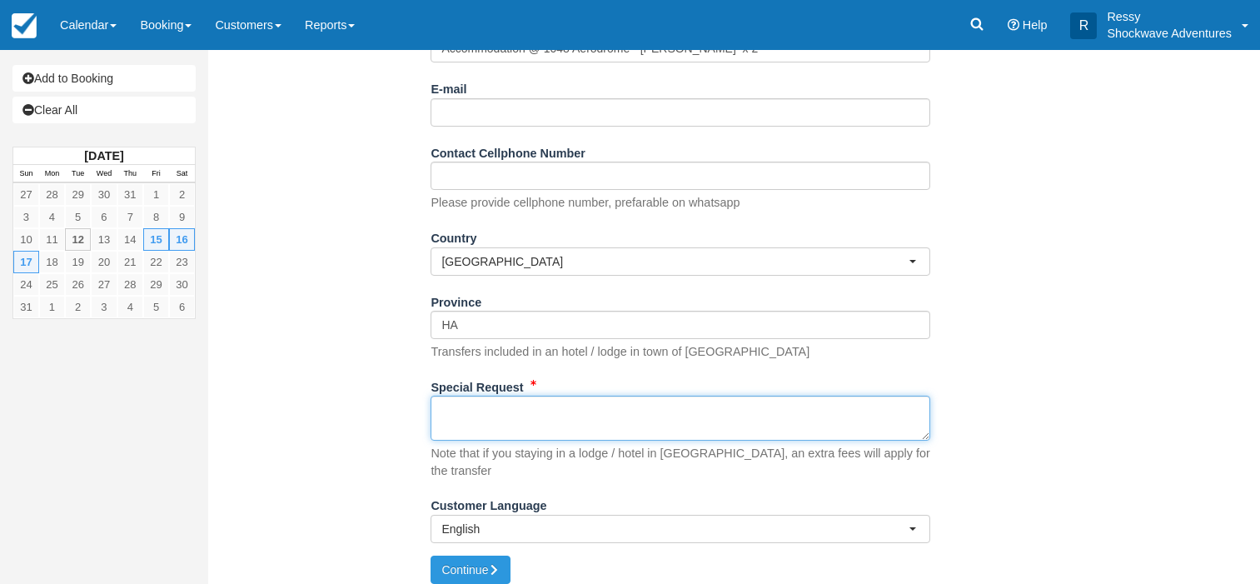
click at [505, 417] on textarea "Special Request" at bounding box center [681, 418] width 500 height 45
type textarea "In 15 out 17 Room 2"
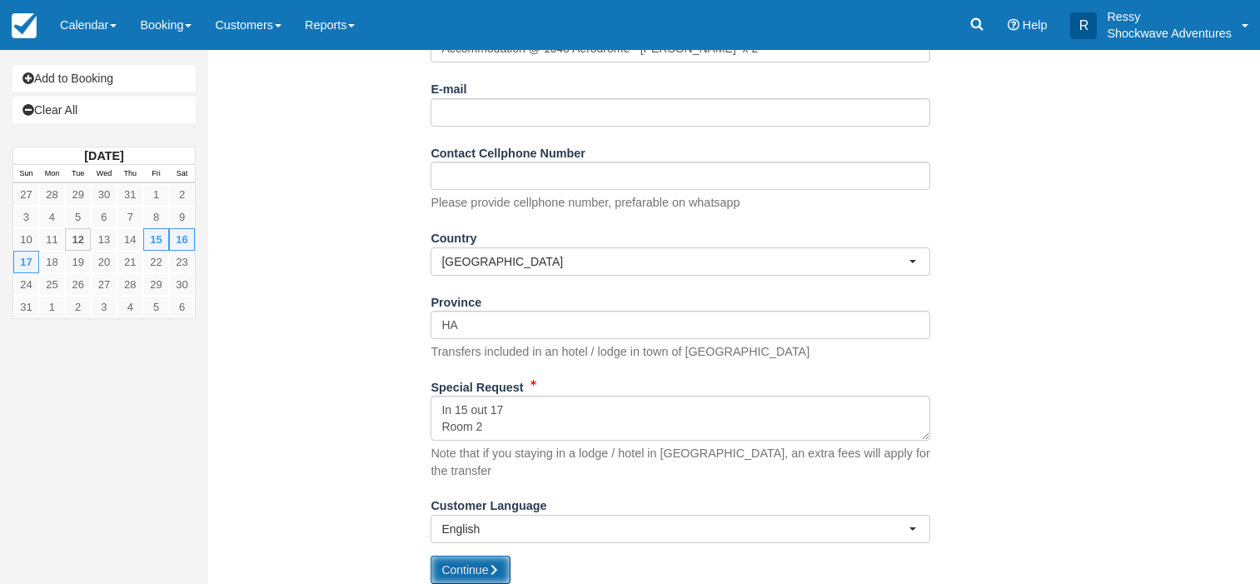
click at [481, 555] on button "Continue" at bounding box center [471, 569] width 80 height 28
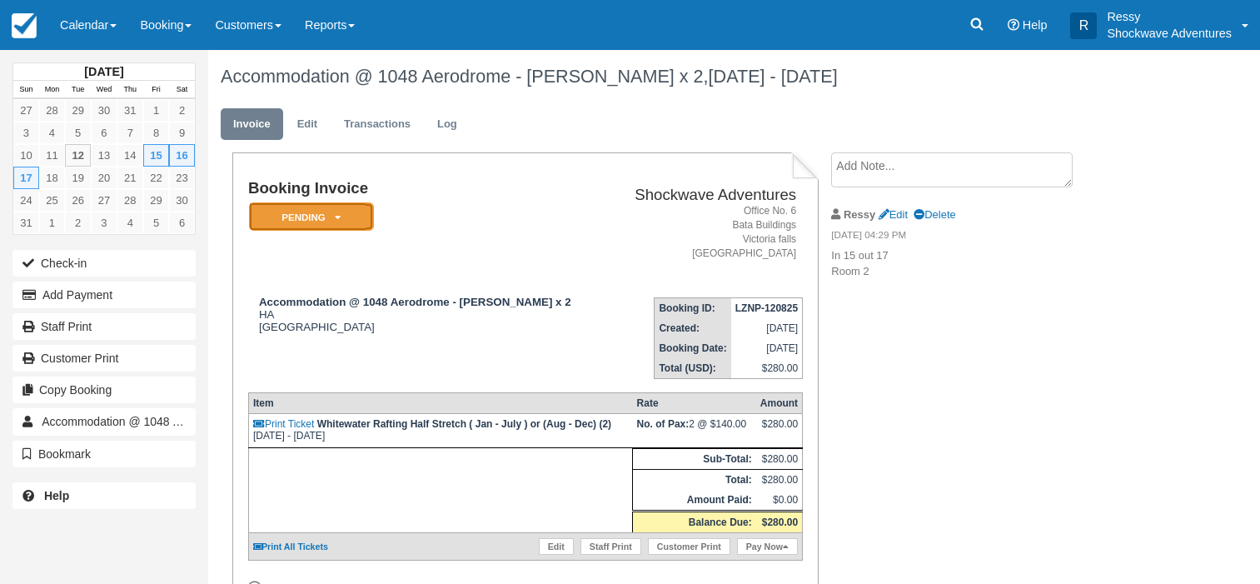
click at [291, 223] on em "Pending" at bounding box center [311, 216] width 125 height 29
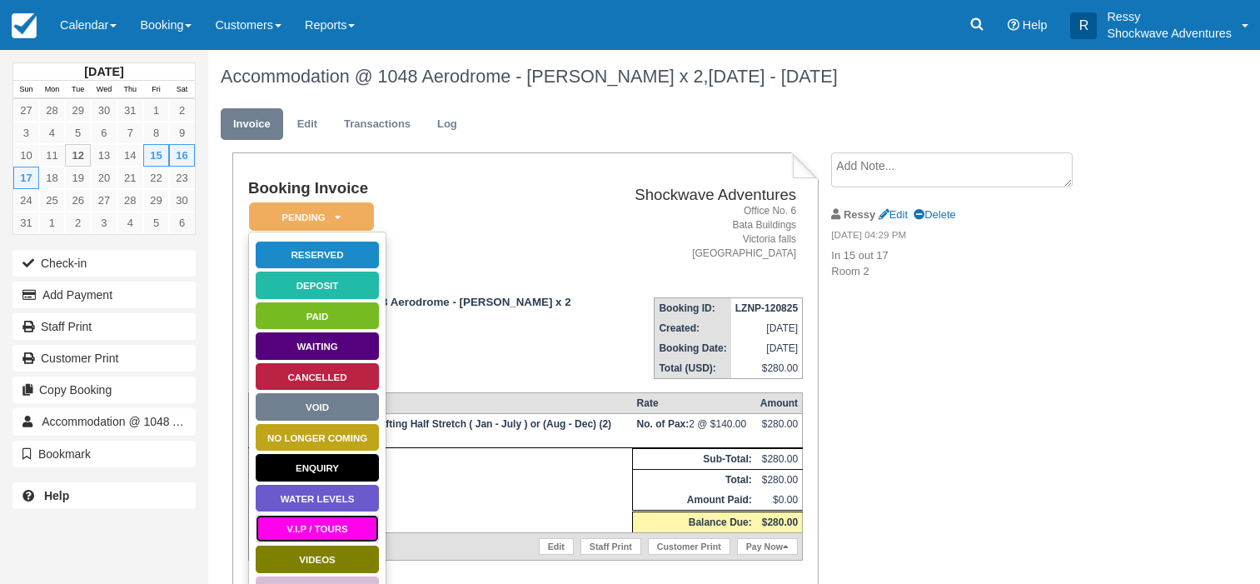
click at [321, 525] on link "V.I.P / TOURS" at bounding box center [317, 528] width 125 height 29
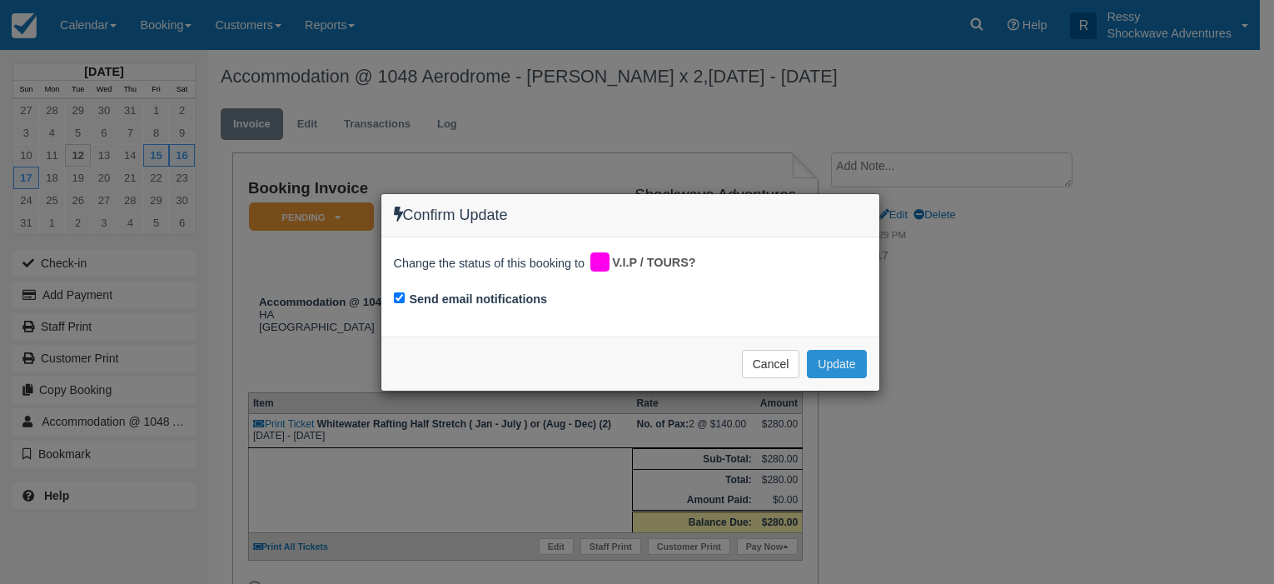
click at [823, 361] on button "Update" at bounding box center [836, 364] width 59 height 28
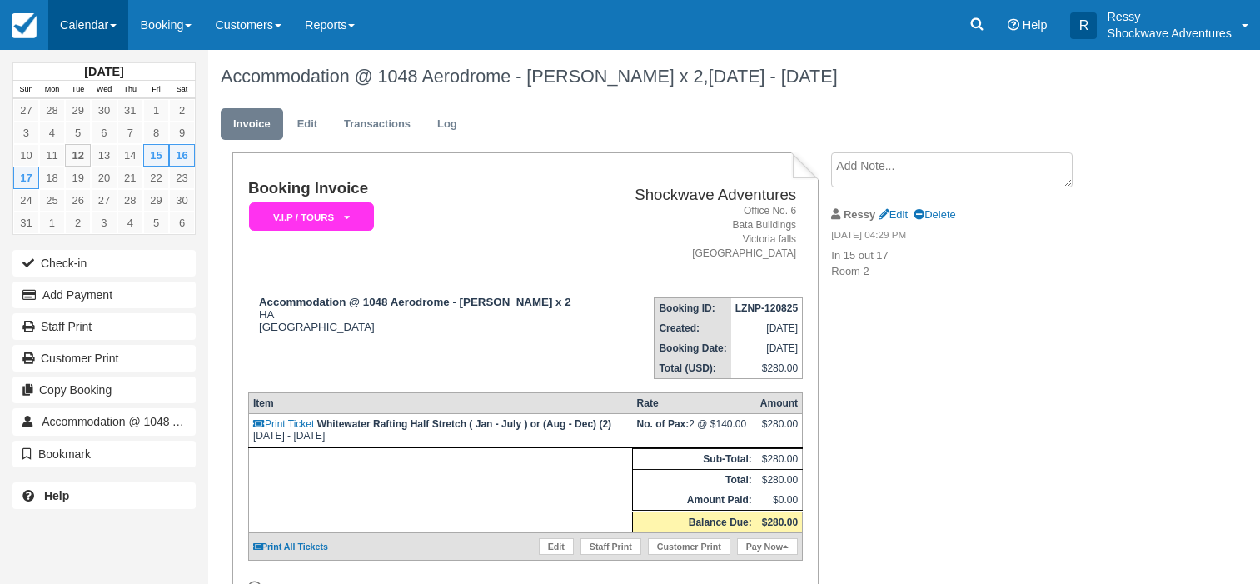
click at [87, 32] on link "Calendar" at bounding box center [88, 25] width 80 height 50
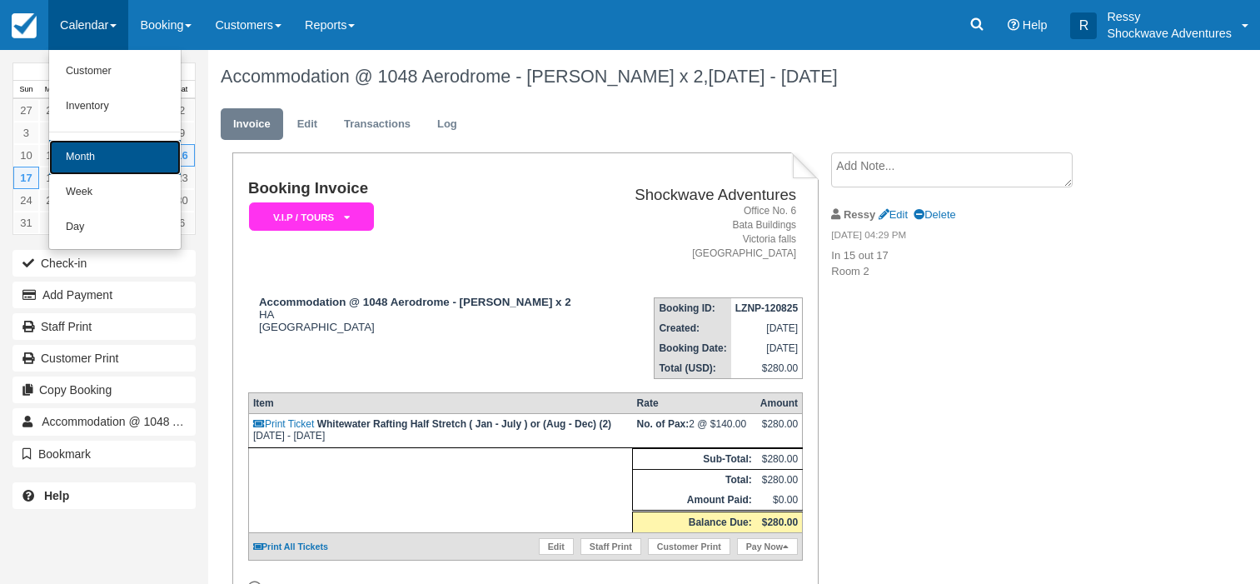
click at [105, 163] on link "Month" at bounding box center [115, 157] width 132 height 35
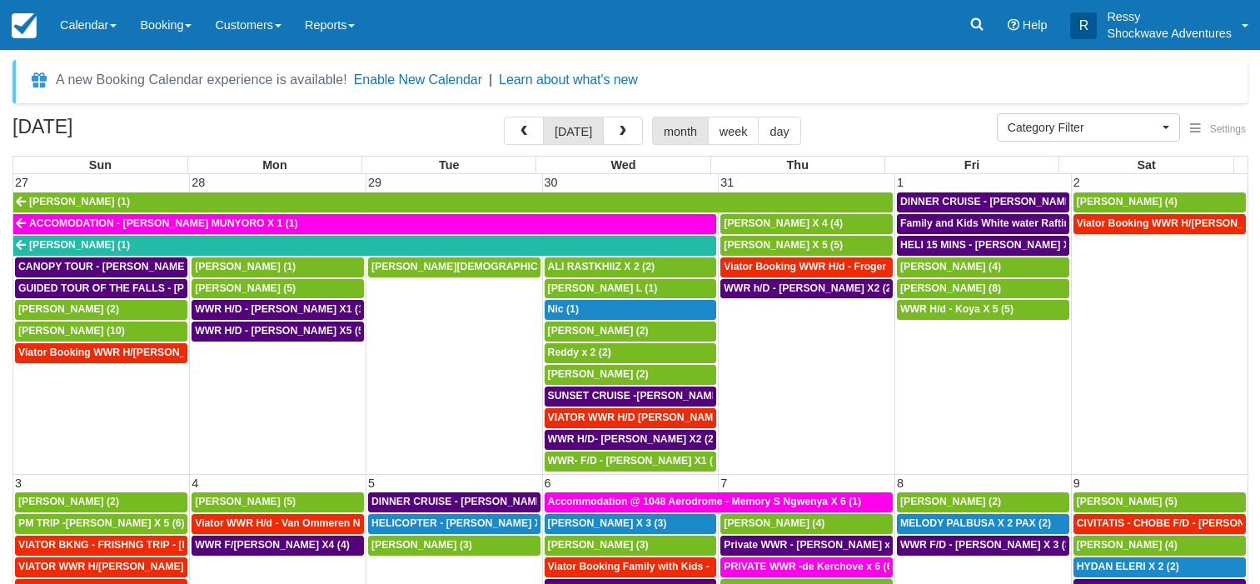
select select
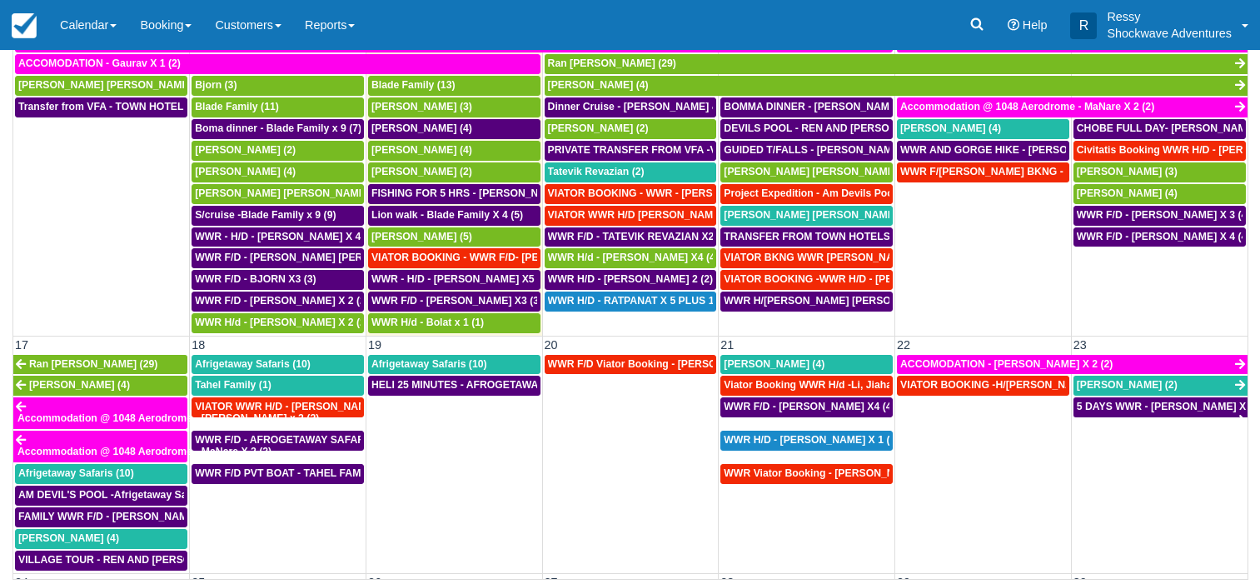
scroll to position [549, 0]
